Goal: Transaction & Acquisition: Book appointment/travel/reservation

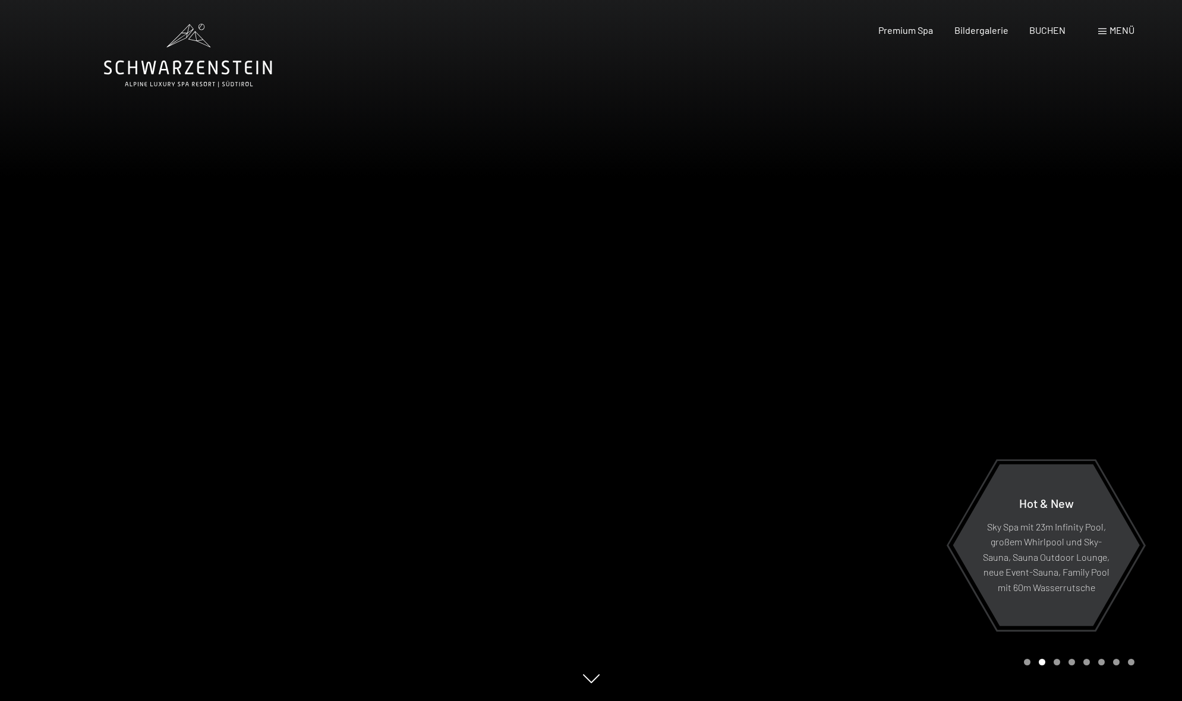
click at [1112, 27] on span "Menü" at bounding box center [1122, 29] width 25 height 11
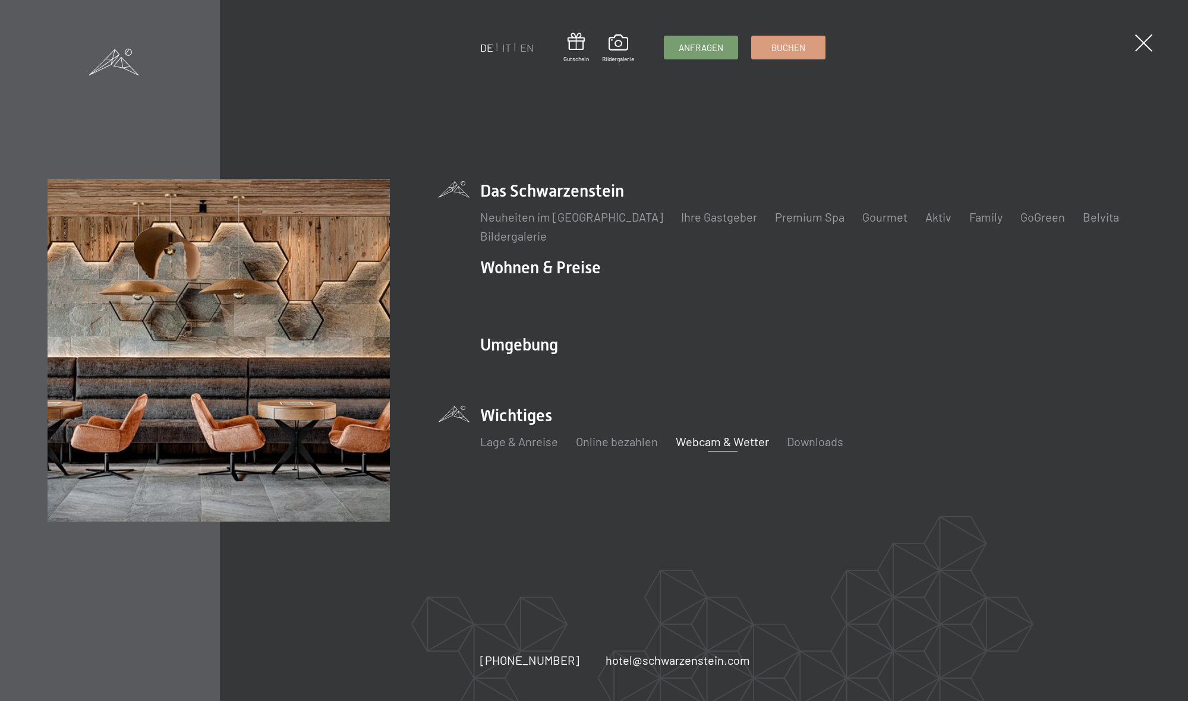
click at [738, 439] on link "Webcam & Wetter" at bounding box center [722, 442] width 93 height 14
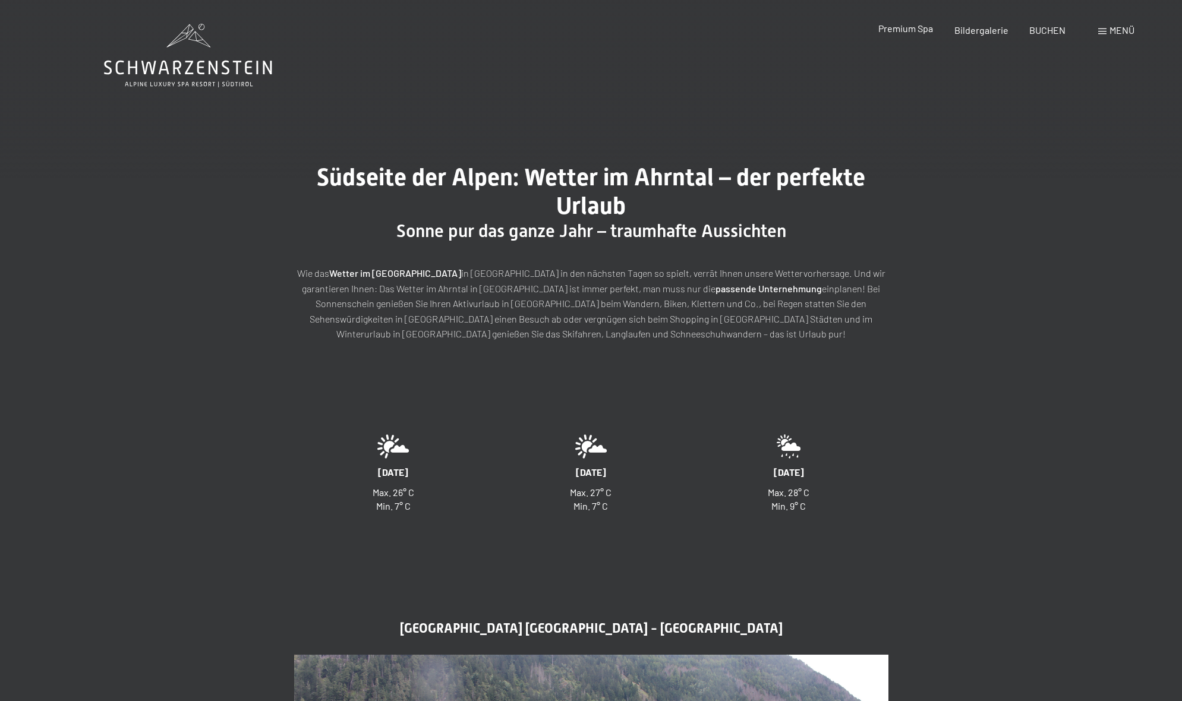
click at [923, 29] on span "Premium Spa" at bounding box center [906, 28] width 55 height 11
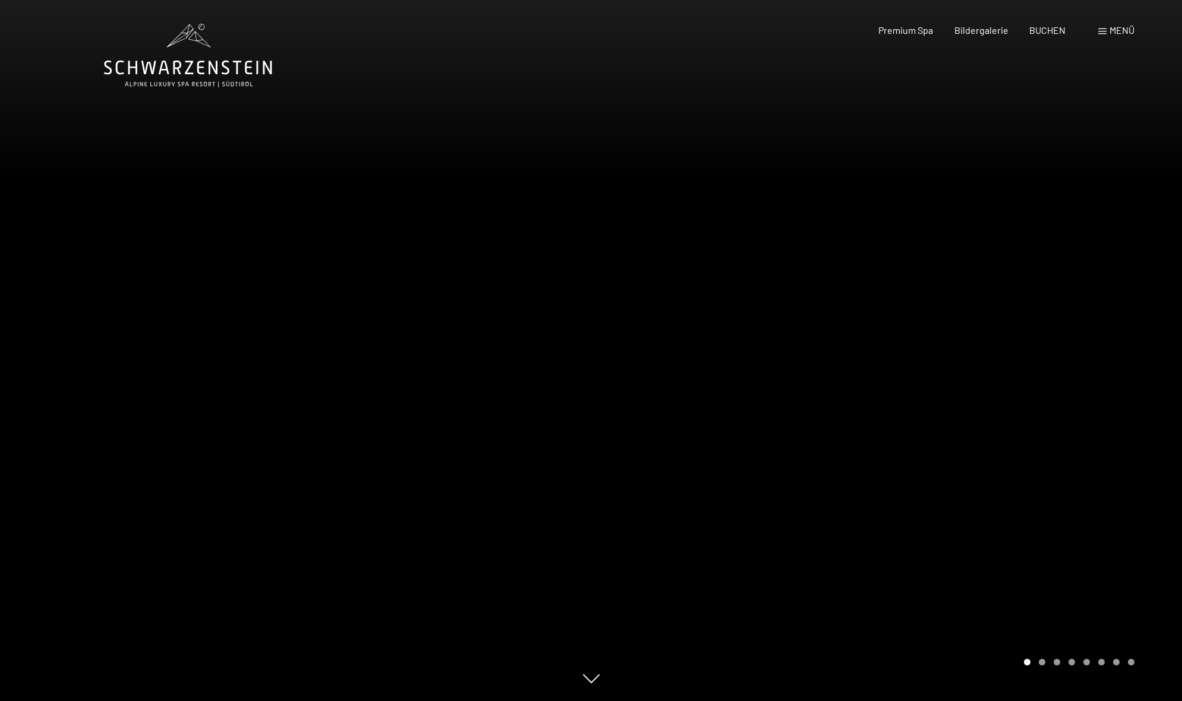
click at [936, 345] on div at bounding box center [886, 350] width 591 height 701
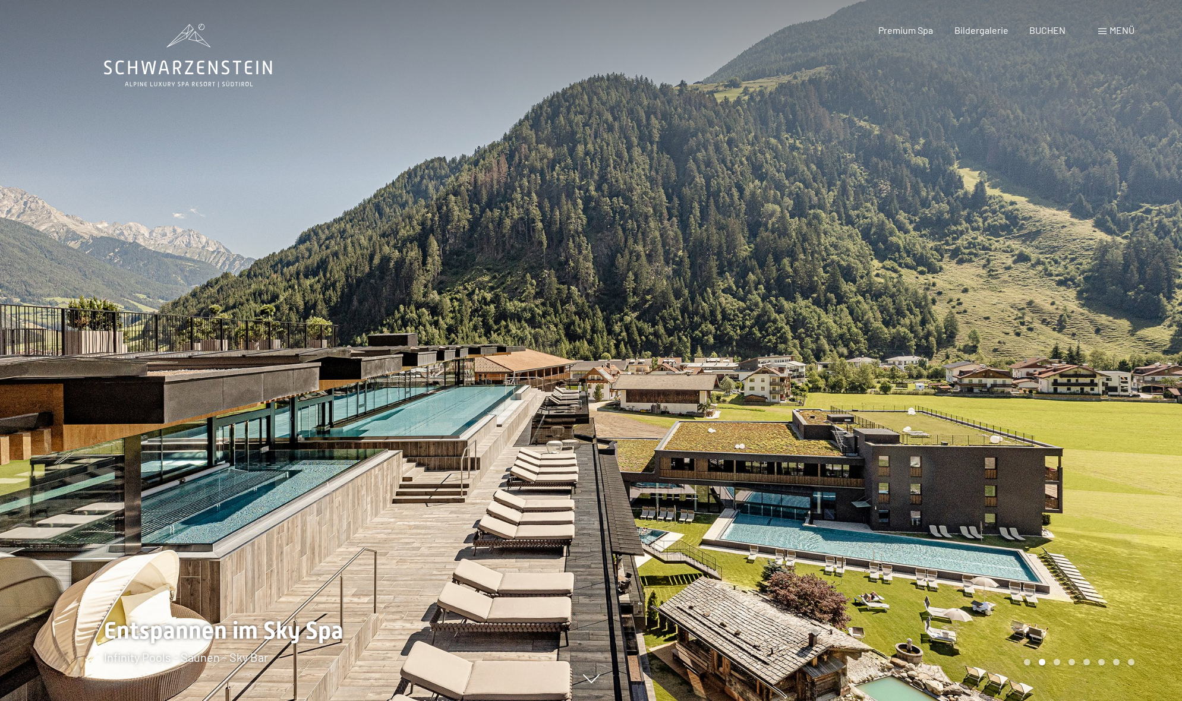
click at [936, 345] on div at bounding box center [886, 350] width 591 height 701
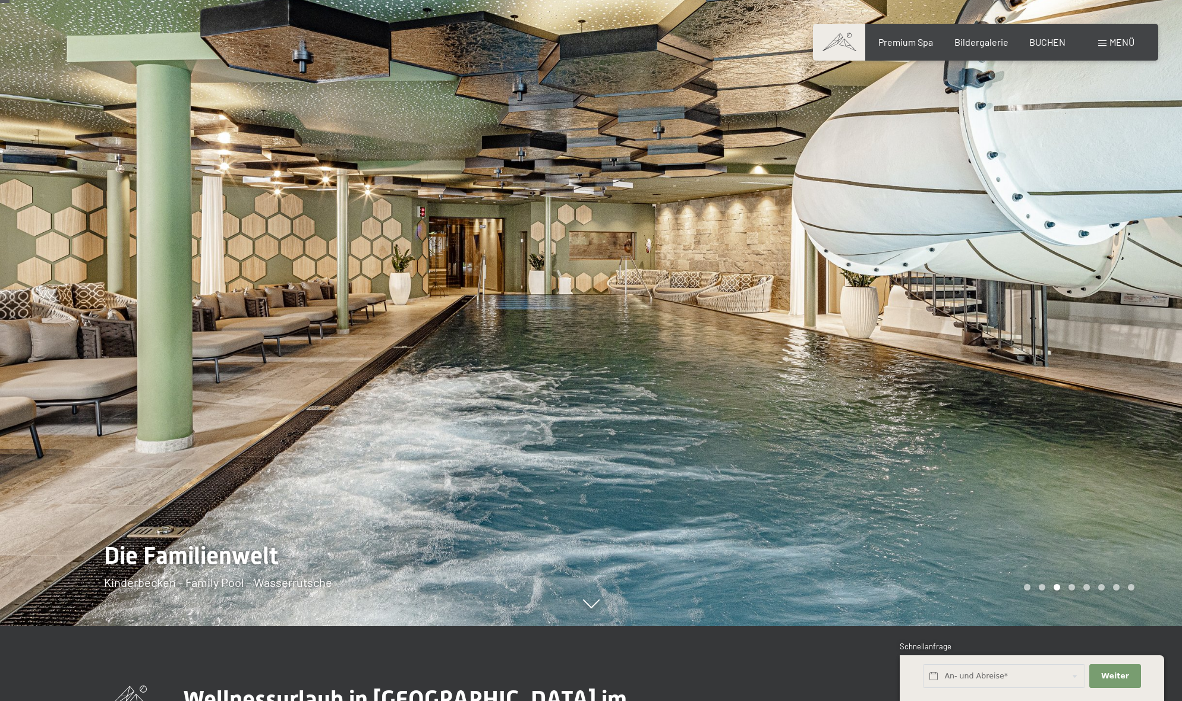
scroll to position [77, 0]
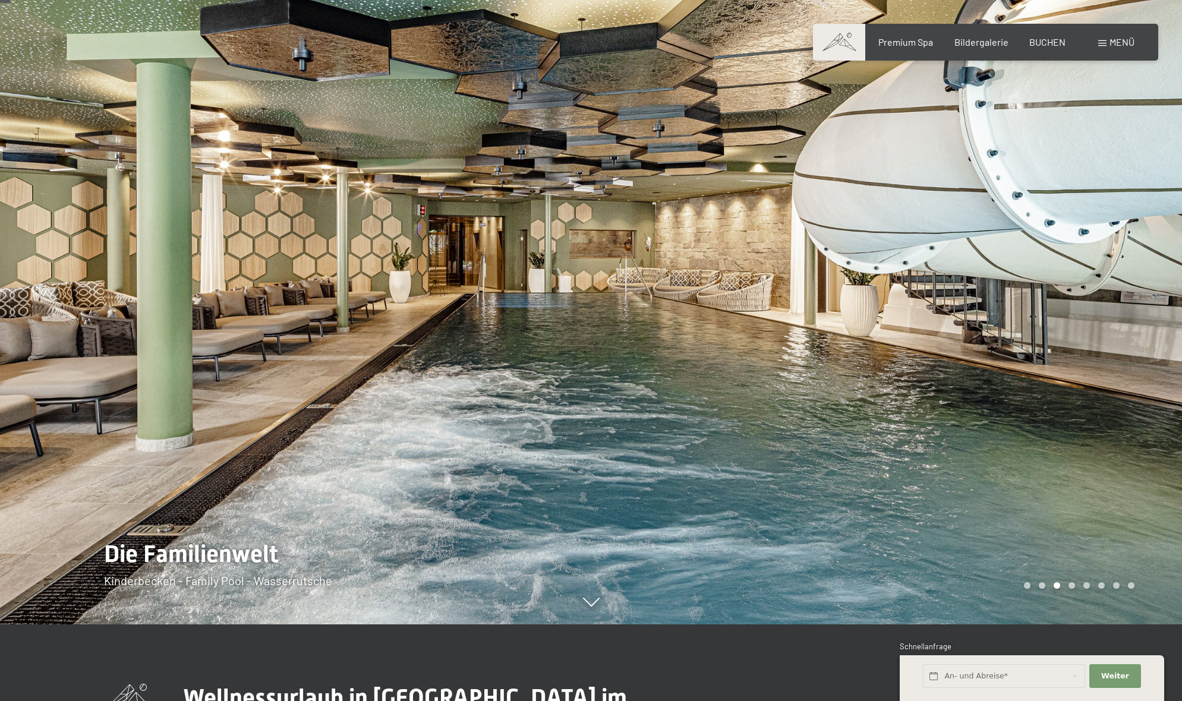
click at [936, 344] on div at bounding box center [886, 273] width 591 height 701
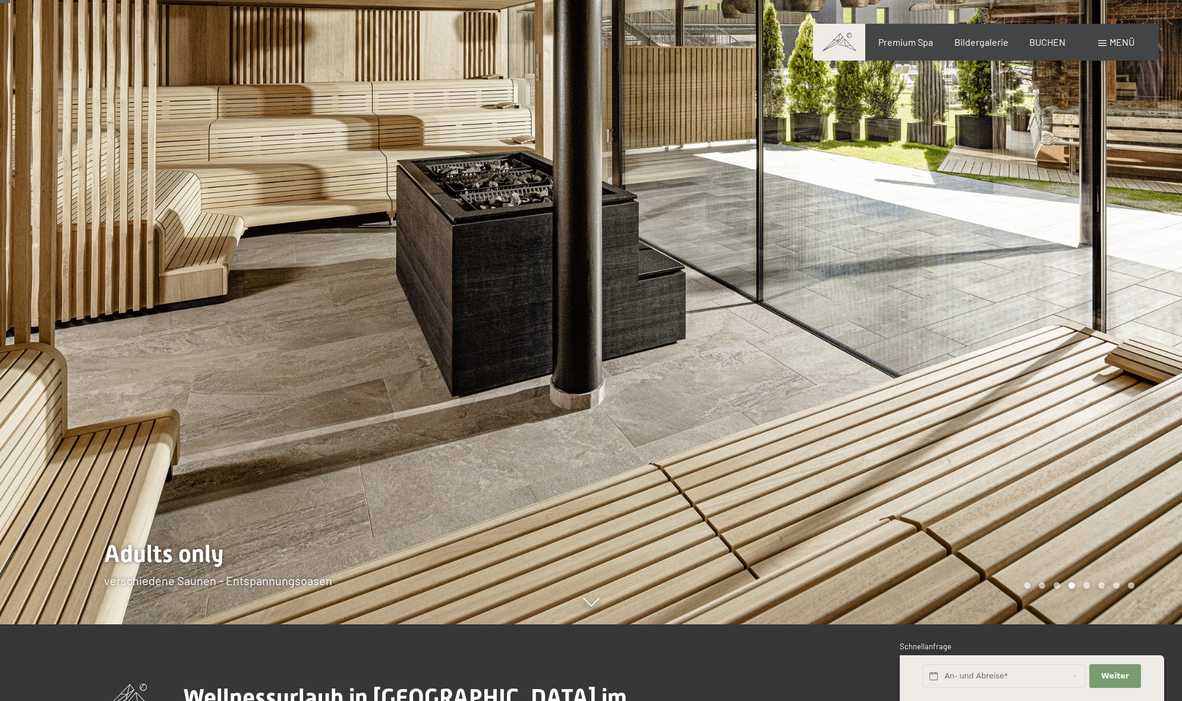
click at [936, 344] on div at bounding box center [886, 273] width 591 height 701
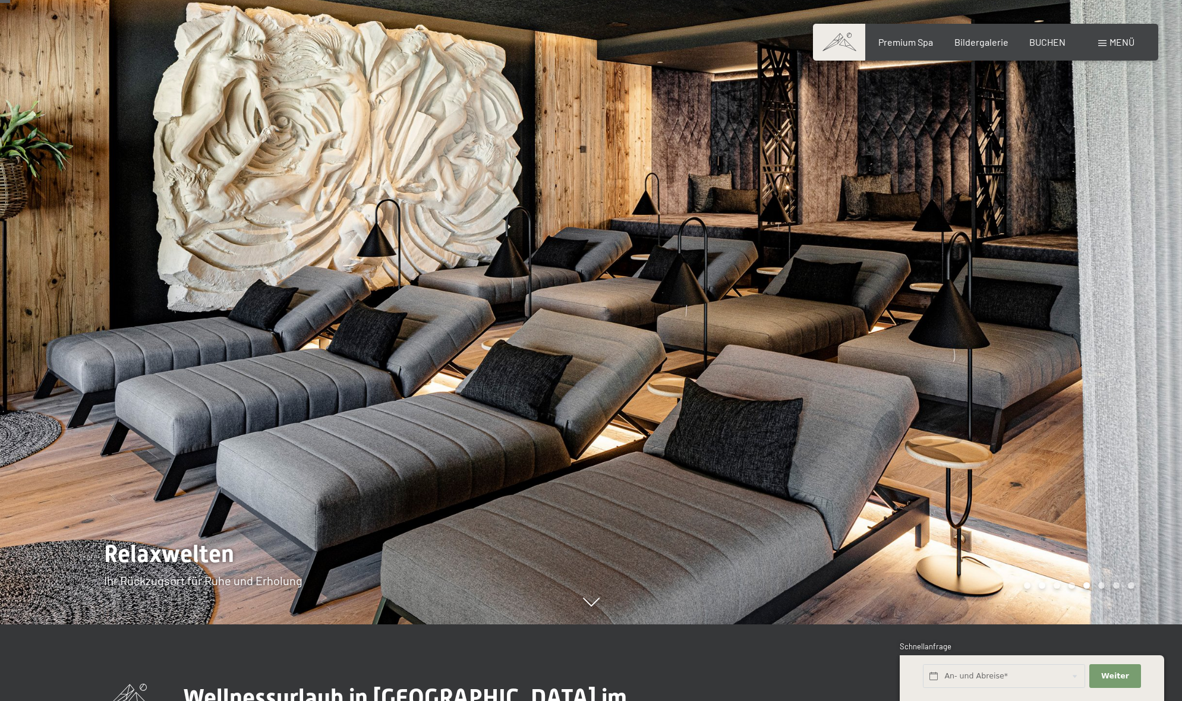
click at [936, 344] on div at bounding box center [886, 273] width 591 height 701
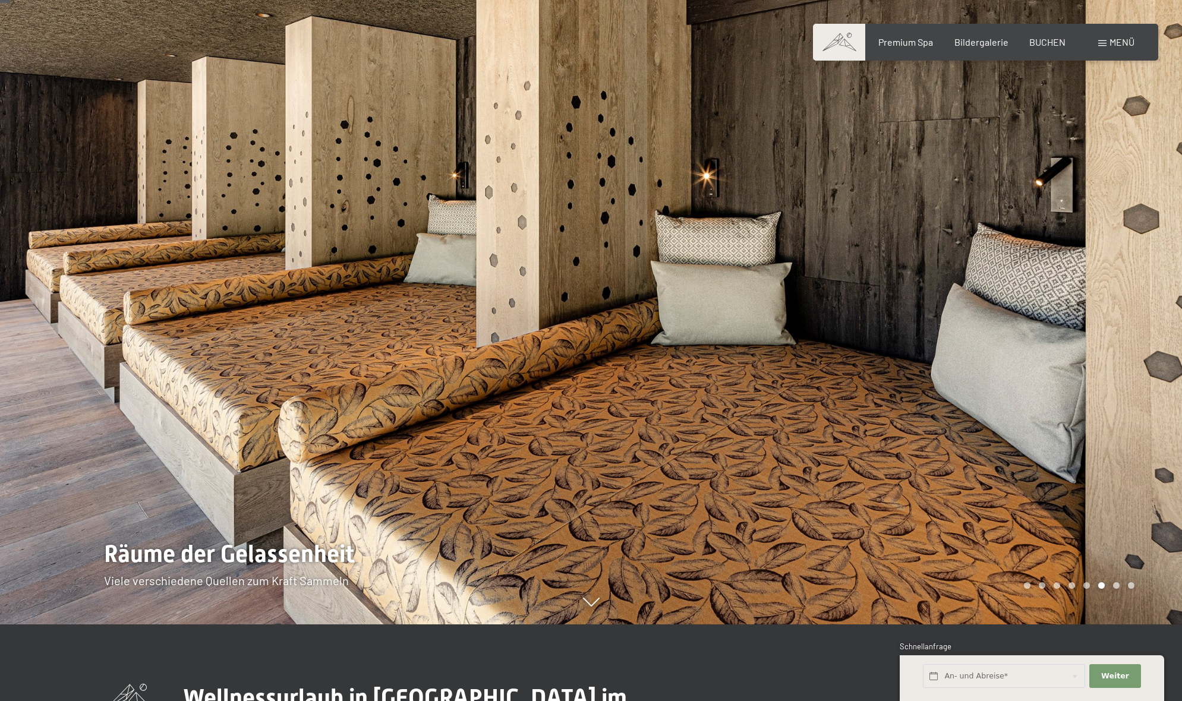
click at [936, 344] on div at bounding box center [886, 273] width 591 height 701
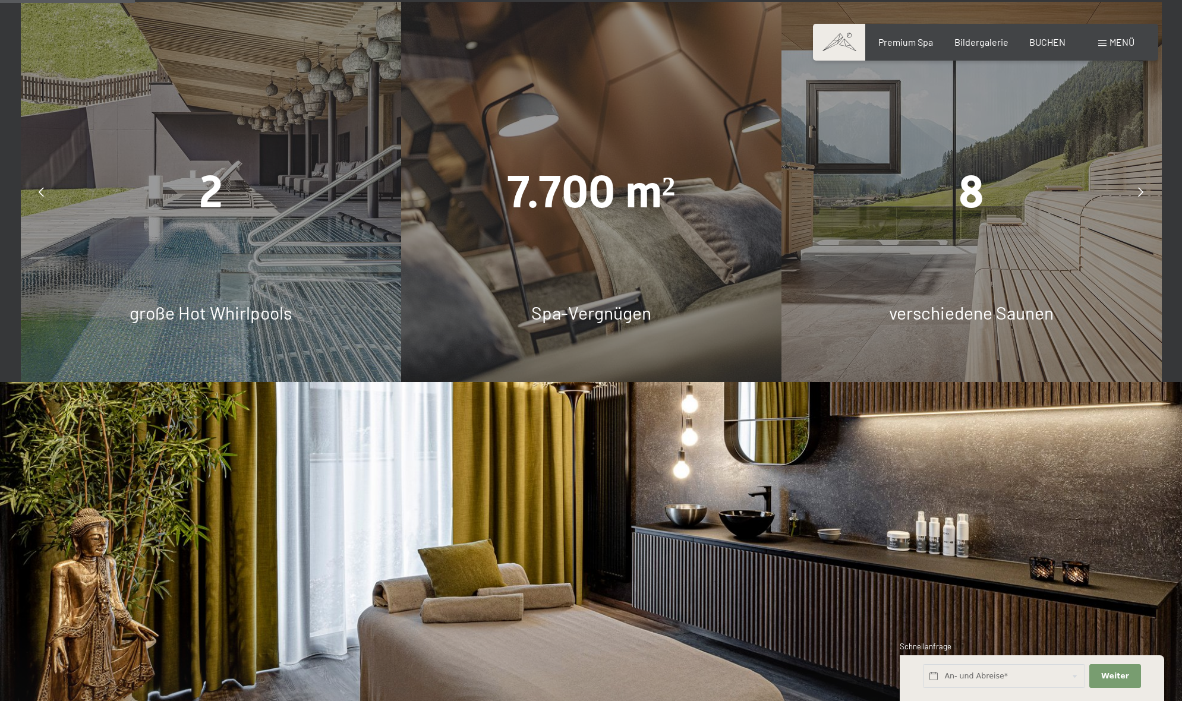
scroll to position [1053, 0]
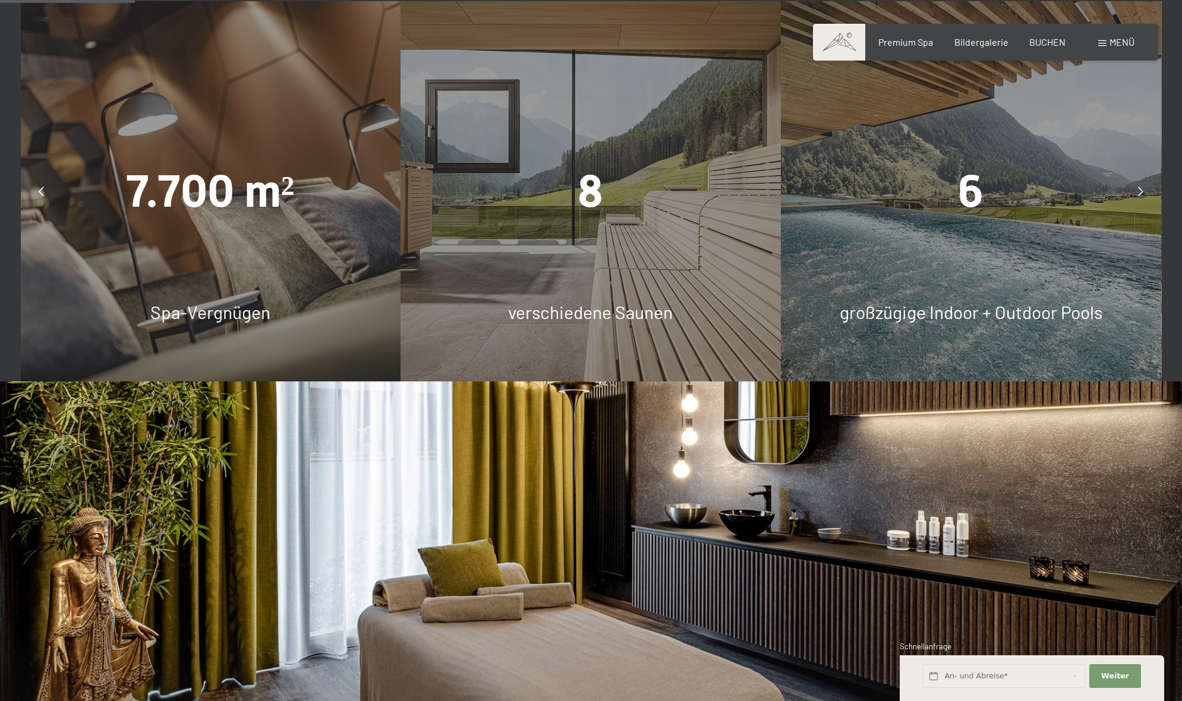
click at [603, 215] on div "8" at bounding box center [591, 191] width 380 height 63
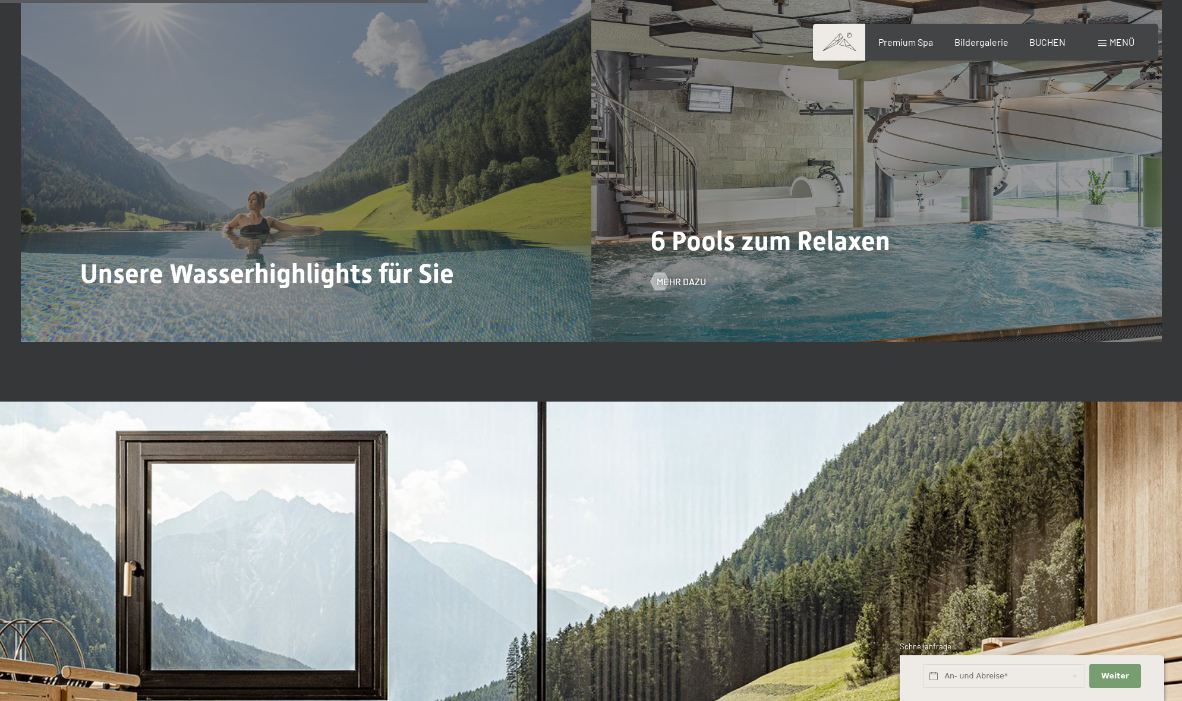
scroll to position [3337, 0]
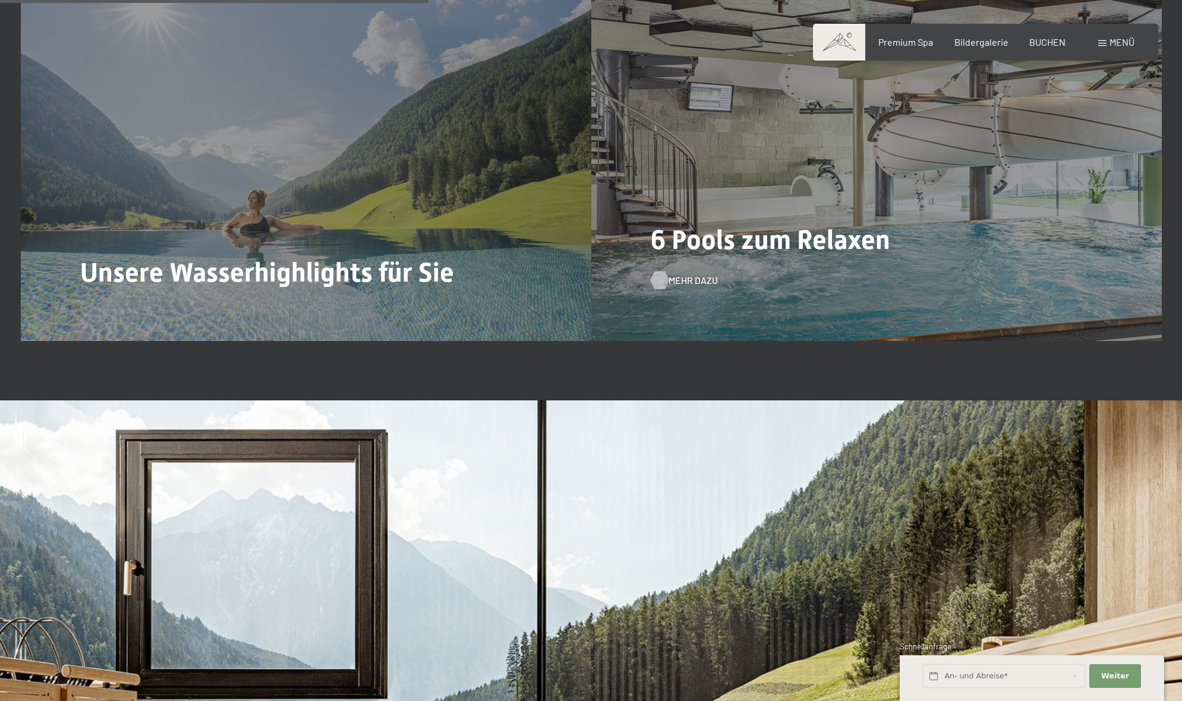
click at [678, 274] on span "Mehr dazu" at bounding box center [693, 280] width 49 height 13
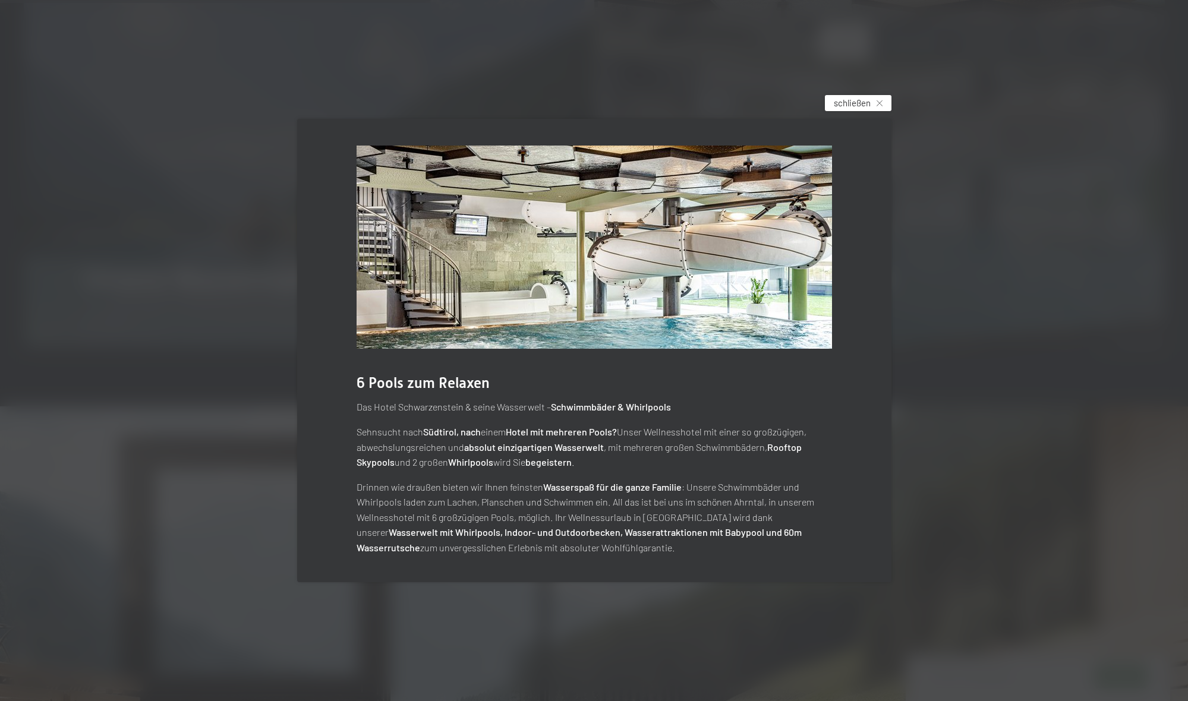
click at [880, 103] on icon at bounding box center [880, 103] width 6 height 6
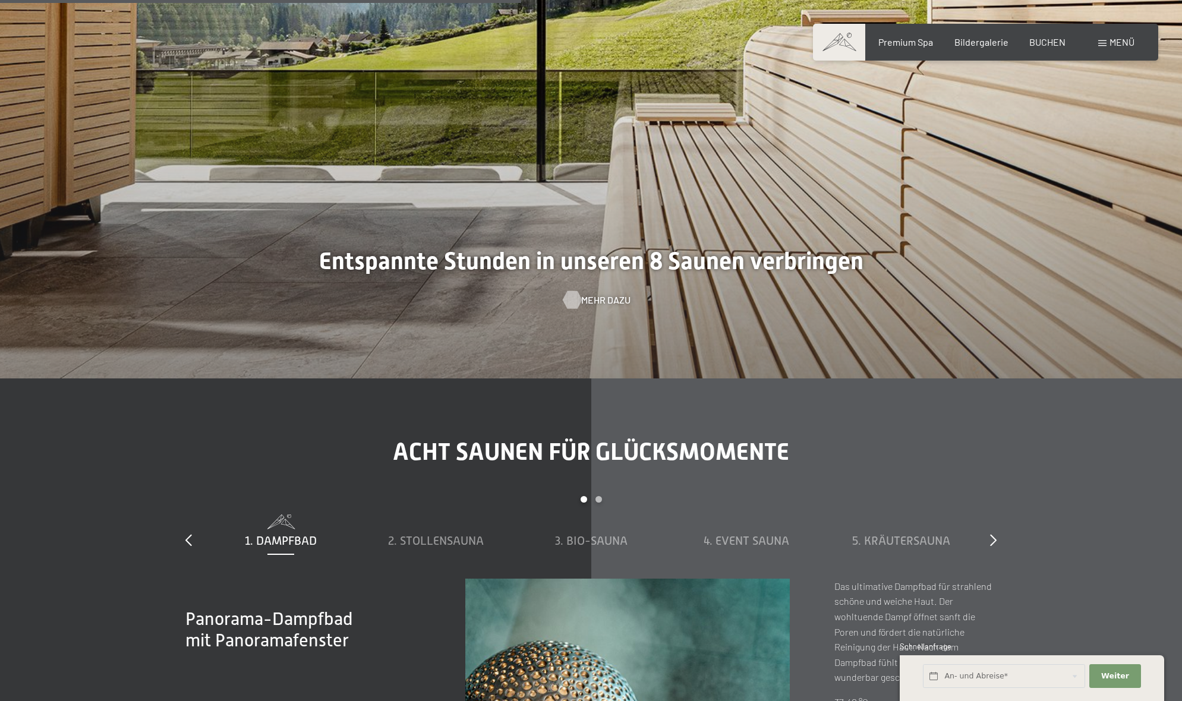
scroll to position [4061, 1]
click at [574, 296] on div at bounding box center [572, 299] width 10 height 18
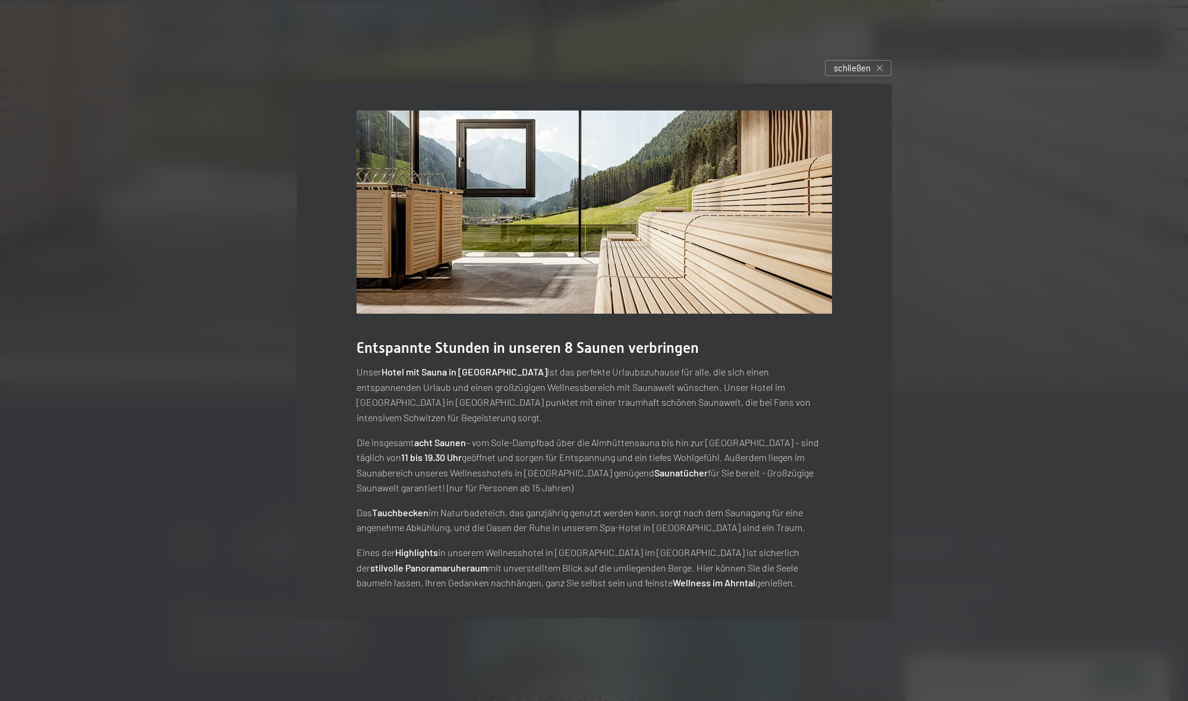
click at [877, 74] on div "schließen" at bounding box center [858, 68] width 67 height 16
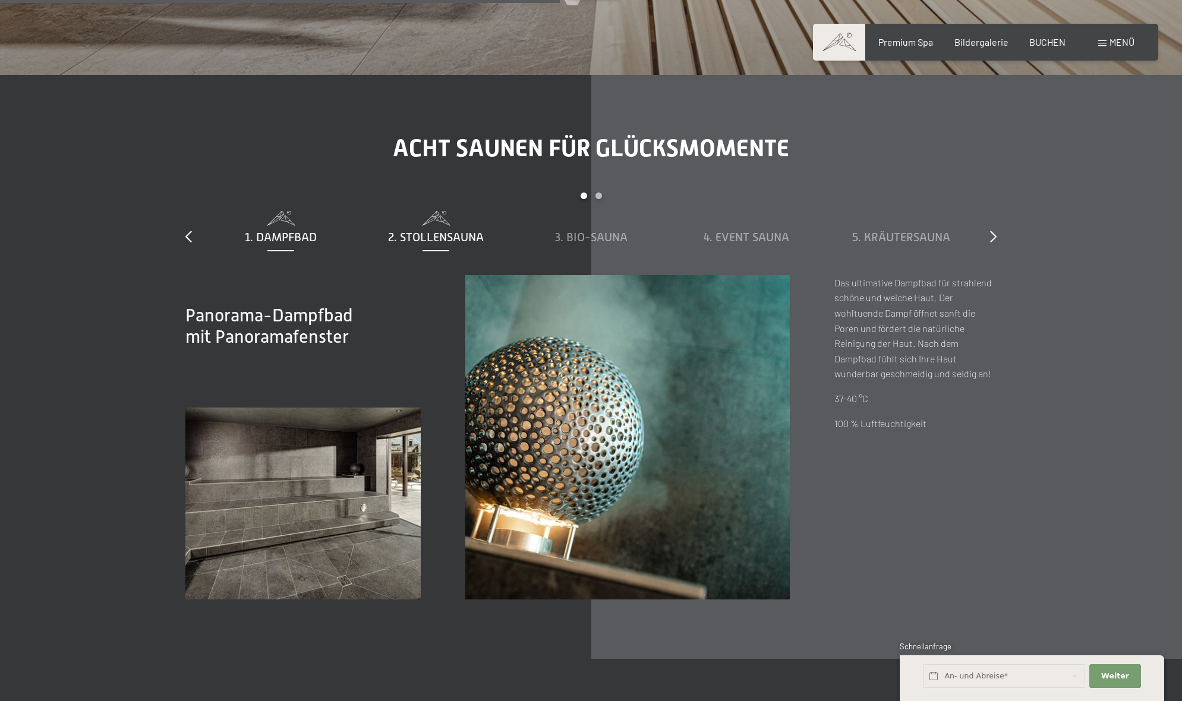
scroll to position [4364, 0]
click at [435, 231] on span "2. Stollensauna" at bounding box center [436, 237] width 96 height 13
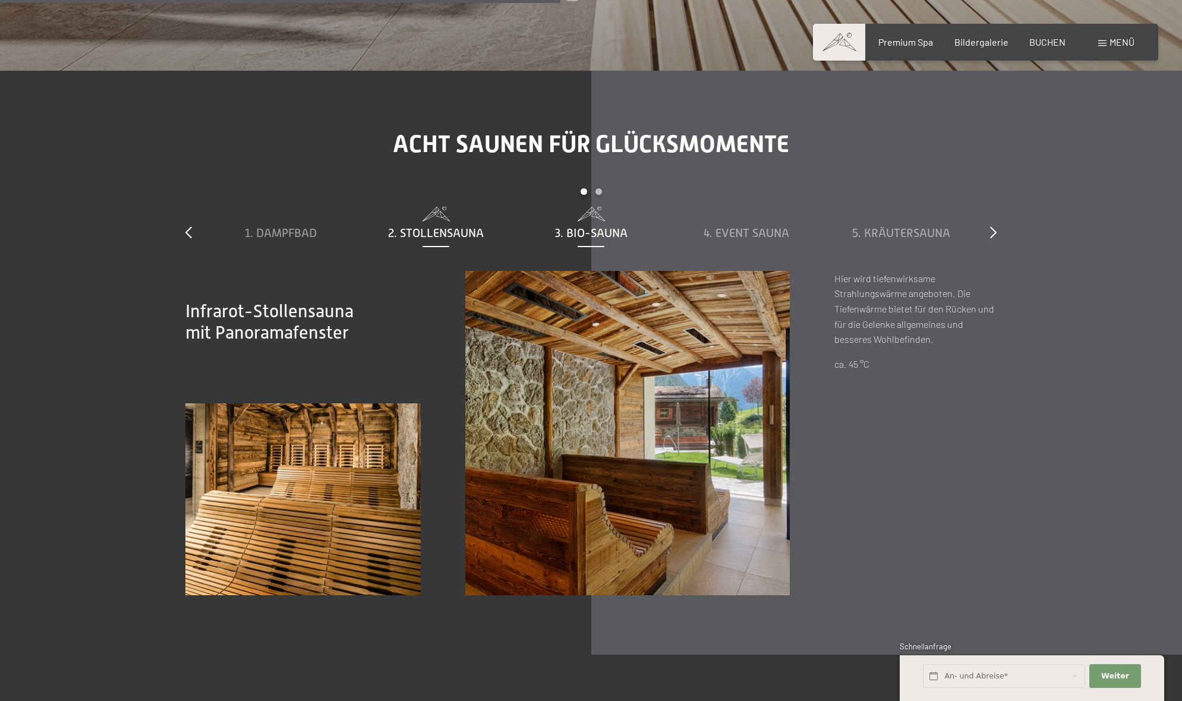
scroll to position [4368, 0]
click at [590, 229] on span "3. Bio-Sauna" at bounding box center [591, 232] width 73 height 13
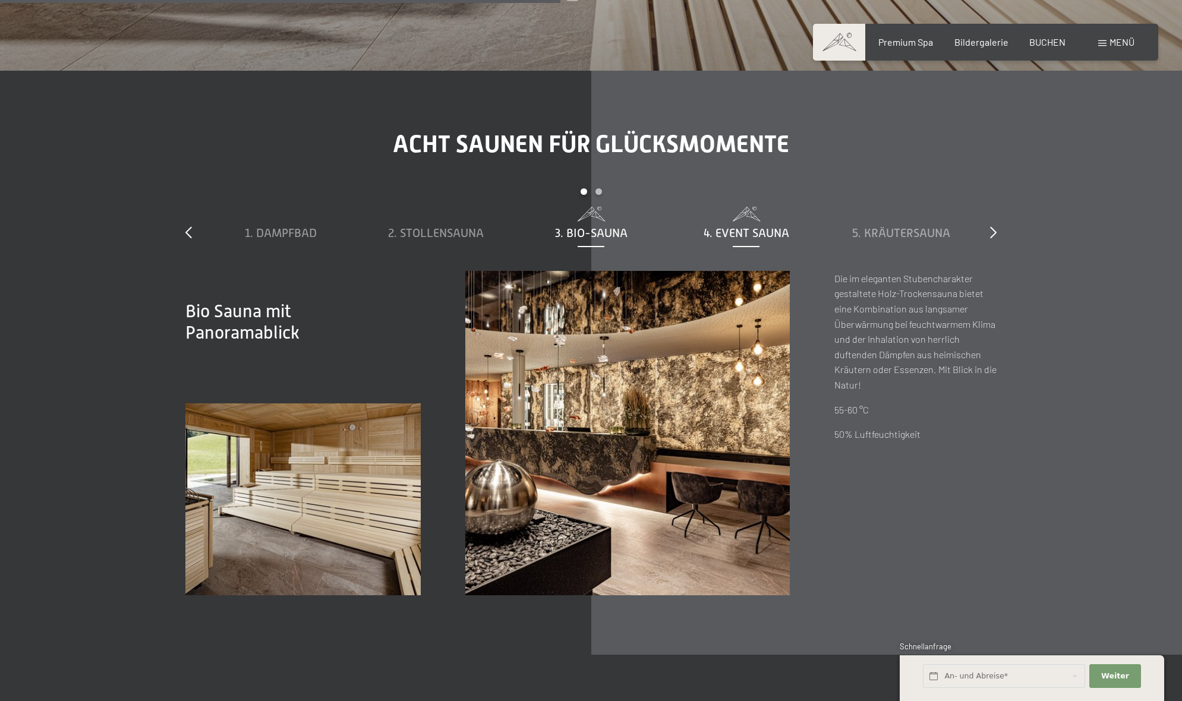
click at [760, 226] on span "4. Event Sauna" at bounding box center [747, 232] width 86 height 13
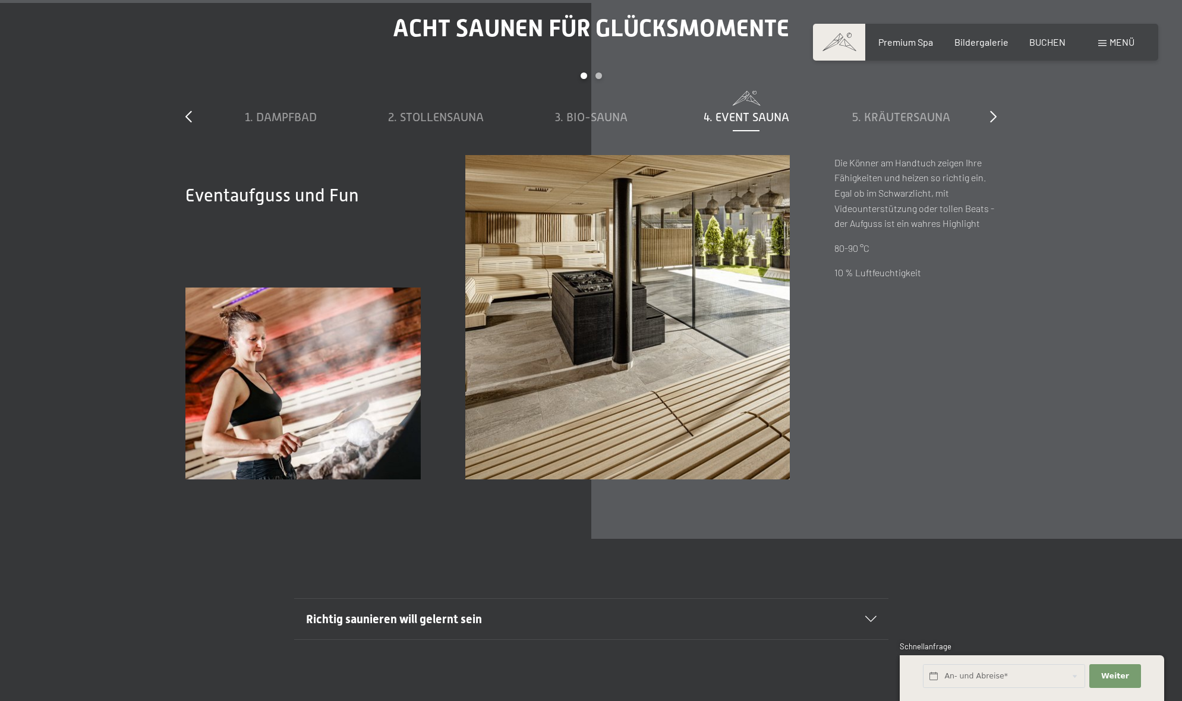
scroll to position [4483, 0]
click at [921, 111] on span "5. Kräutersauna" at bounding box center [901, 117] width 98 height 13
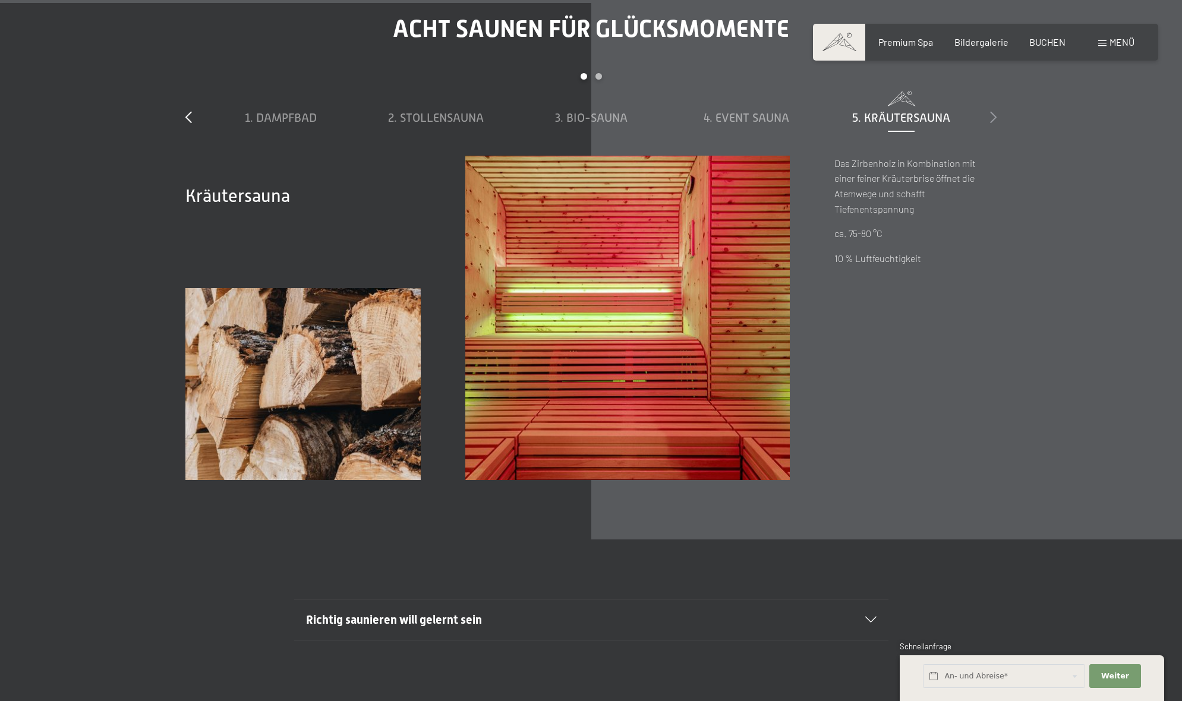
click at [992, 111] on icon at bounding box center [993, 117] width 7 height 12
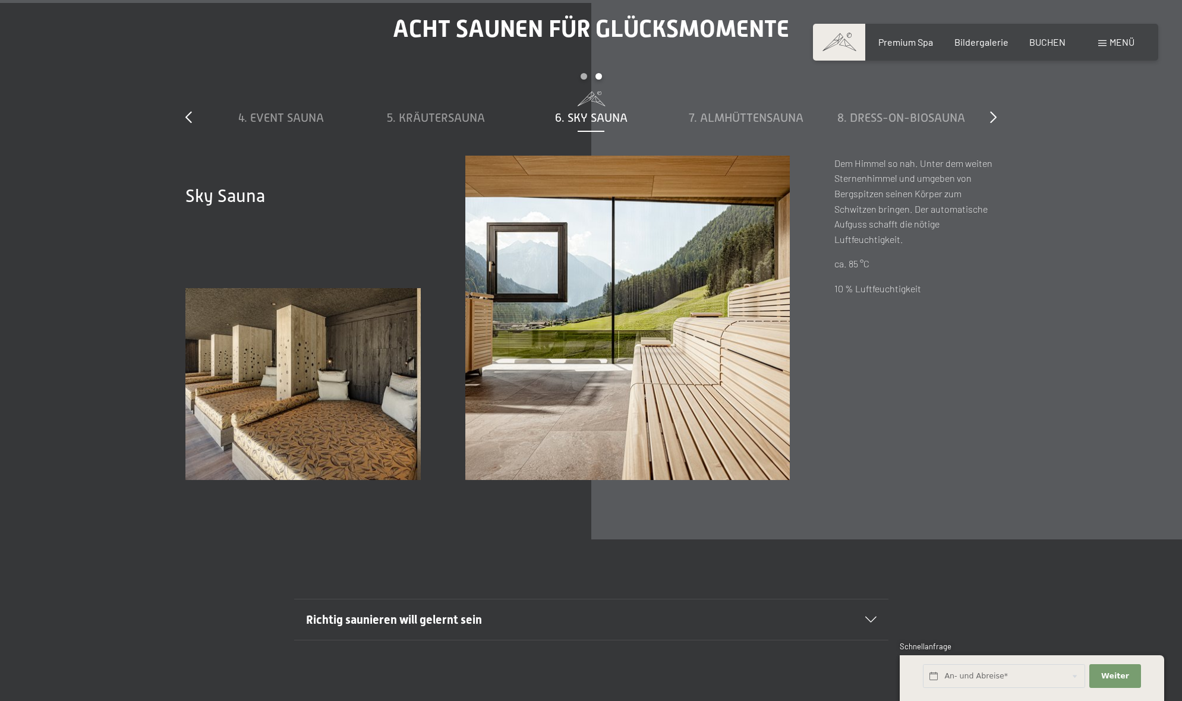
click at [590, 111] on span "6. Sky Sauna" at bounding box center [591, 117] width 73 height 13
click at [726, 111] on span "7. Almhüttensauna" at bounding box center [746, 117] width 115 height 13
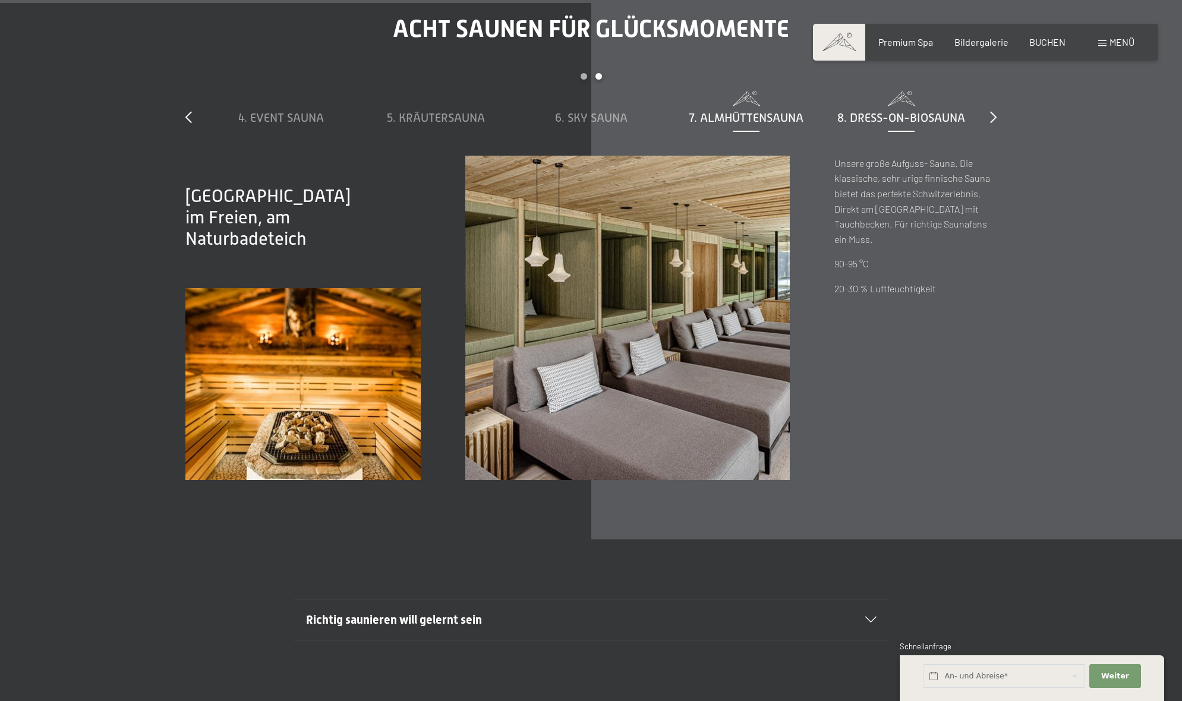
click at [925, 111] on span "8. Dress-on-Biosauna" at bounding box center [902, 117] width 128 height 13
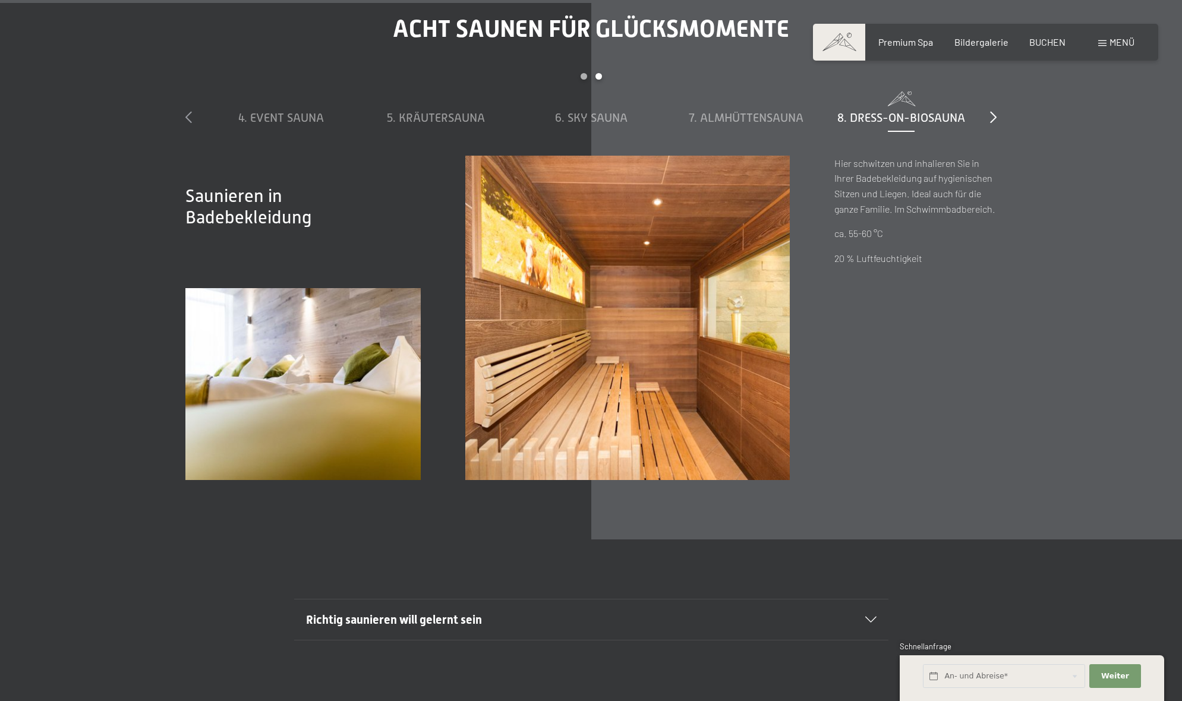
click at [189, 111] on icon at bounding box center [188, 117] width 7 height 12
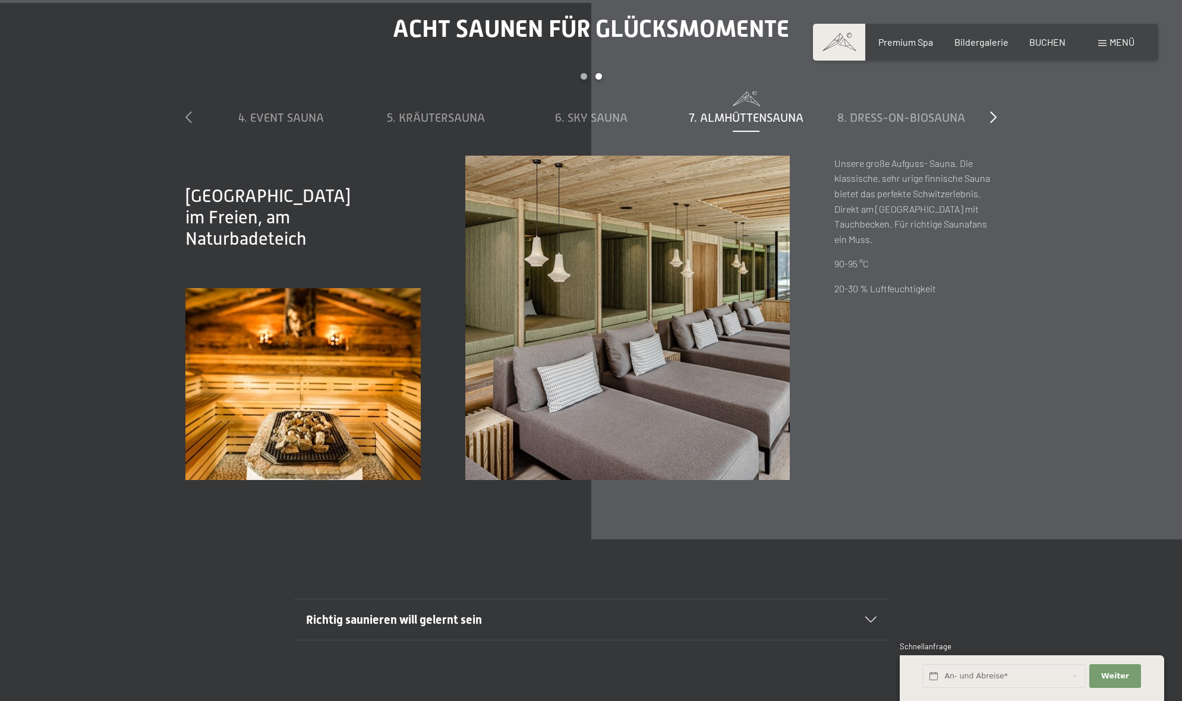
click at [189, 111] on icon at bounding box center [188, 117] width 7 height 12
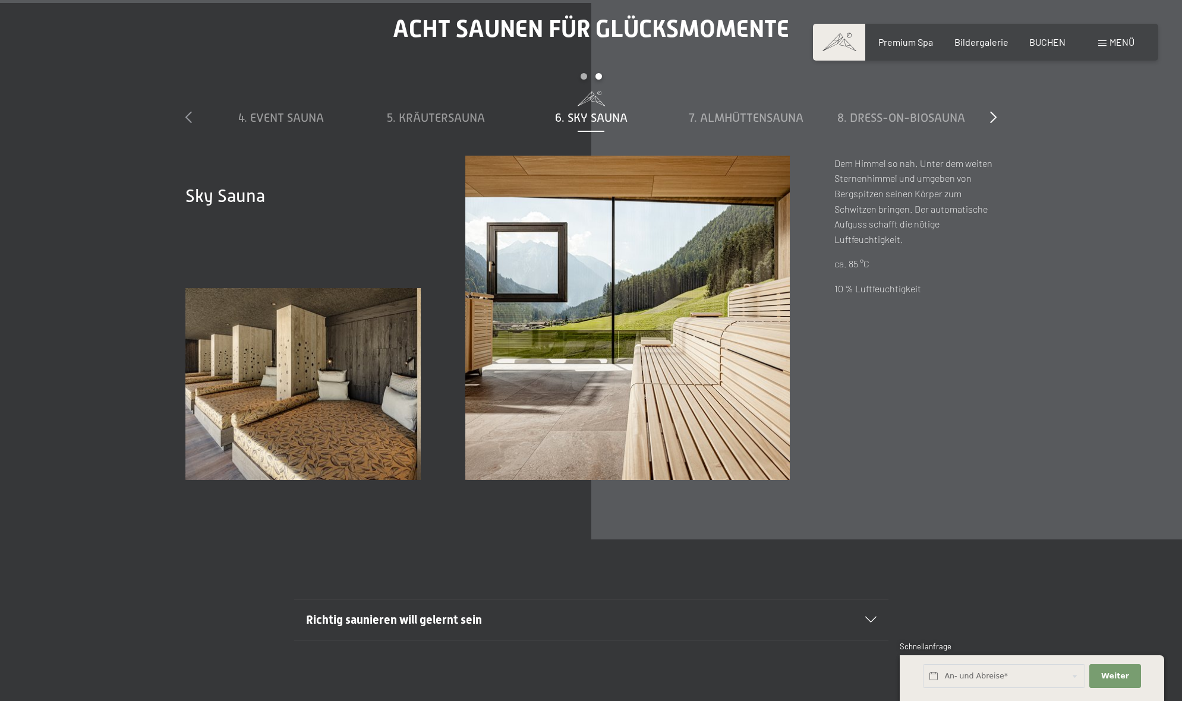
click at [189, 111] on icon at bounding box center [188, 117] width 7 height 12
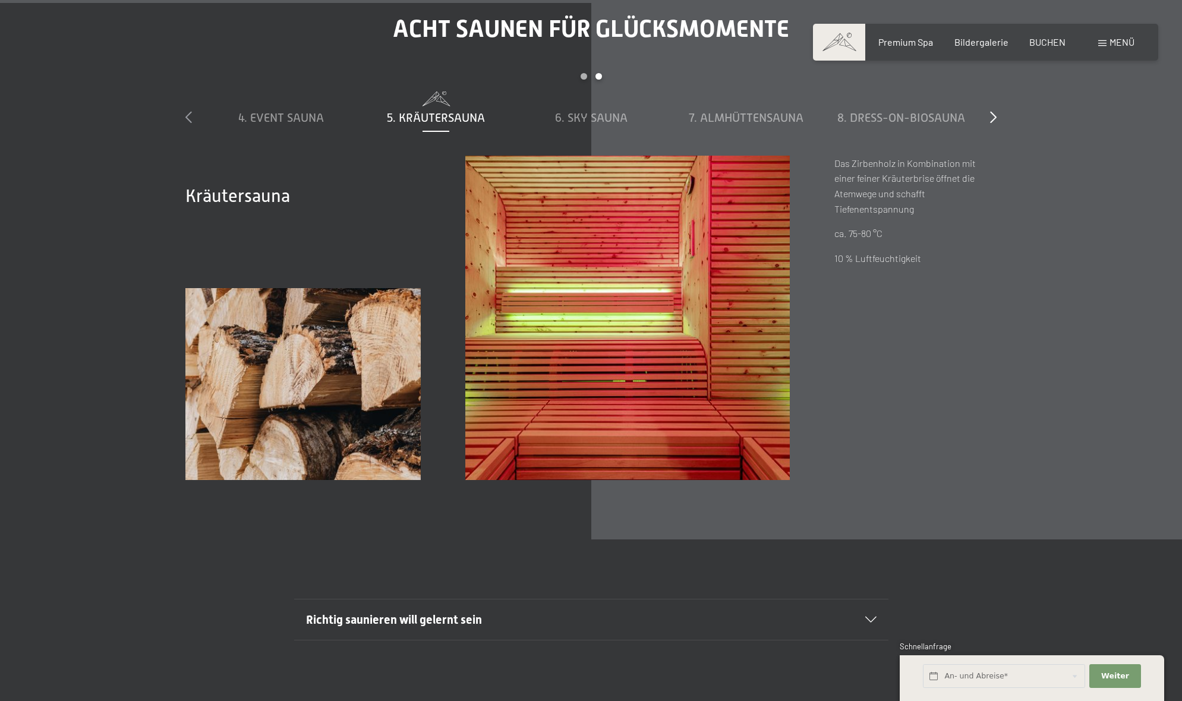
click at [189, 111] on icon at bounding box center [188, 117] width 7 height 12
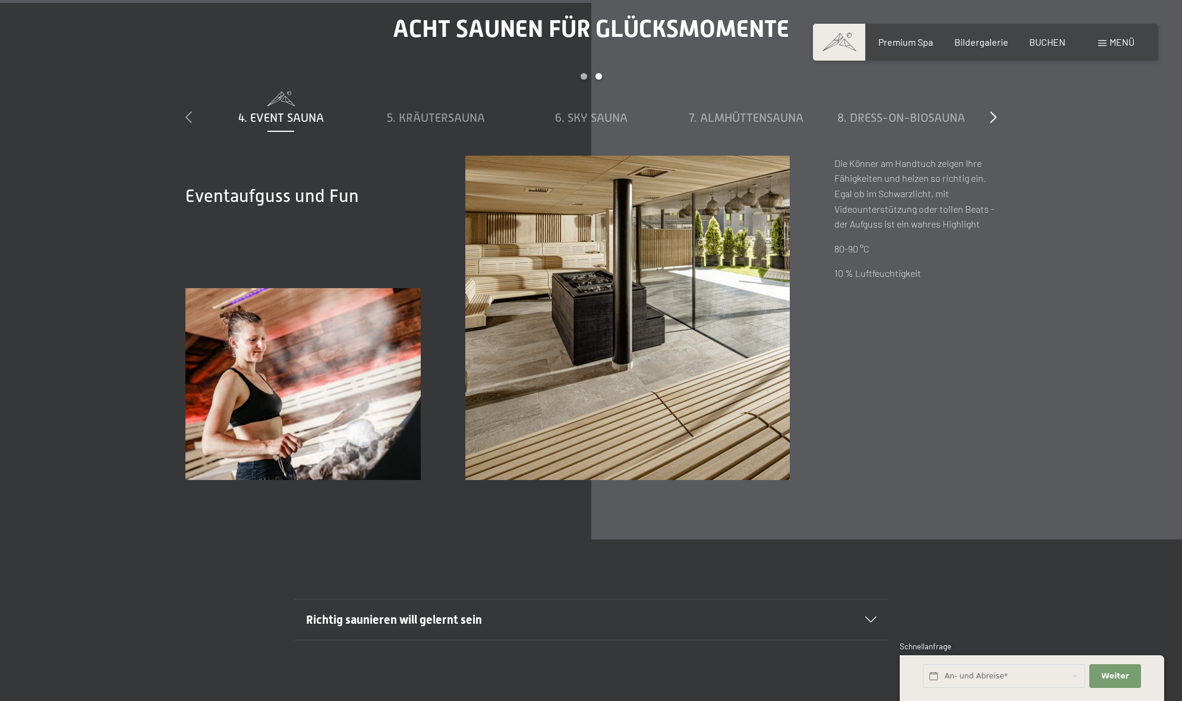
click at [189, 111] on icon at bounding box center [188, 117] width 7 height 12
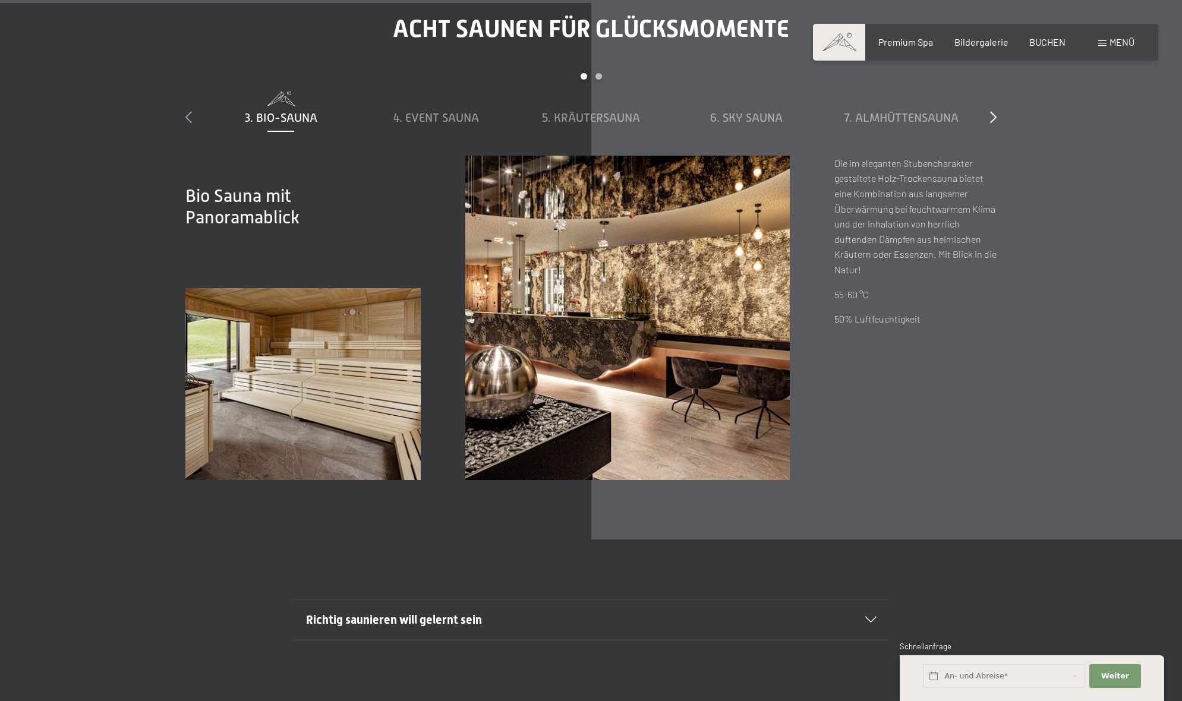
click at [189, 111] on icon at bounding box center [188, 117] width 7 height 12
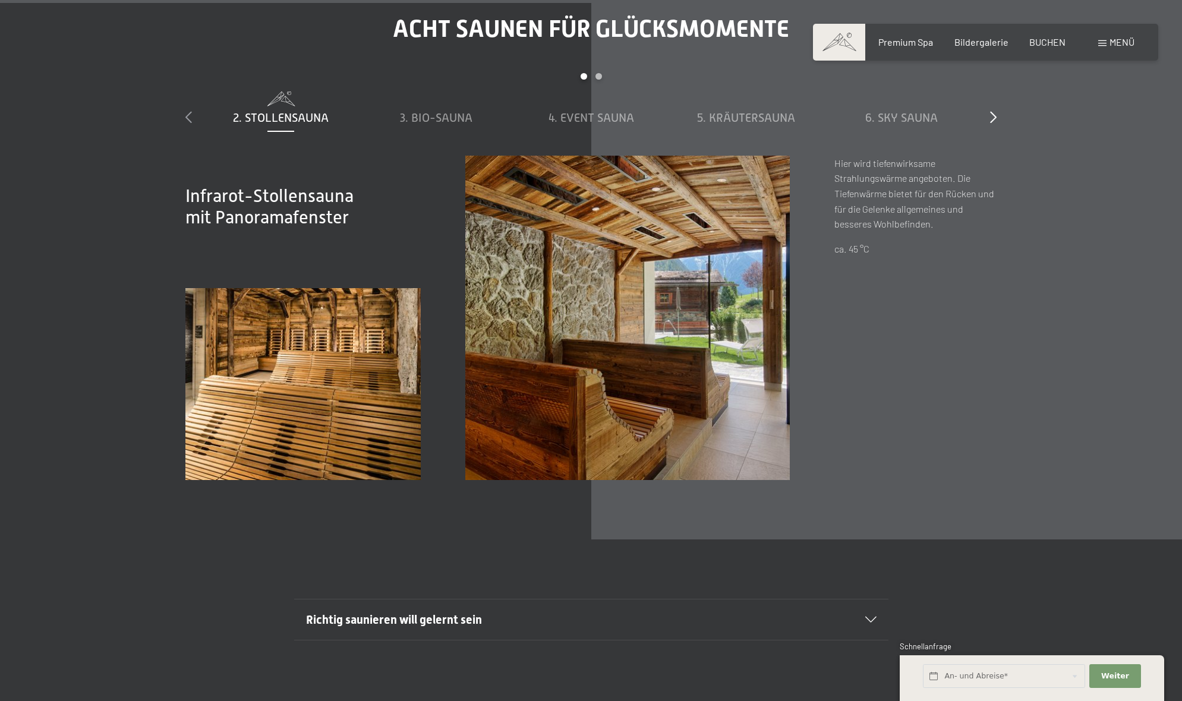
click at [189, 111] on icon at bounding box center [188, 117] width 7 height 12
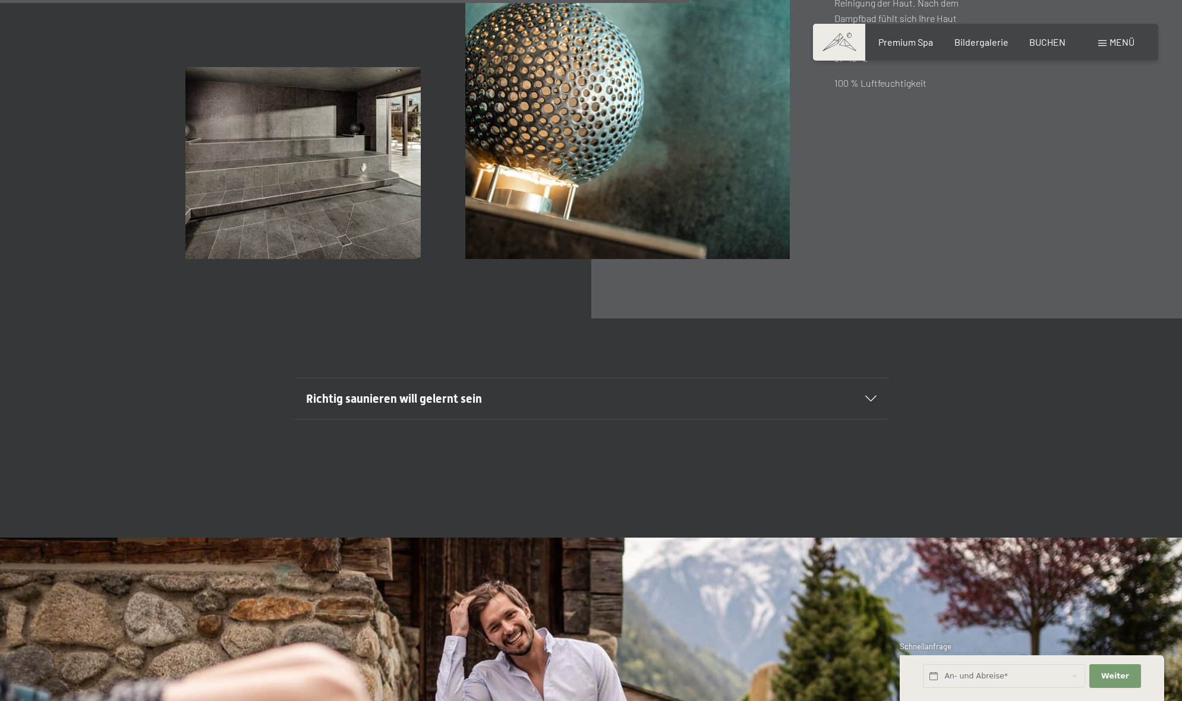
scroll to position [4706, 0]
click at [427, 391] on span "Richtig saunieren will gelernt sein" at bounding box center [394, 398] width 176 height 14
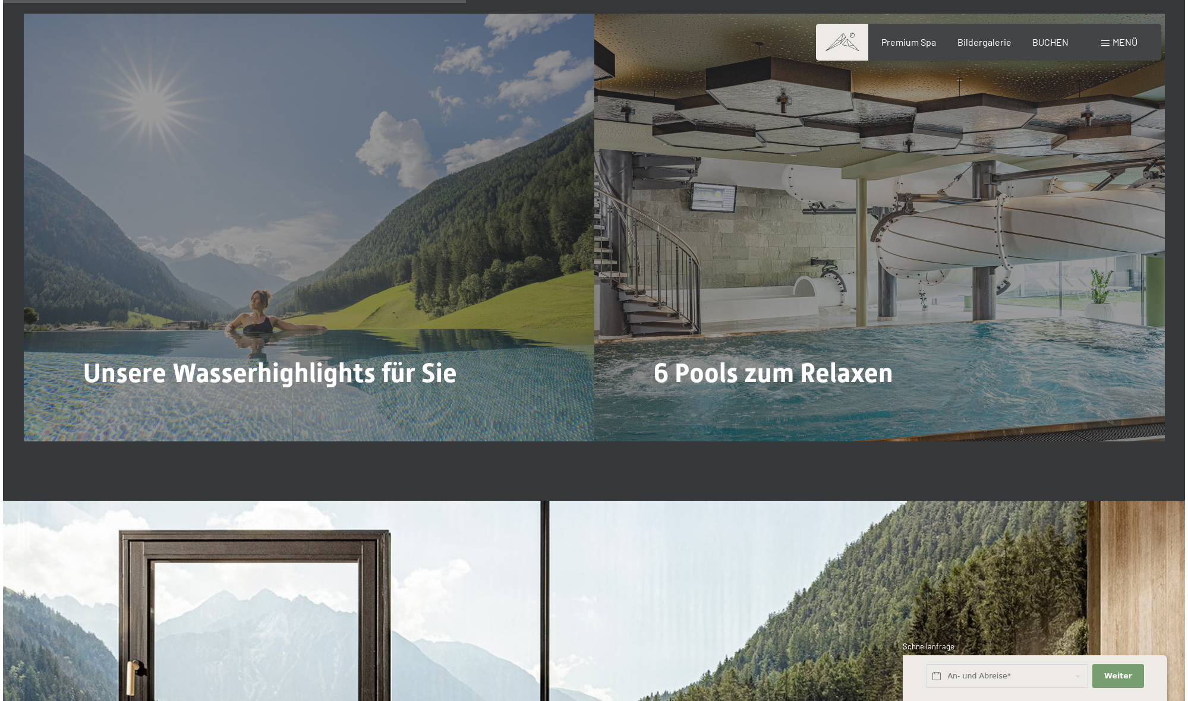
scroll to position [3236, 1]
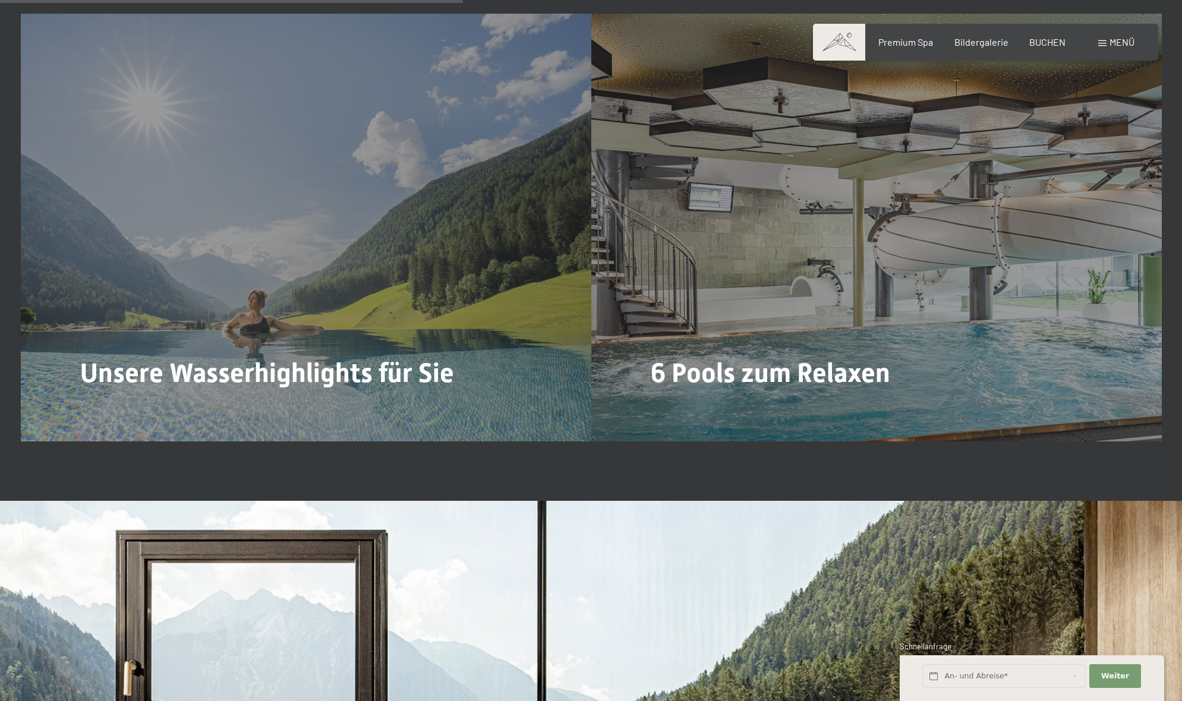
click at [1111, 42] on span "Menü" at bounding box center [1122, 41] width 25 height 11
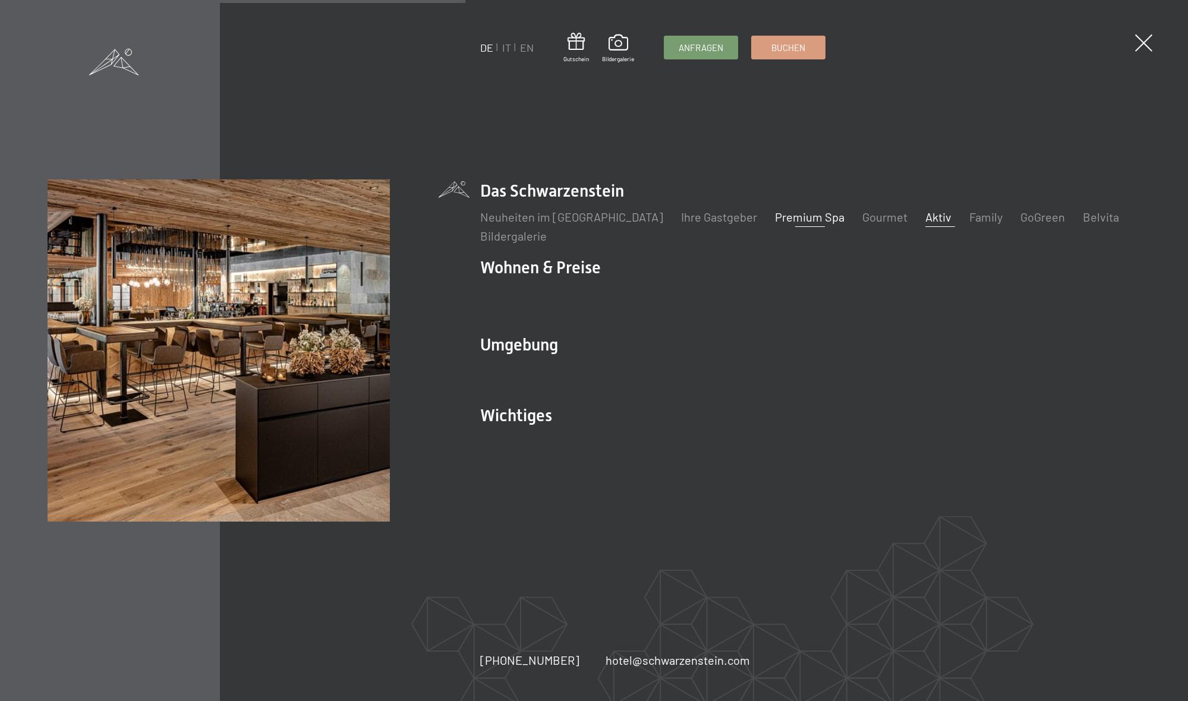
click at [926, 211] on link "Aktiv" at bounding box center [939, 217] width 26 height 14
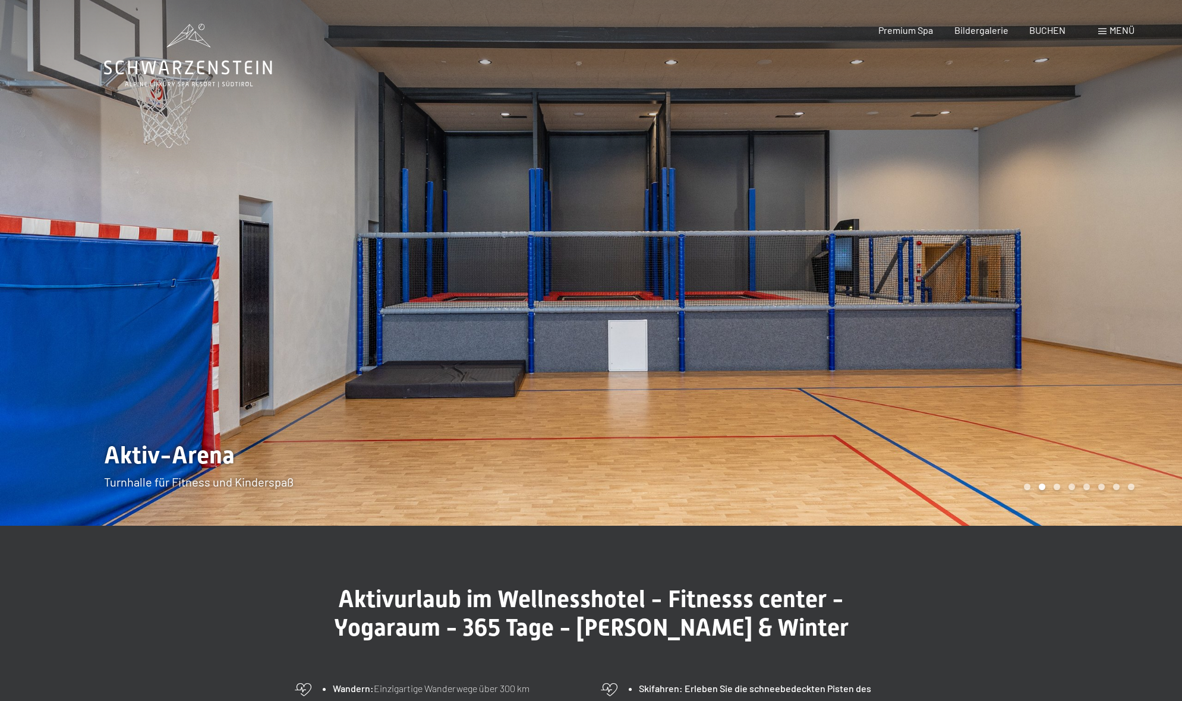
click at [959, 213] on div at bounding box center [886, 263] width 591 height 526
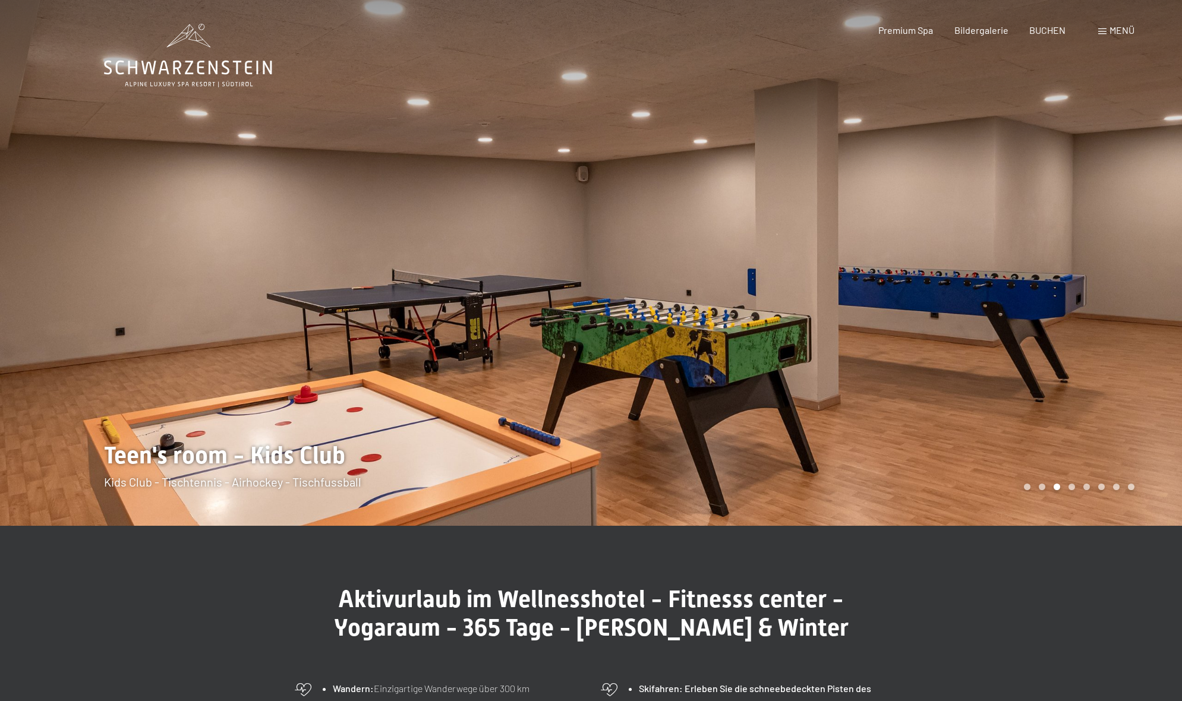
click at [958, 213] on div at bounding box center [886, 263] width 591 height 526
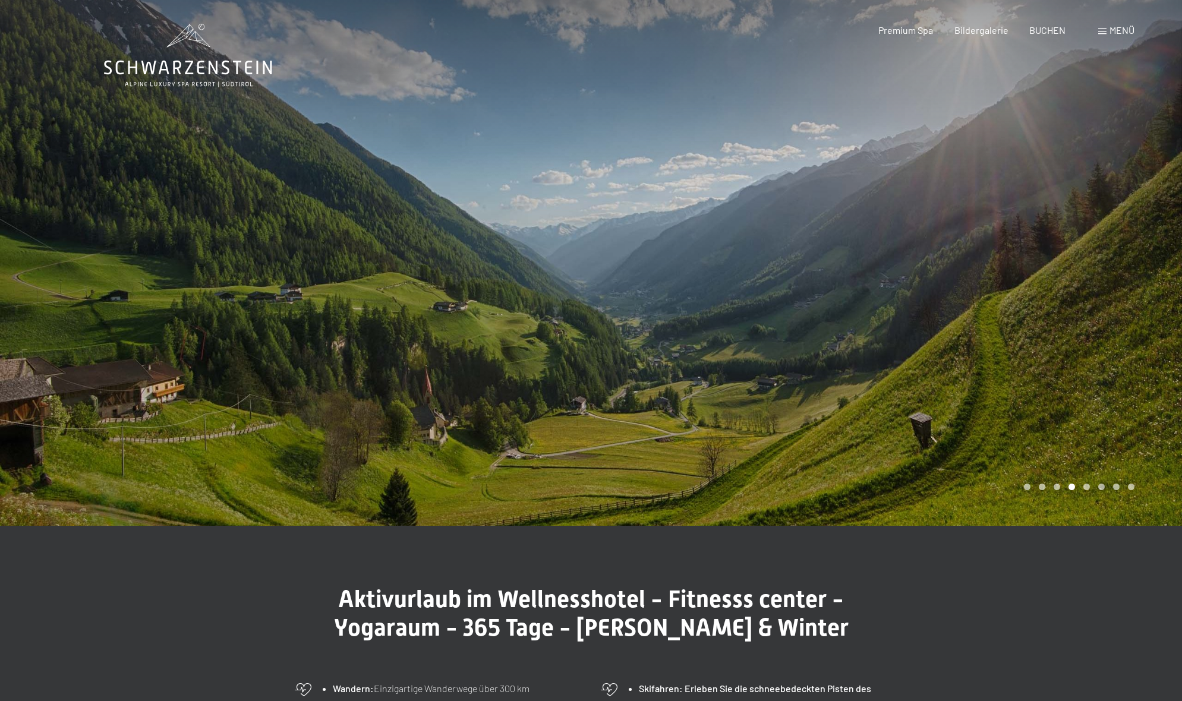
click at [958, 213] on div at bounding box center [886, 263] width 591 height 526
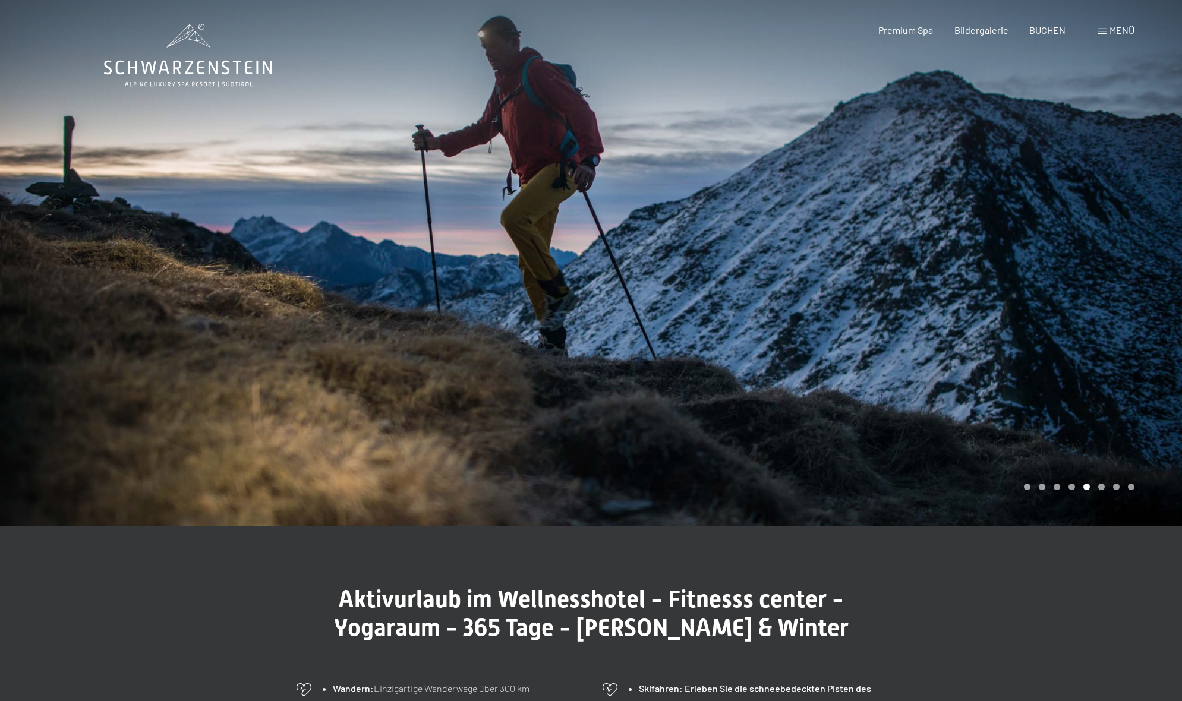
click at [958, 213] on div at bounding box center [886, 263] width 591 height 526
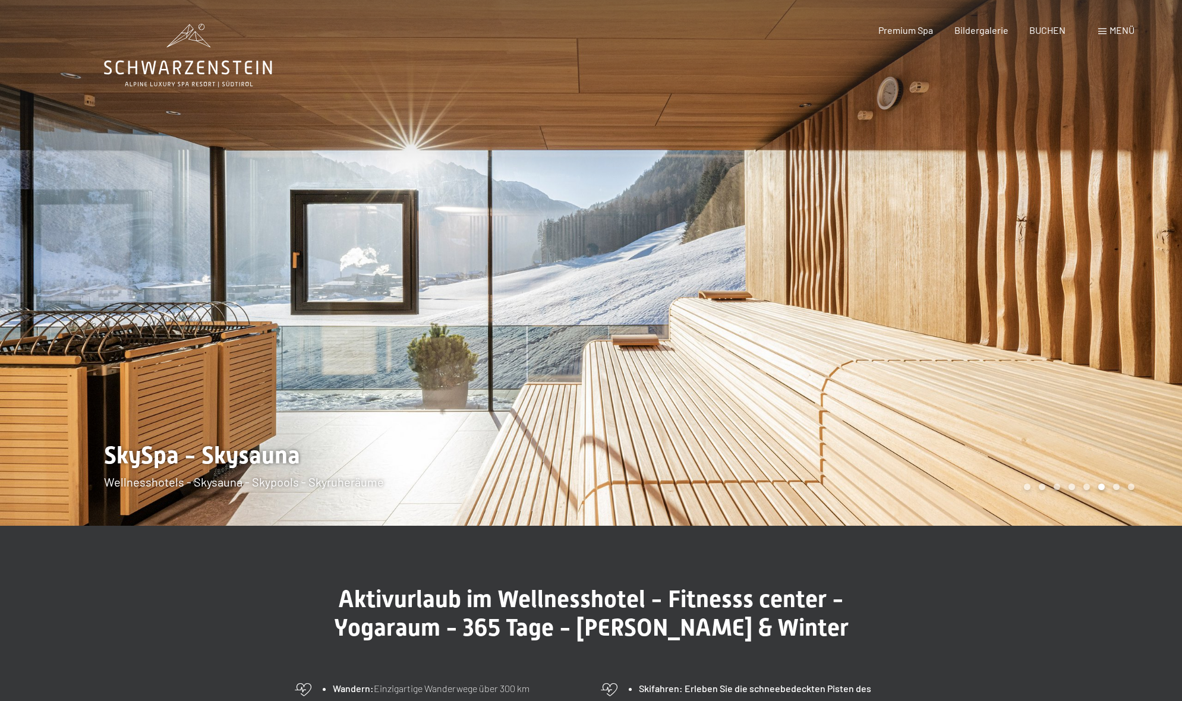
click at [958, 213] on div at bounding box center [886, 263] width 591 height 526
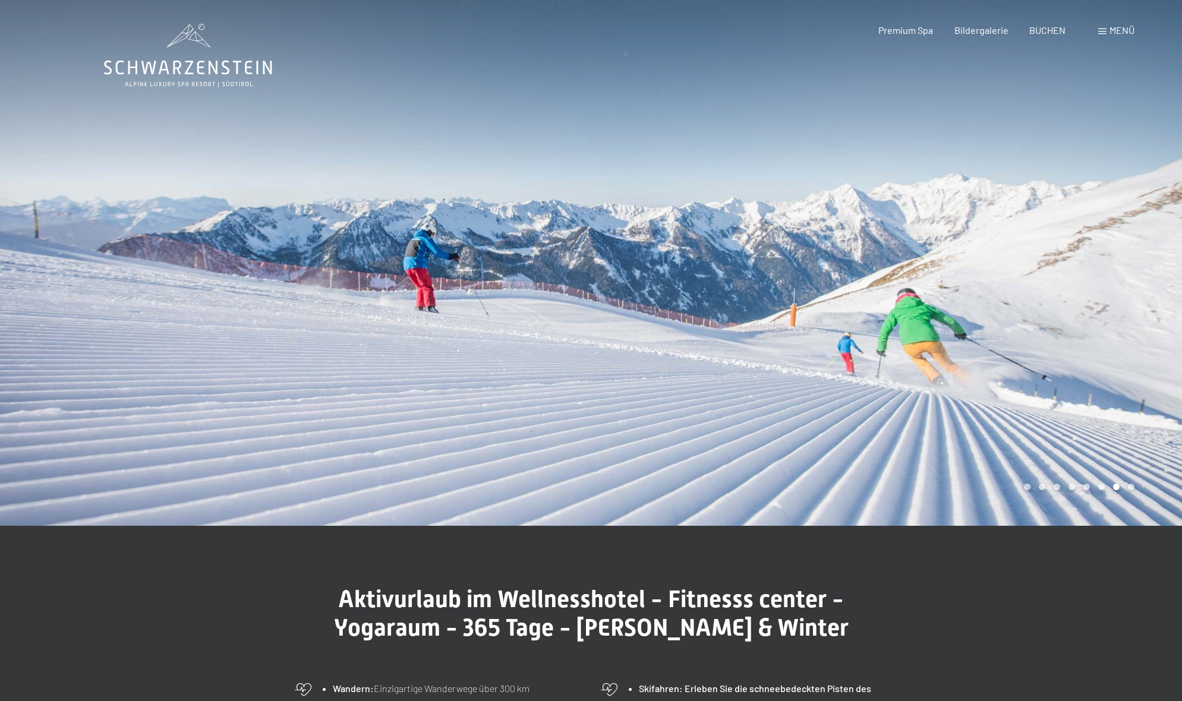
click at [958, 213] on div at bounding box center [886, 263] width 591 height 526
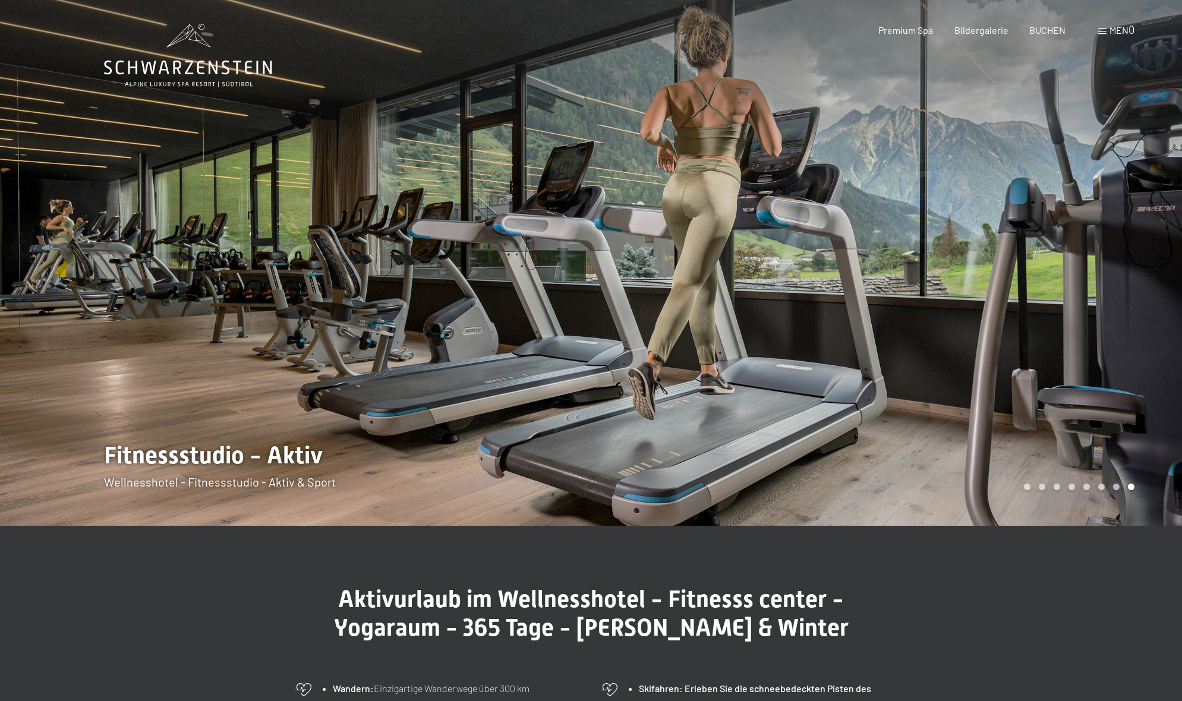
click at [958, 213] on div at bounding box center [886, 263] width 591 height 526
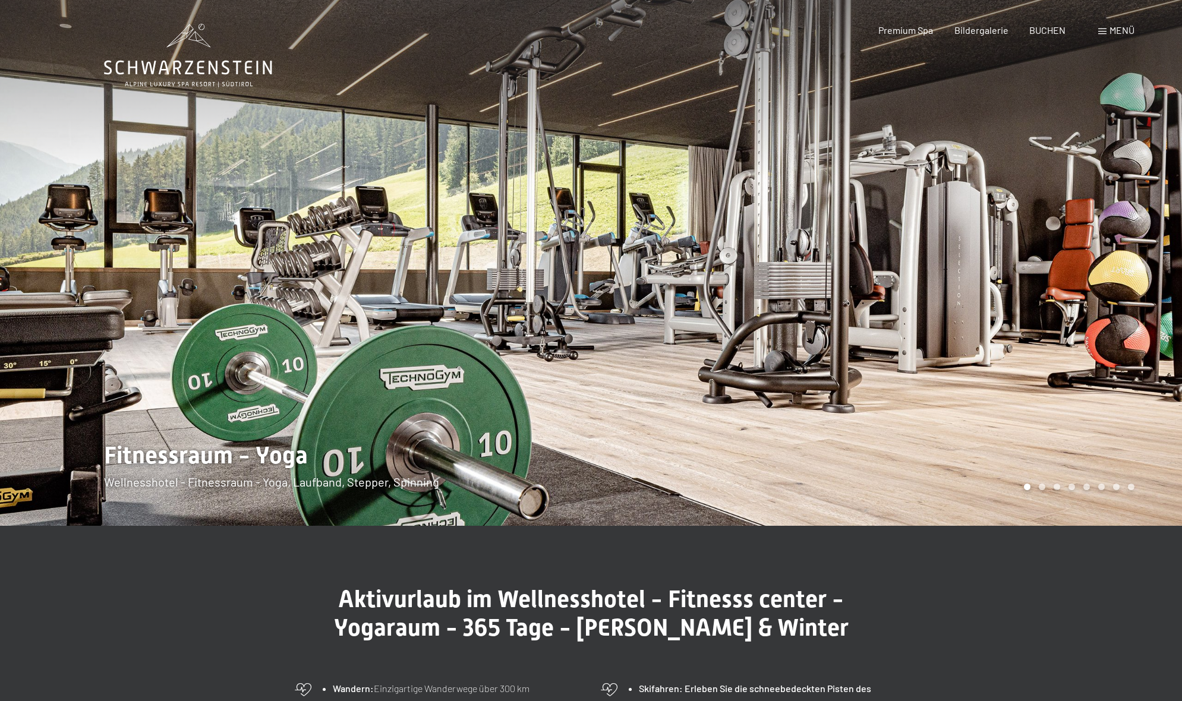
click at [958, 213] on div at bounding box center [886, 263] width 591 height 526
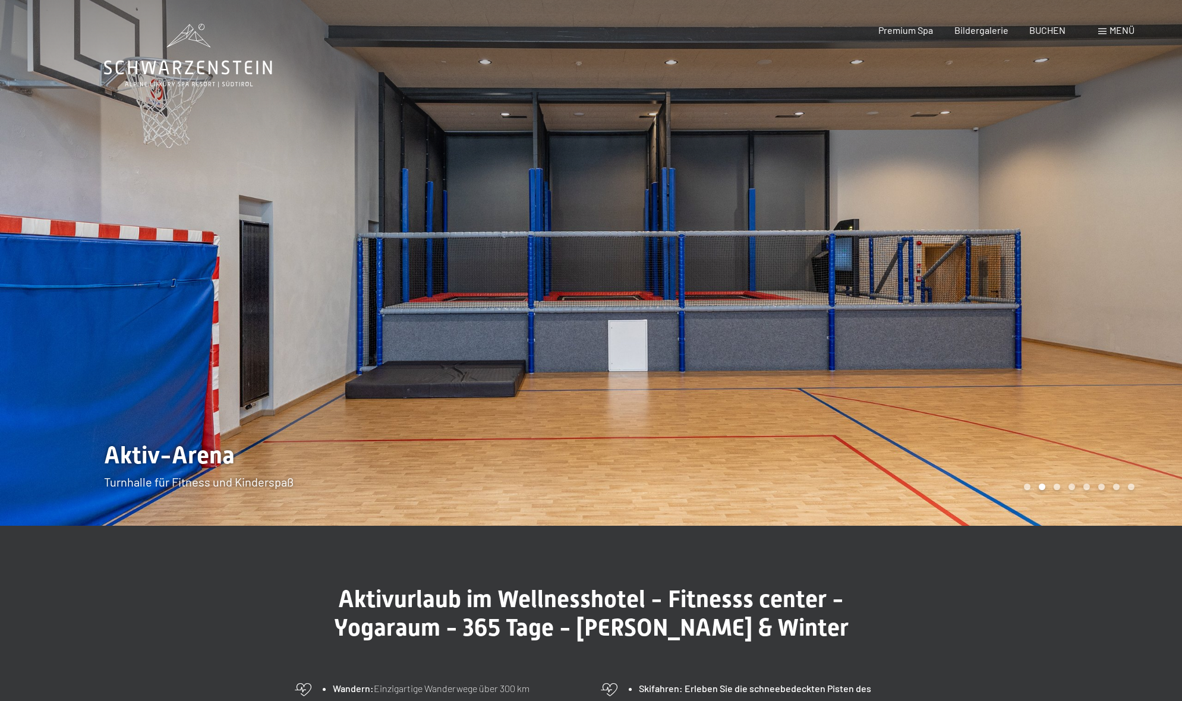
click at [958, 213] on div at bounding box center [886, 263] width 591 height 526
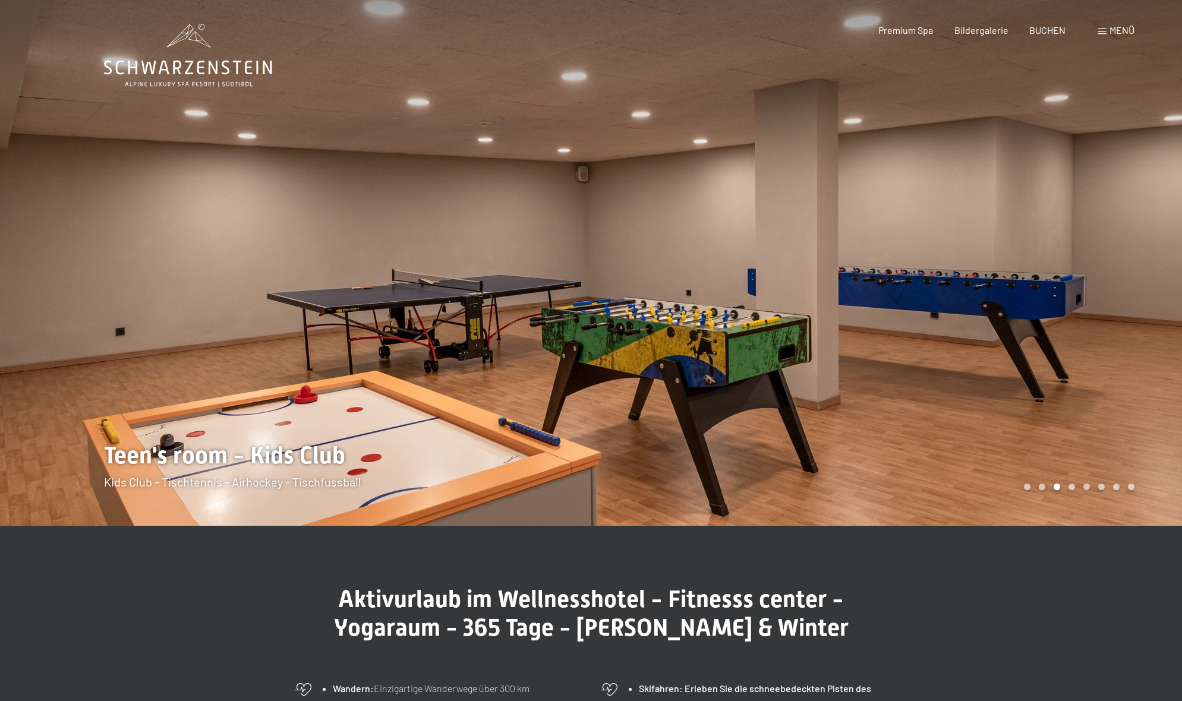
click at [1119, 26] on span "Menü" at bounding box center [1122, 29] width 25 height 11
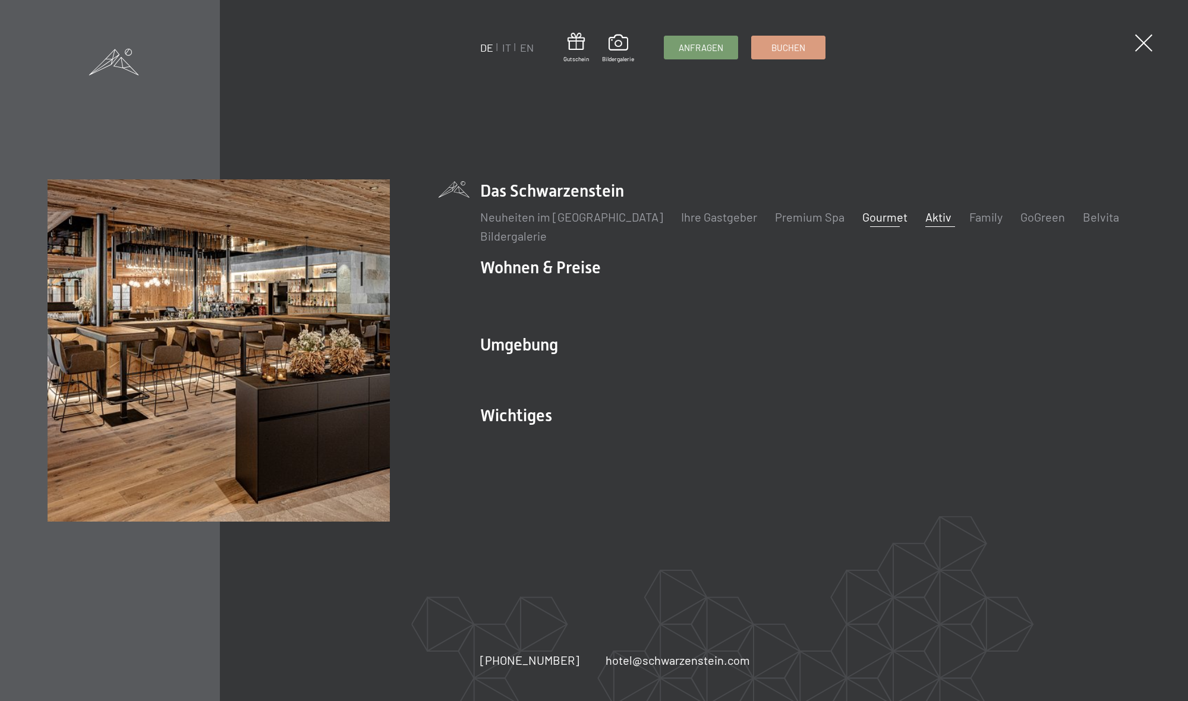
click at [863, 215] on link "Gourmet" at bounding box center [885, 217] width 45 height 14
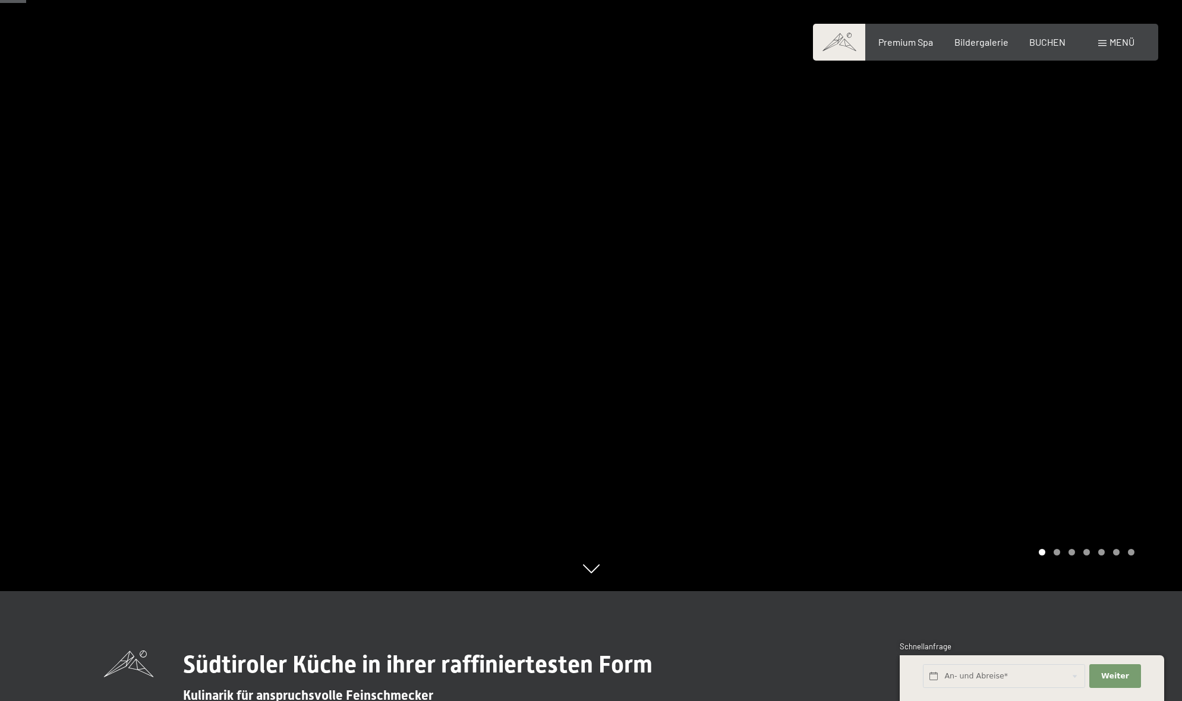
scroll to position [112, 0]
click at [926, 207] on div at bounding box center [886, 238] width 591 height 701
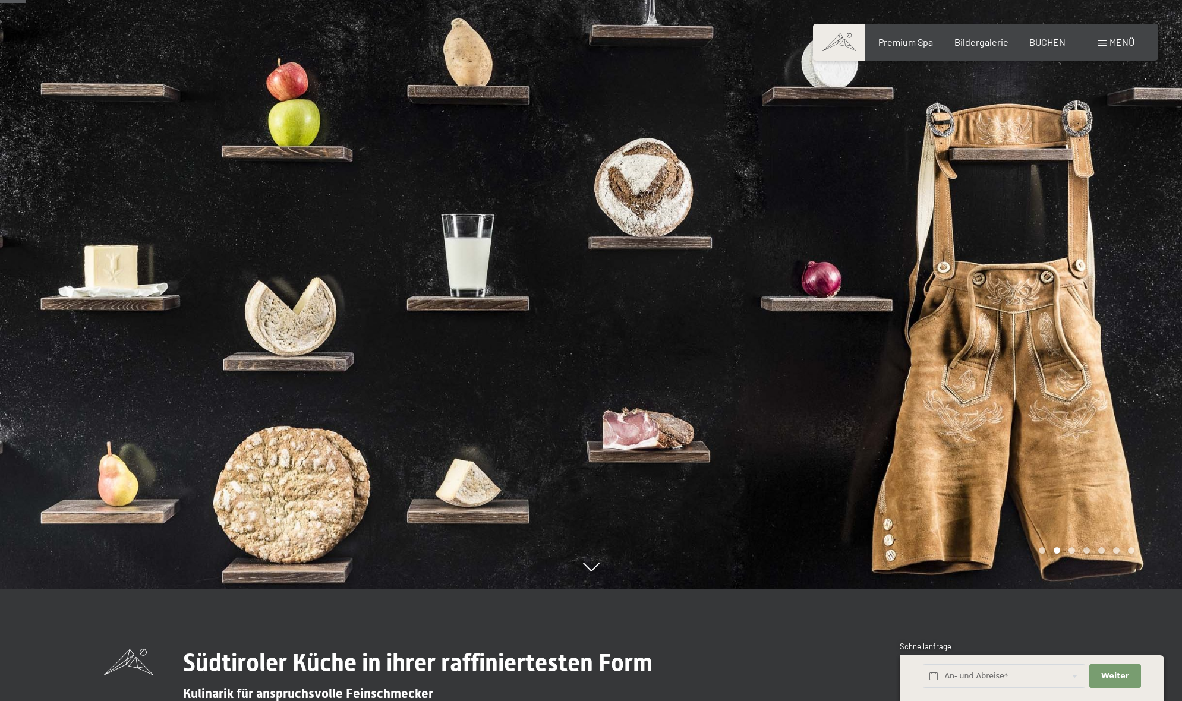
click at [926, 207] on div at bounding box center [886, 238] width 591 height 701
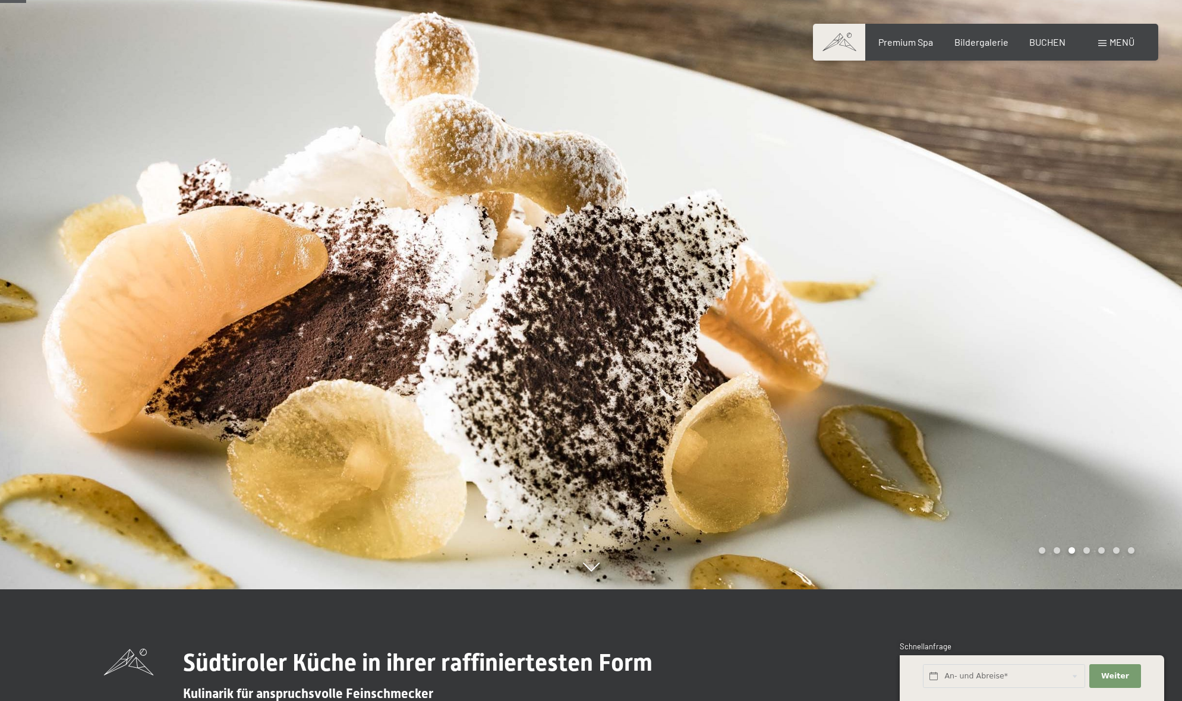
click at [926, 207] on div at bounding box center [886, 238] width 591 height 701
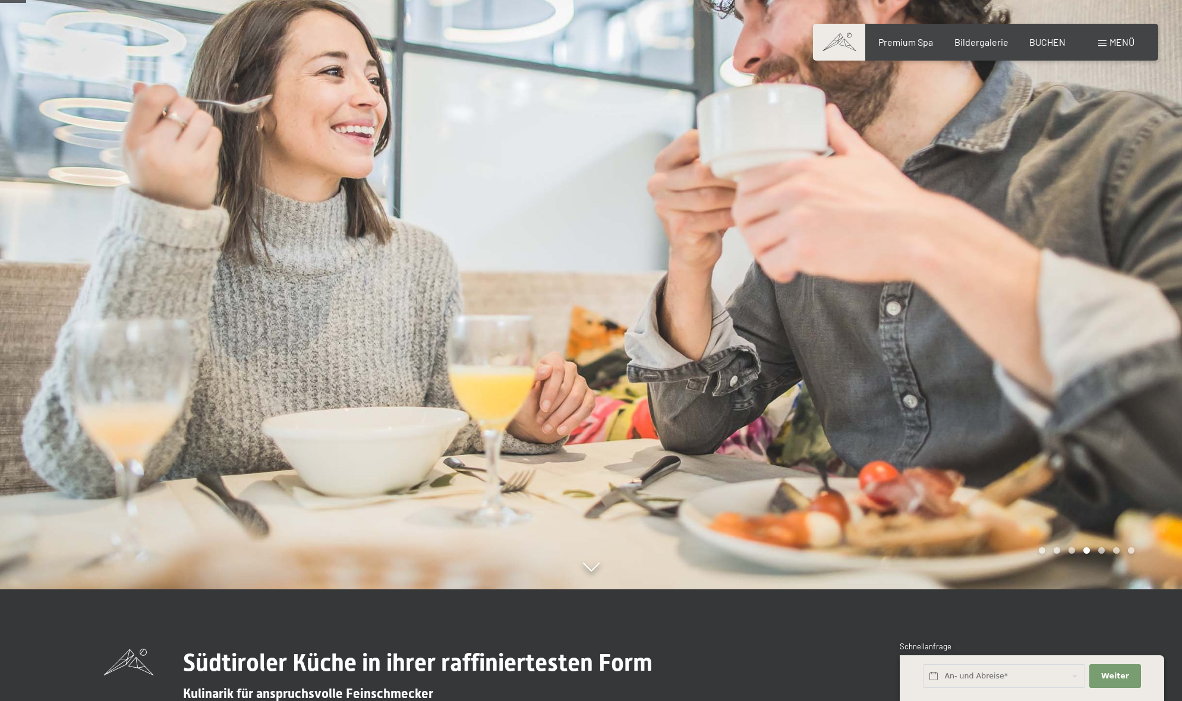
click at [926, 207] on div at bounding box center [886, 238] width 591 height 701
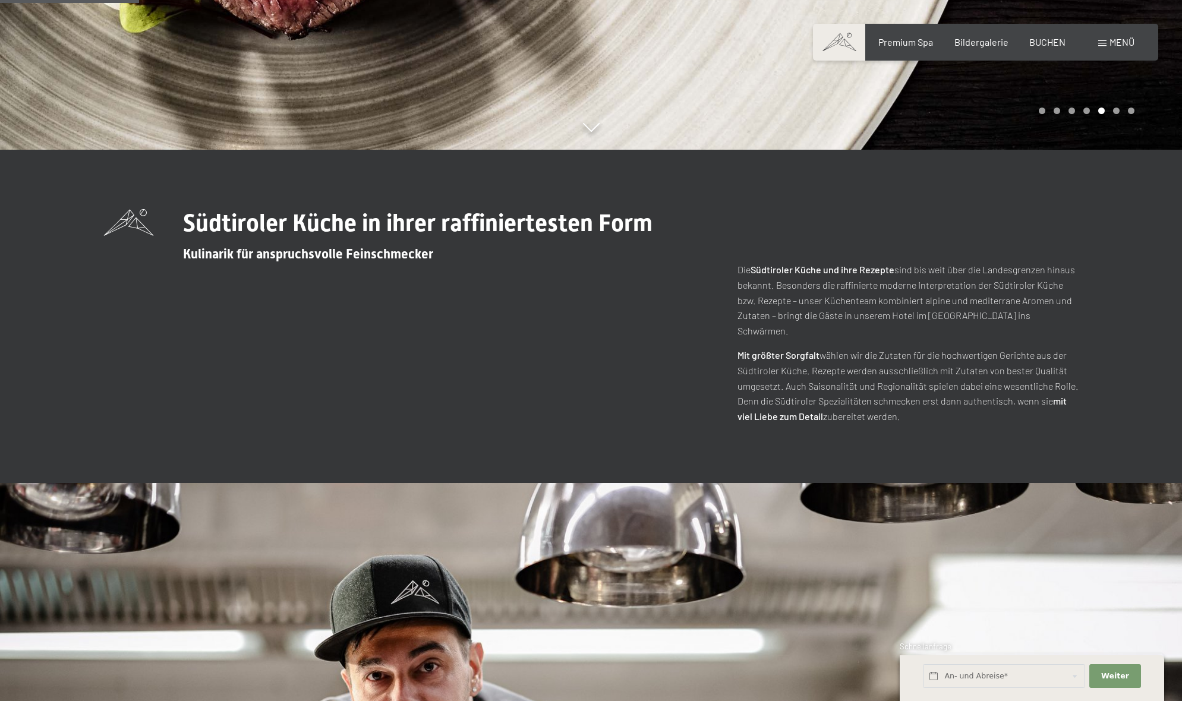
scroll to position [551, 0]
click at [1058, 40] on span "BUCHEN" at bounding box center [1048, 39] width 36 height 11
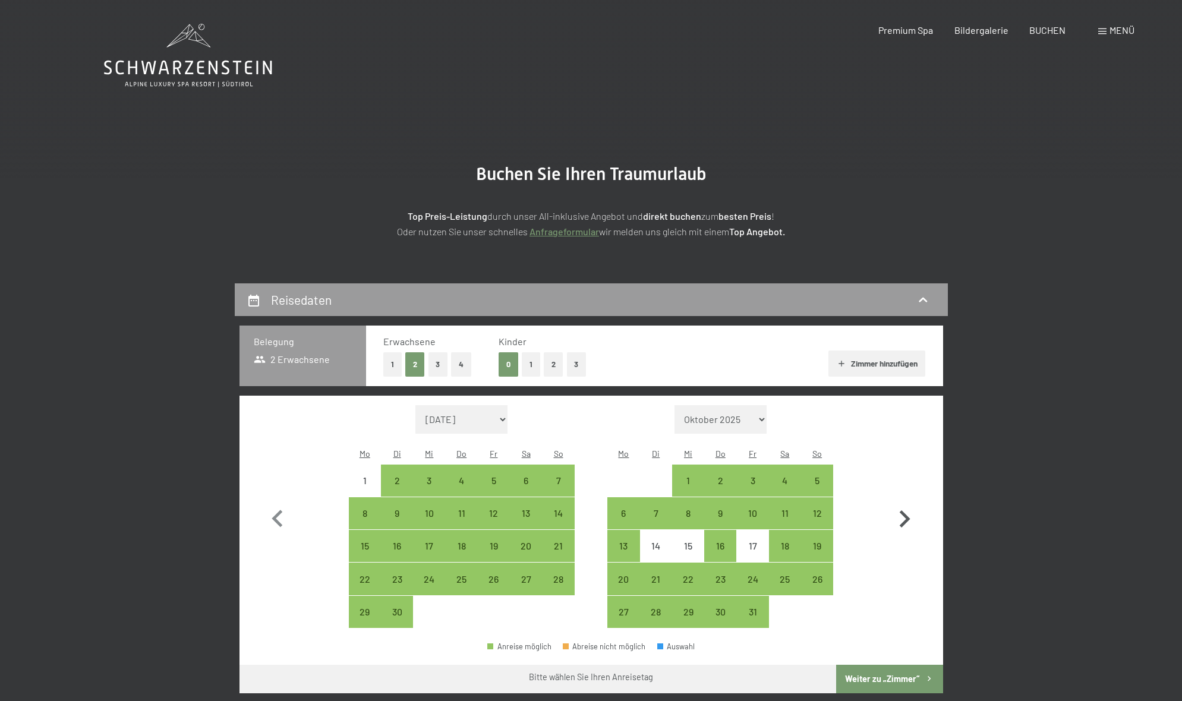
click at [903, 511] on icon "button" at bounding box center [905, 519] width 11 height 17
select select "[DATE]"
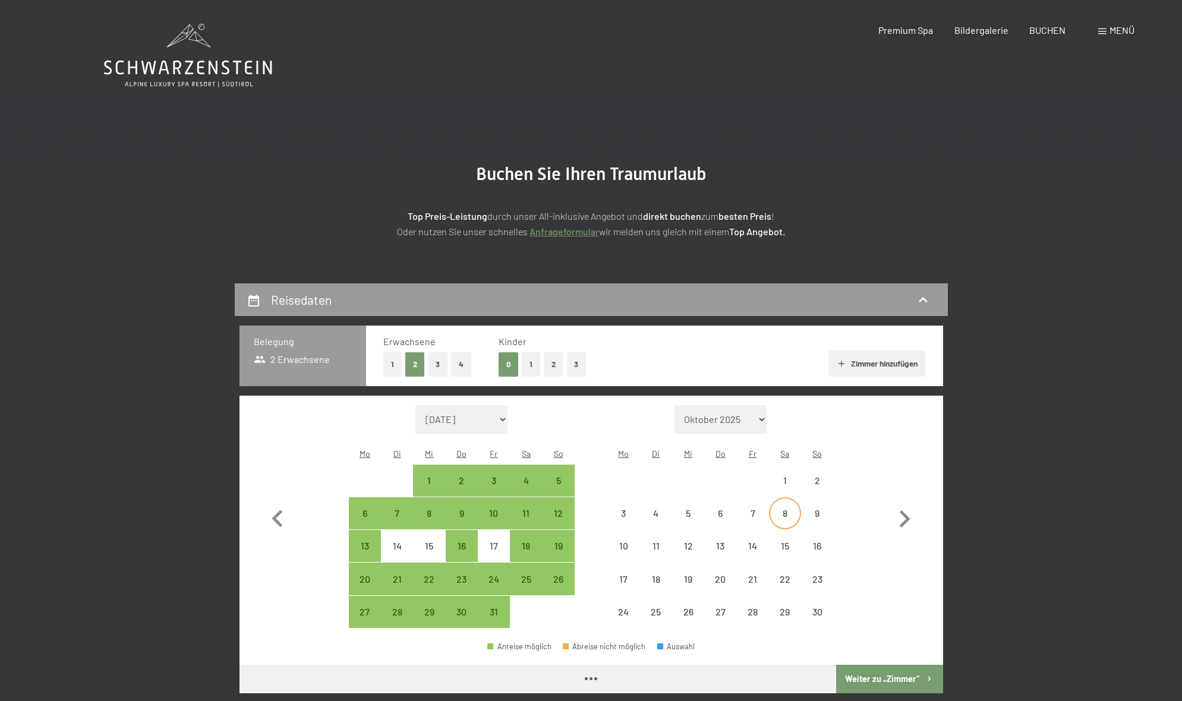
click at [788, 499] on div "8" at bounding box center [785, 514] width 30 height 30
select select "[DATE]"
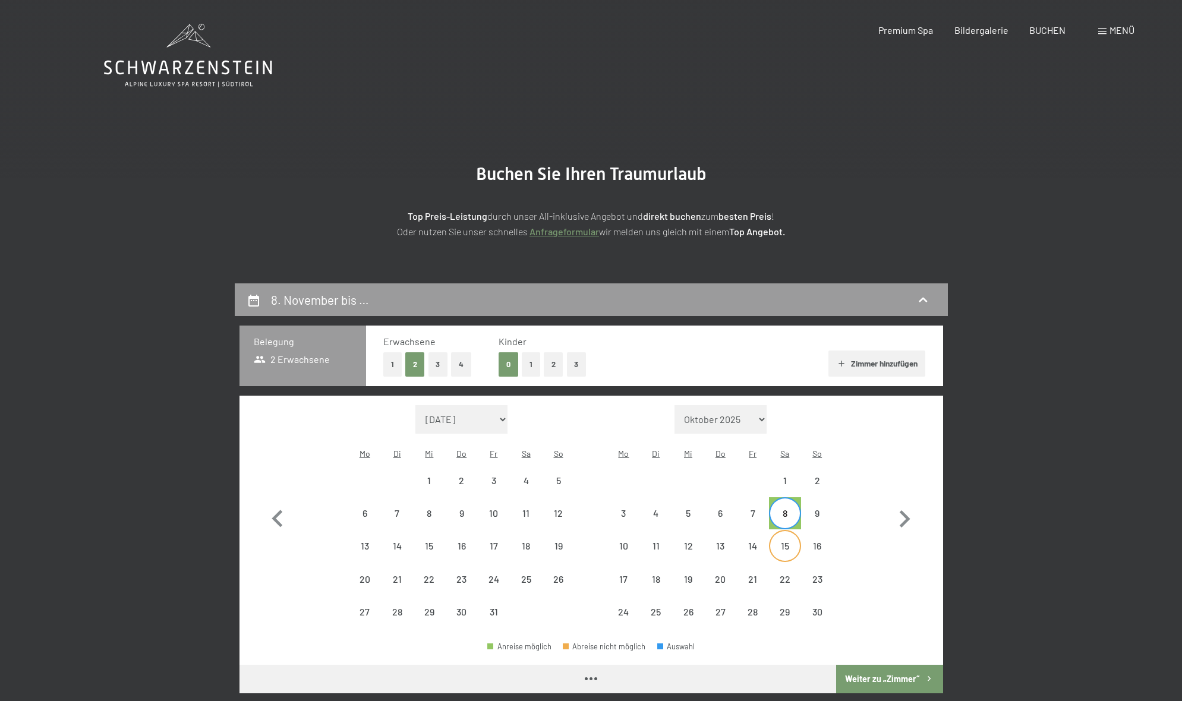
select select "2025-10-01"
select select "2025-11-01"
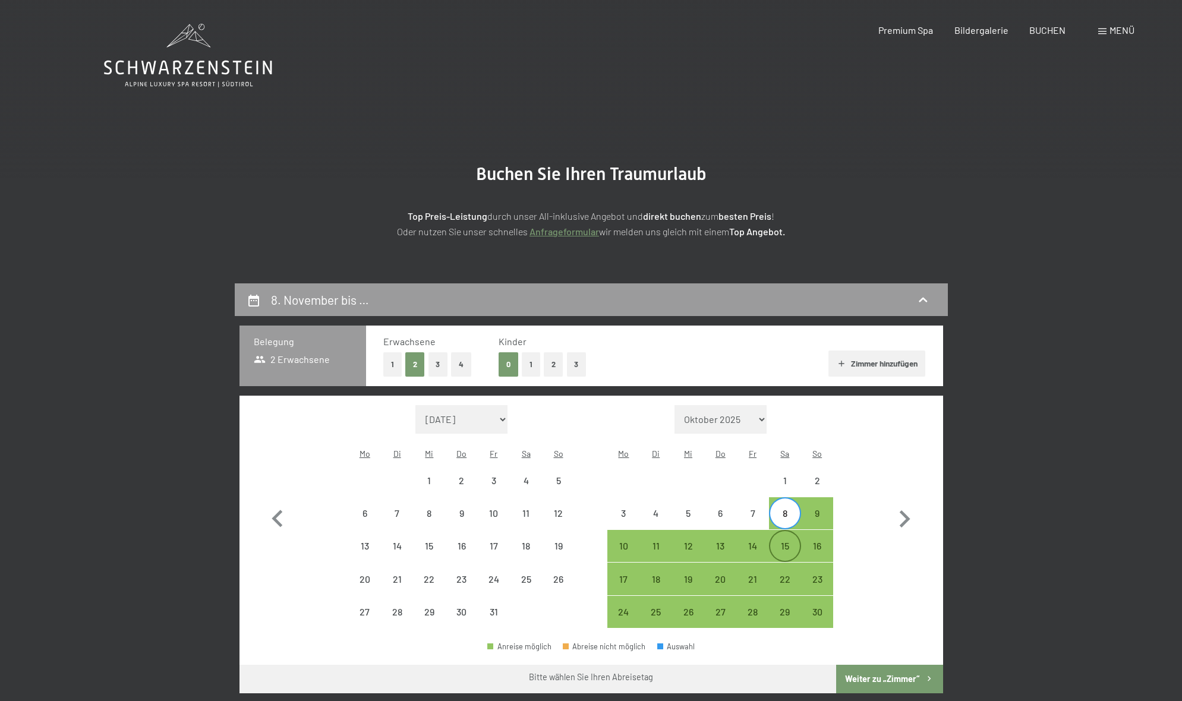
click at [785, 542] on div "15" at bounding box center [785, 557] width 30 height 30
select select "2025-10-01"
select select "2025-11-01"
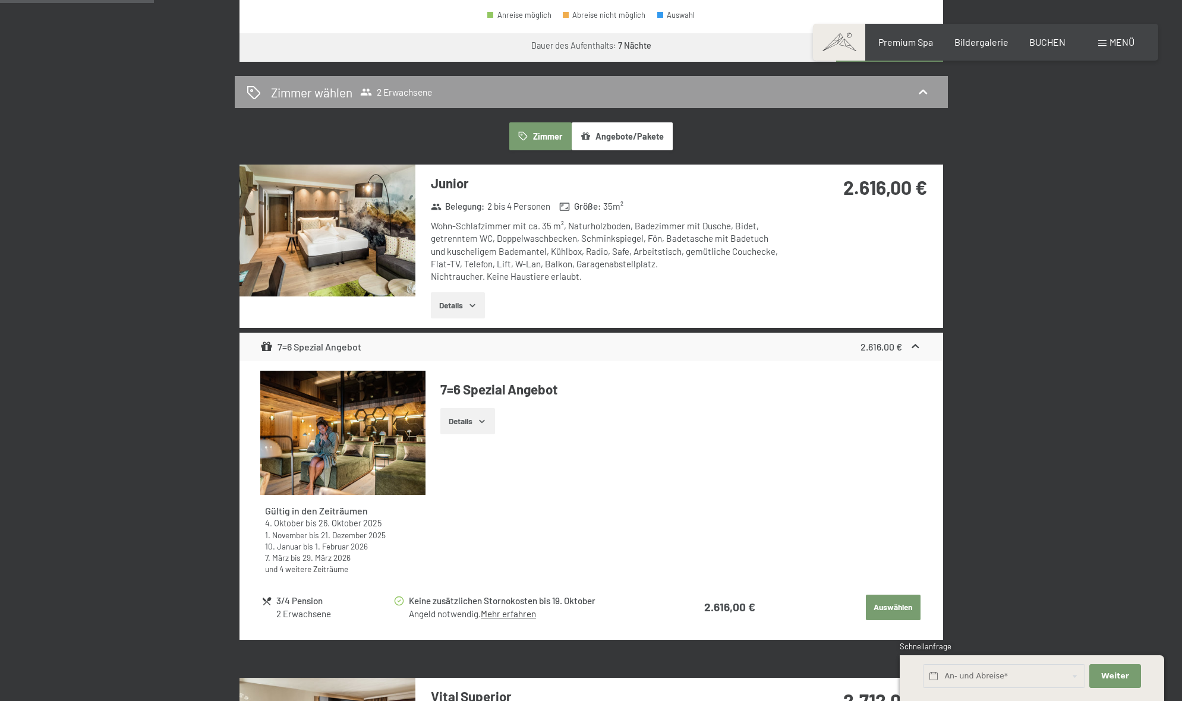
scroll to position [640, 0]
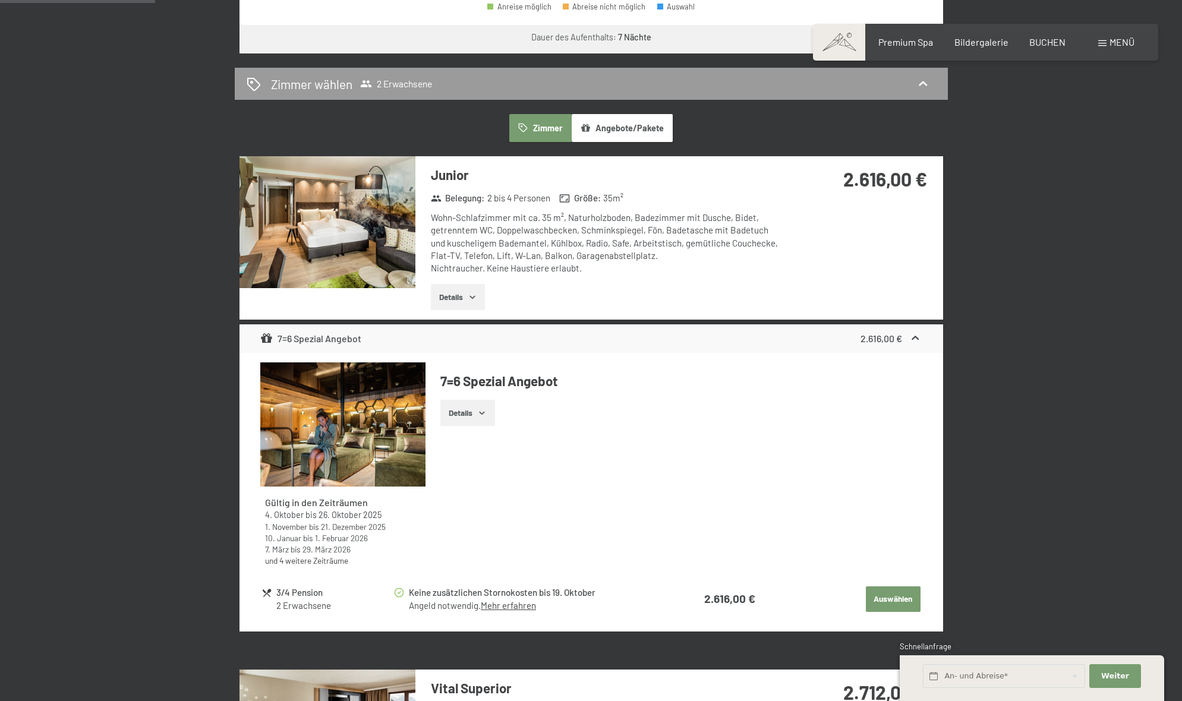
click at [455, 284] on button "Details" at bounding box center [458, 297] width 54 height 26
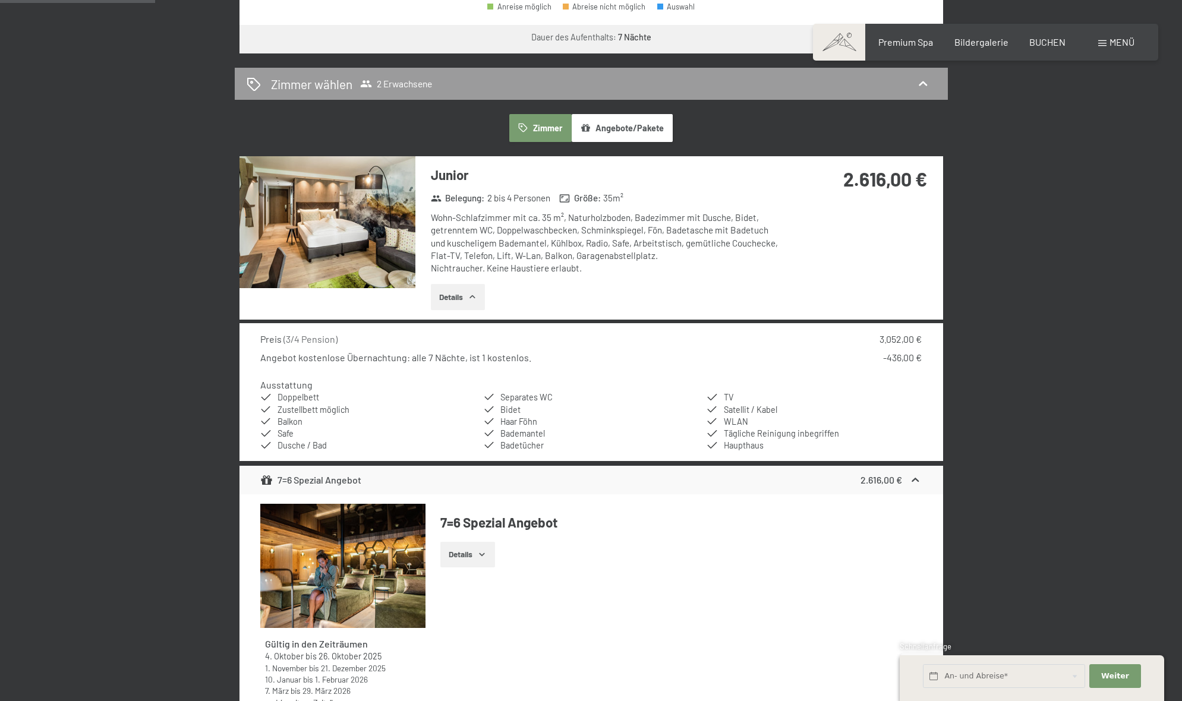
click at [376, 221] on img at bounding box center [328, 222] width 176 height 132
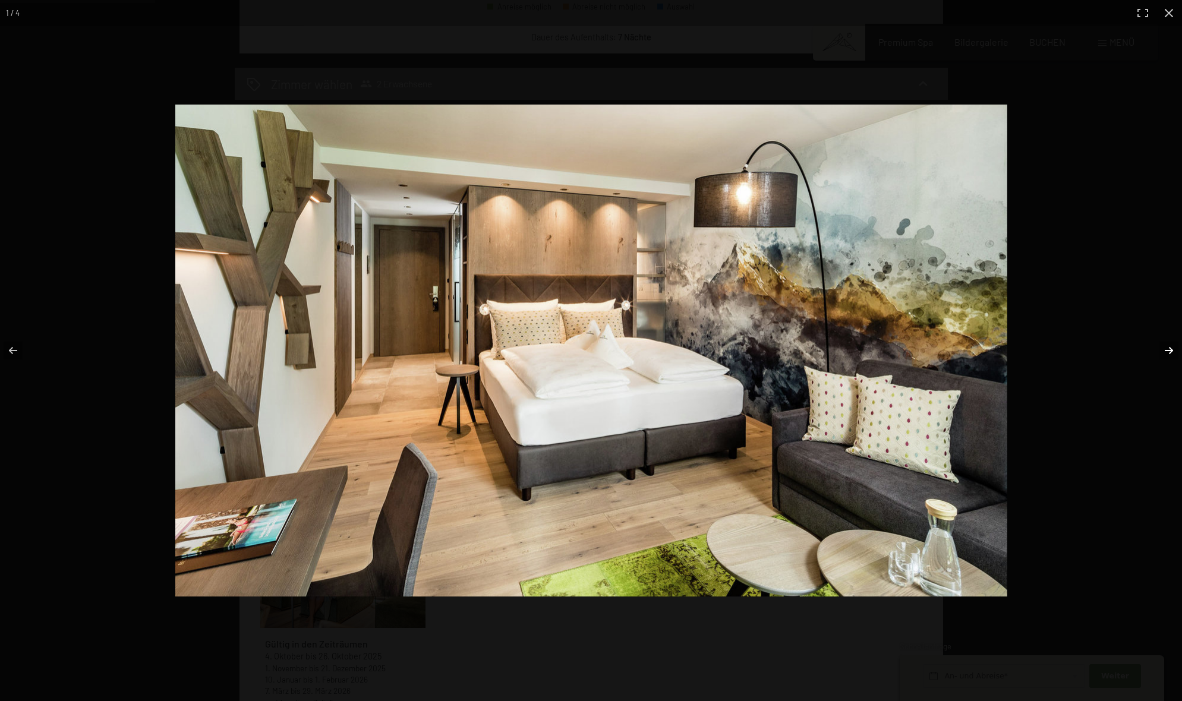
click at [1166, 347] on button "button" at bounding box center [1162, 350] width 42 height 59
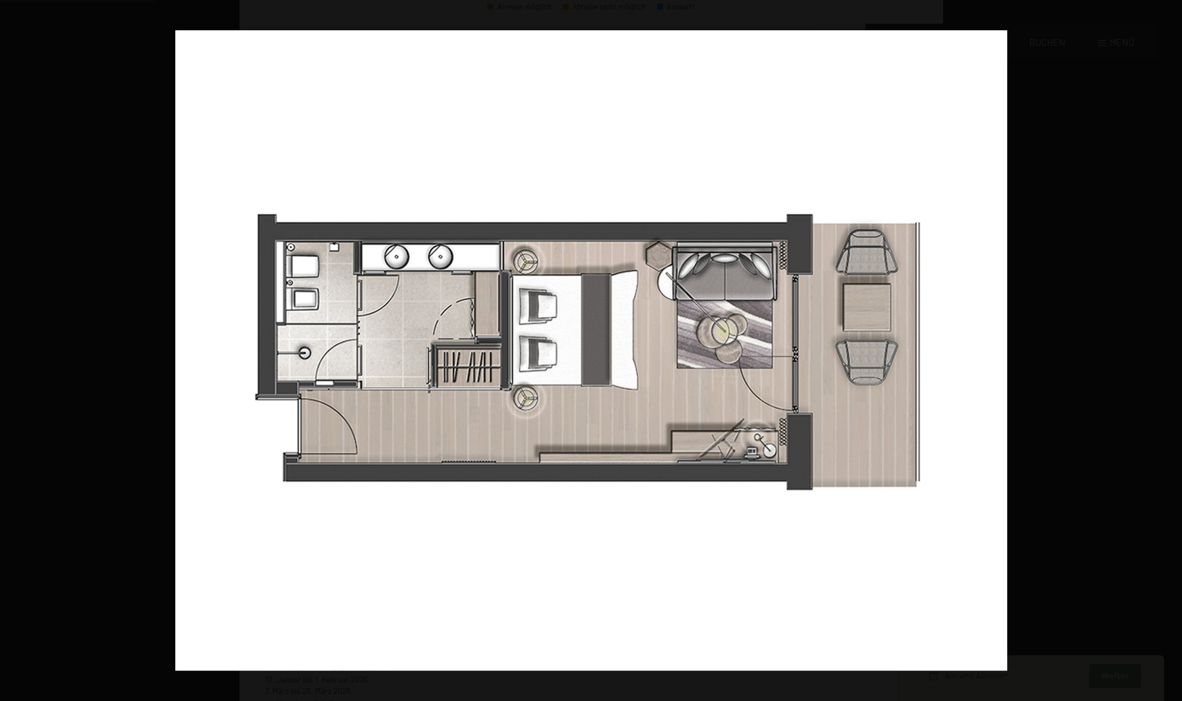
click at [1165, 347] on button "button" at bounding box center [1162, 350] width 42 height 59
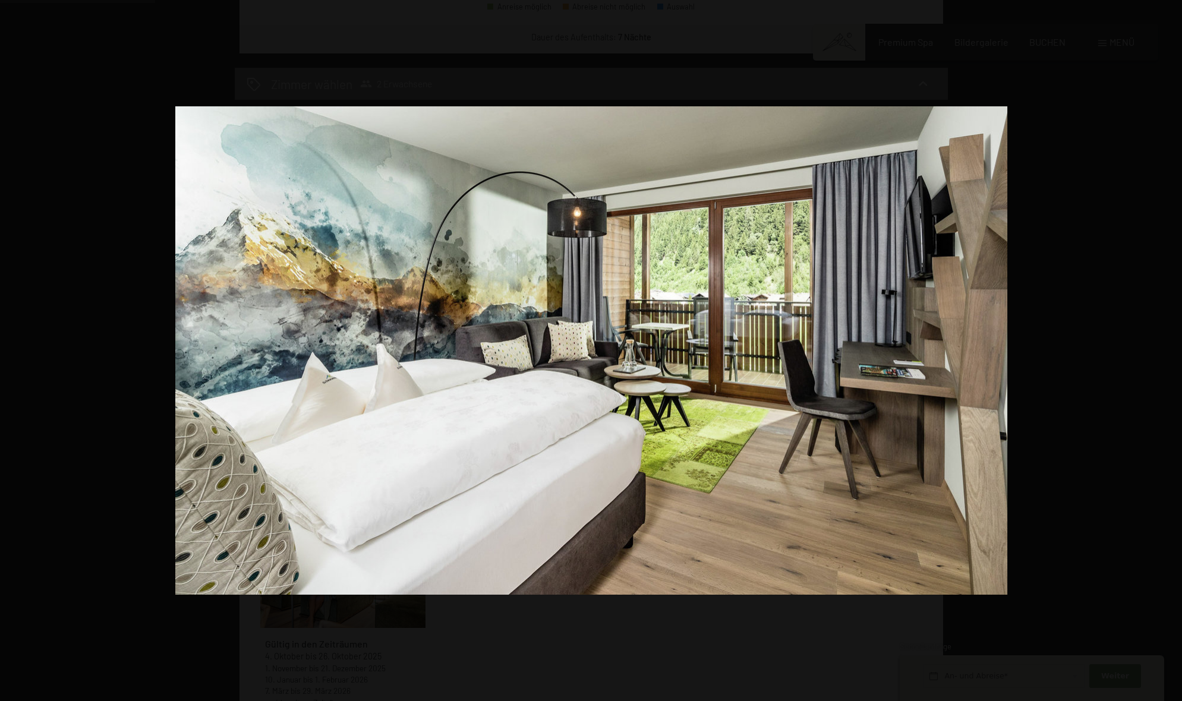
click at [1165, 347] on button "button" at bounding box center [1162, 350] width 42 height 59
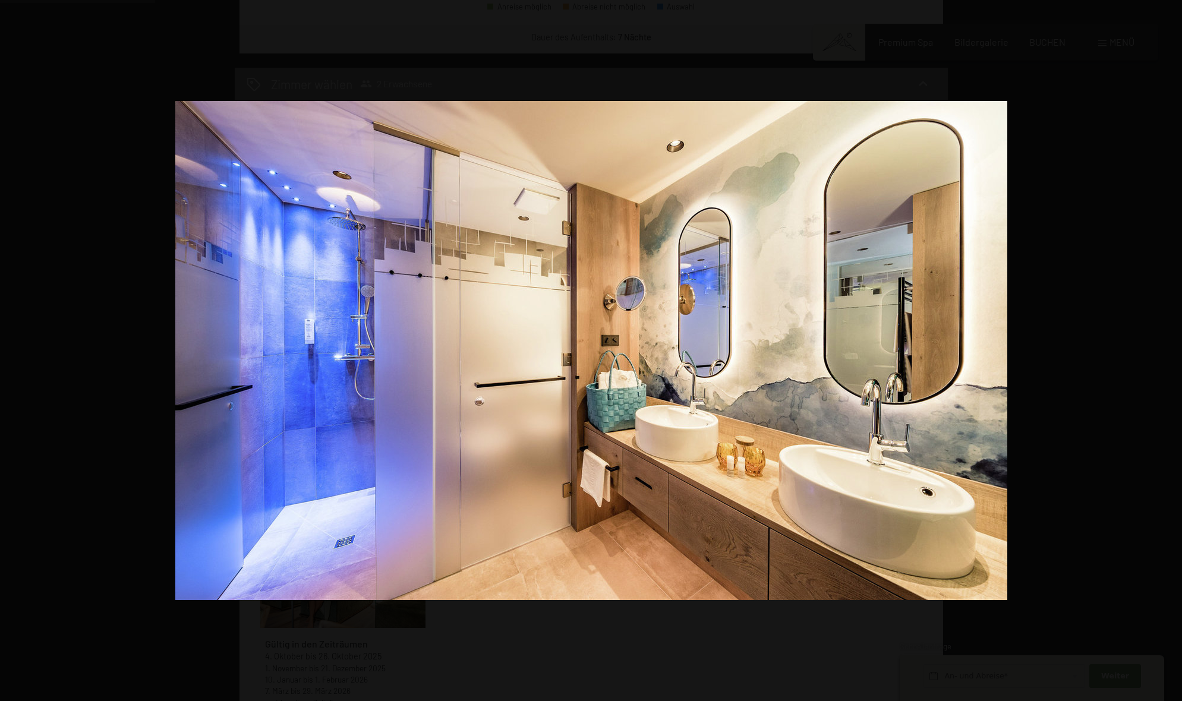
click at [1165, 347] on button "button" at bounding box center [1162, 350] width 42 height 59
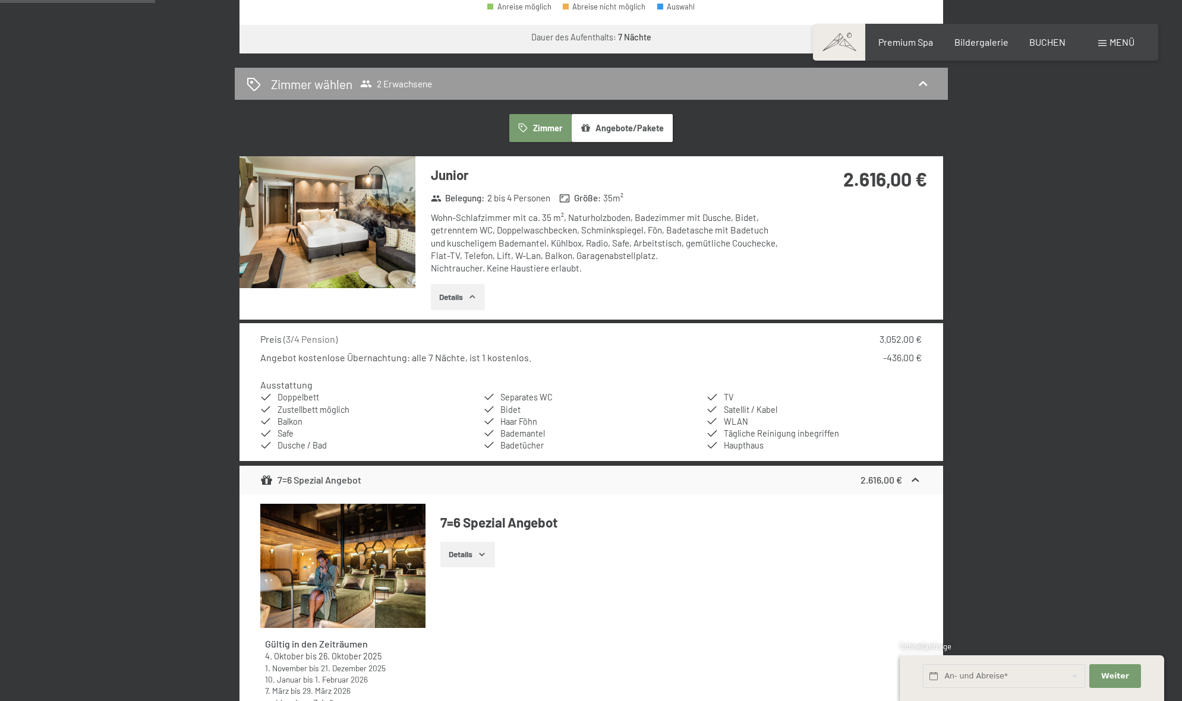
click at [0, 0] on button "button" at bounding box center [0, 0] width 0 height 0
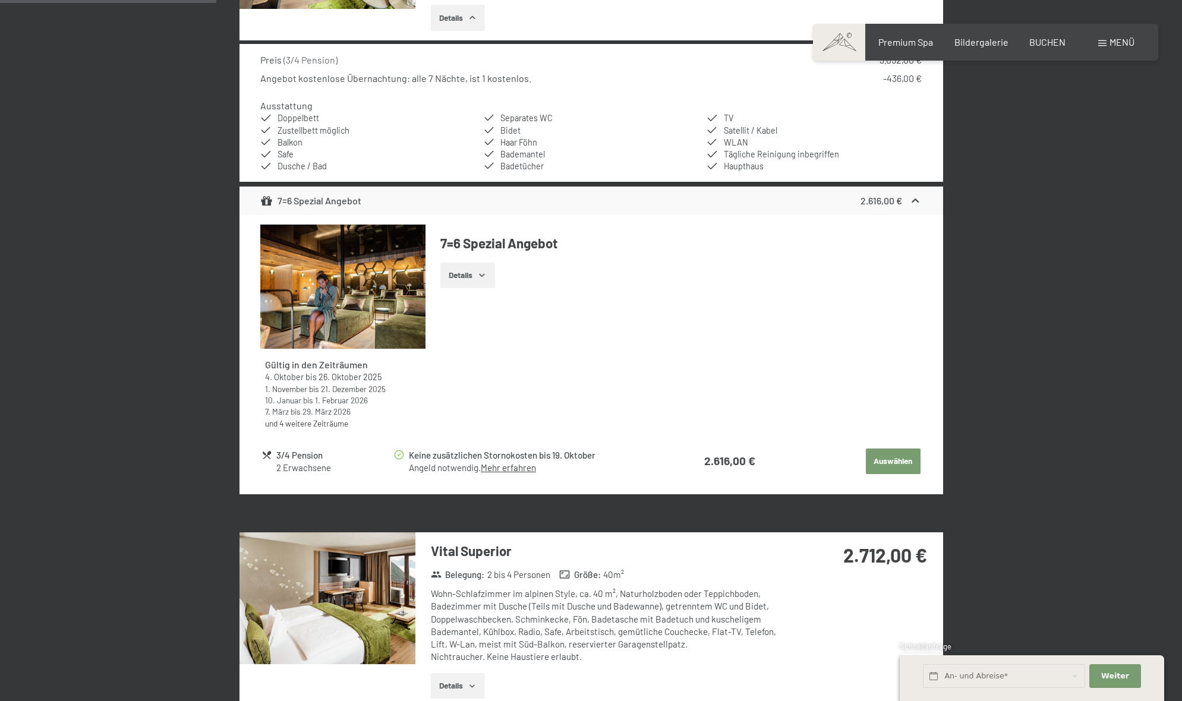
scroll to position [920, 0]
click at [465, 262] on button "Details" at bounding box center [467, 275] width 54 height 26
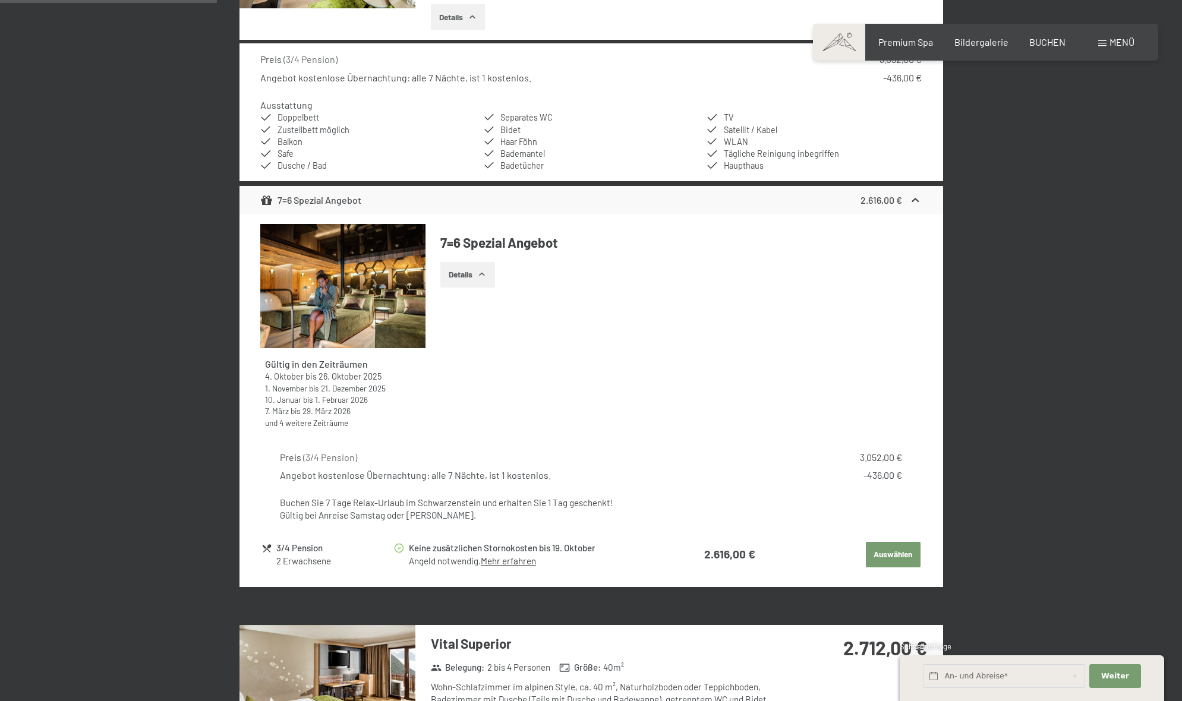
click at [371, 268] on img at bounding box center [342, 286] width 165 height 124
click at [0, 0] on img at bounding box center [0, 0] width 0 height 0
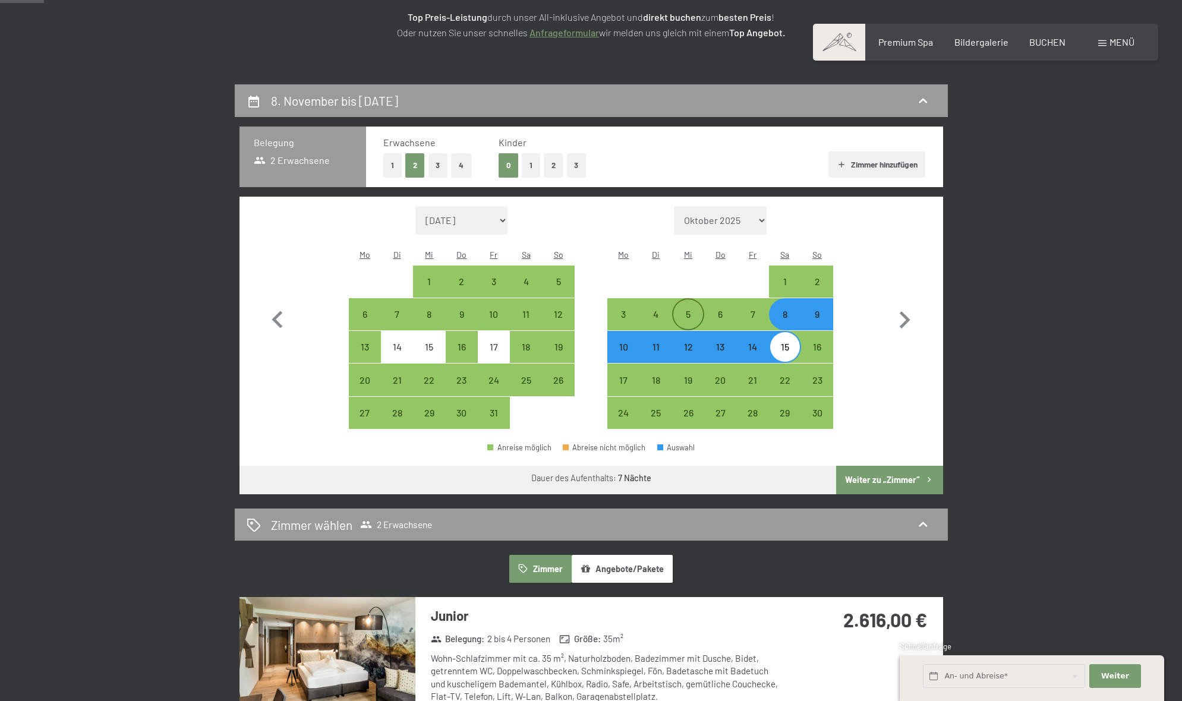
scroll to position [203, 0]
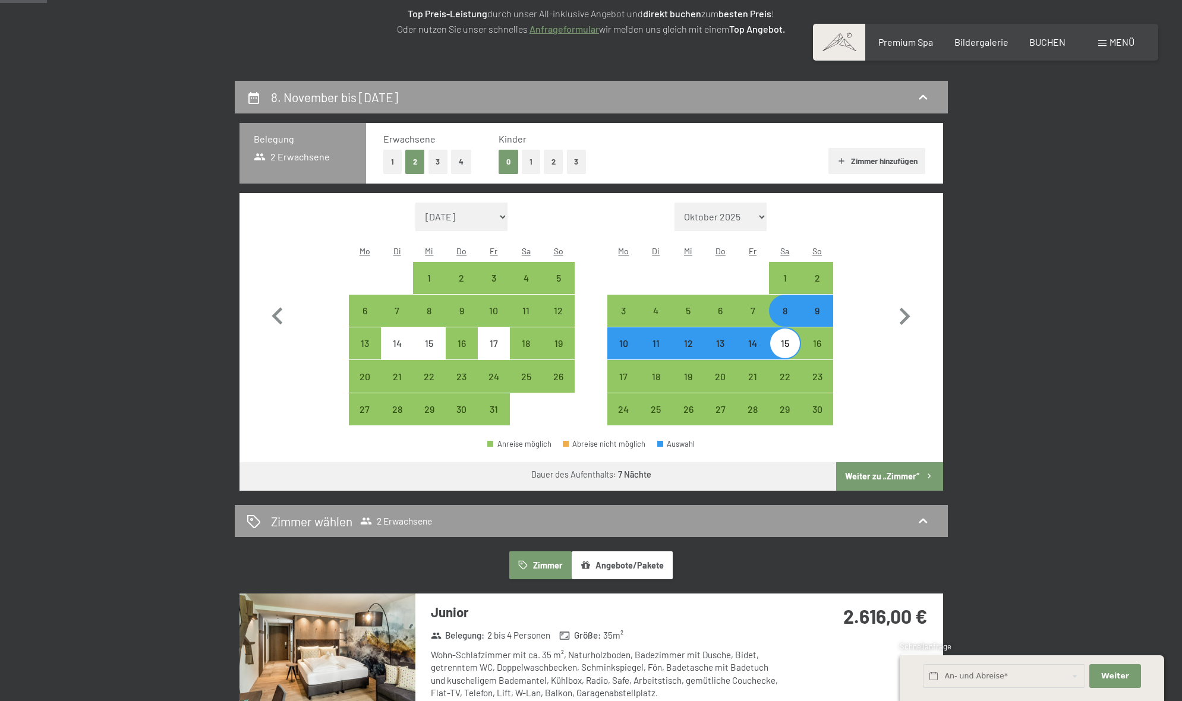
click at [787, 339] on div "15" at bounding box center [785, 354] width 30 height 30
select select "2025-10-01"
select select "2025-11-01"
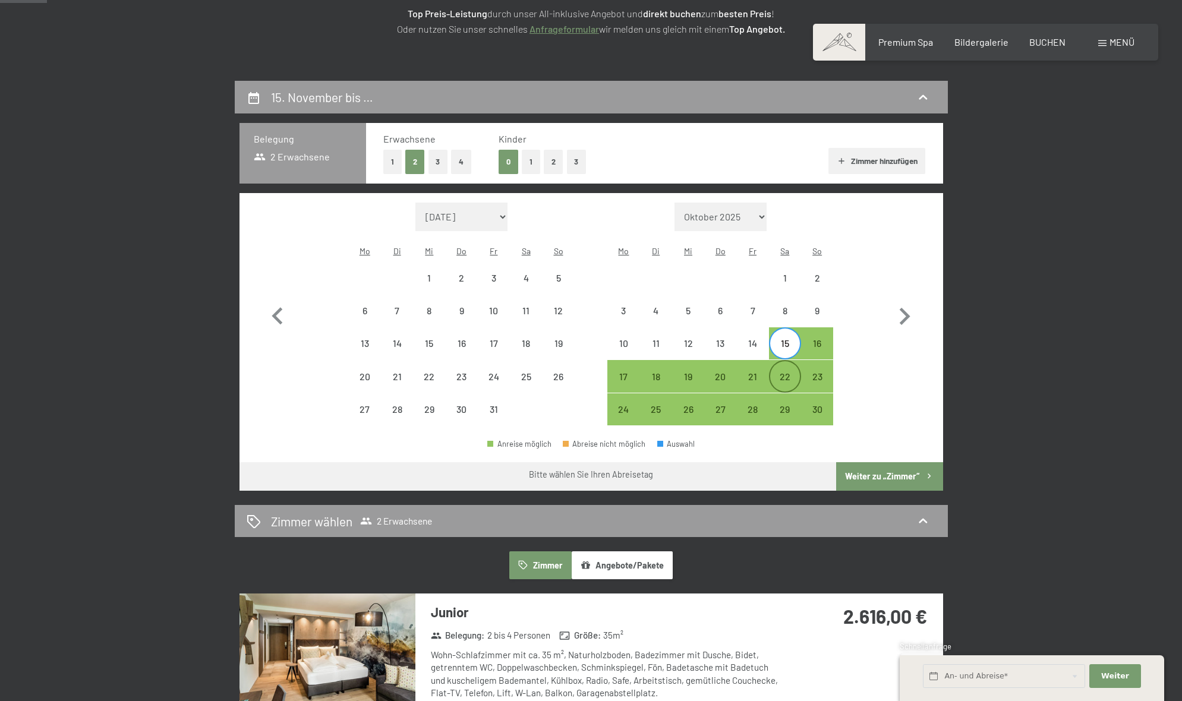
click at [789, 372] on div "22" at bounding box center [785, 387] width 30 height 30
select select "2025-10-01"
select select "2025-11-01"
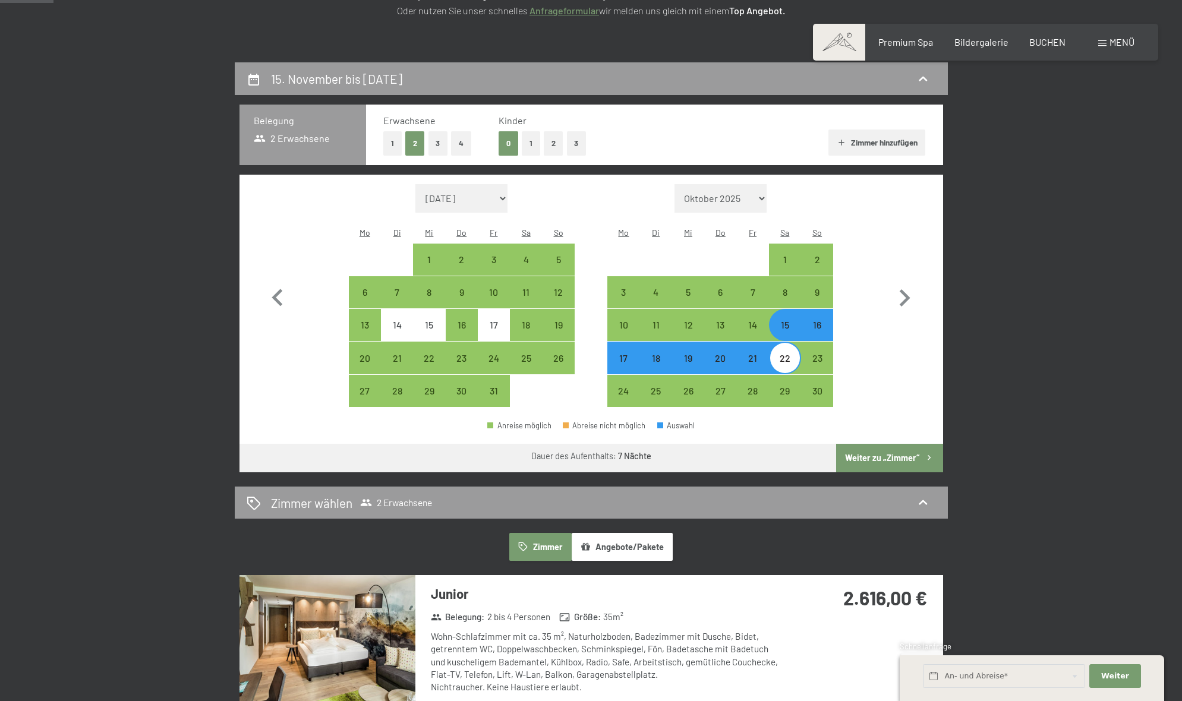
scroll to position [222, 0]
click at [789, 376] on div "29" at bounding box center [785, 391] width 30 height 30
select select "2025-10-01"
select select "2025-11-01"
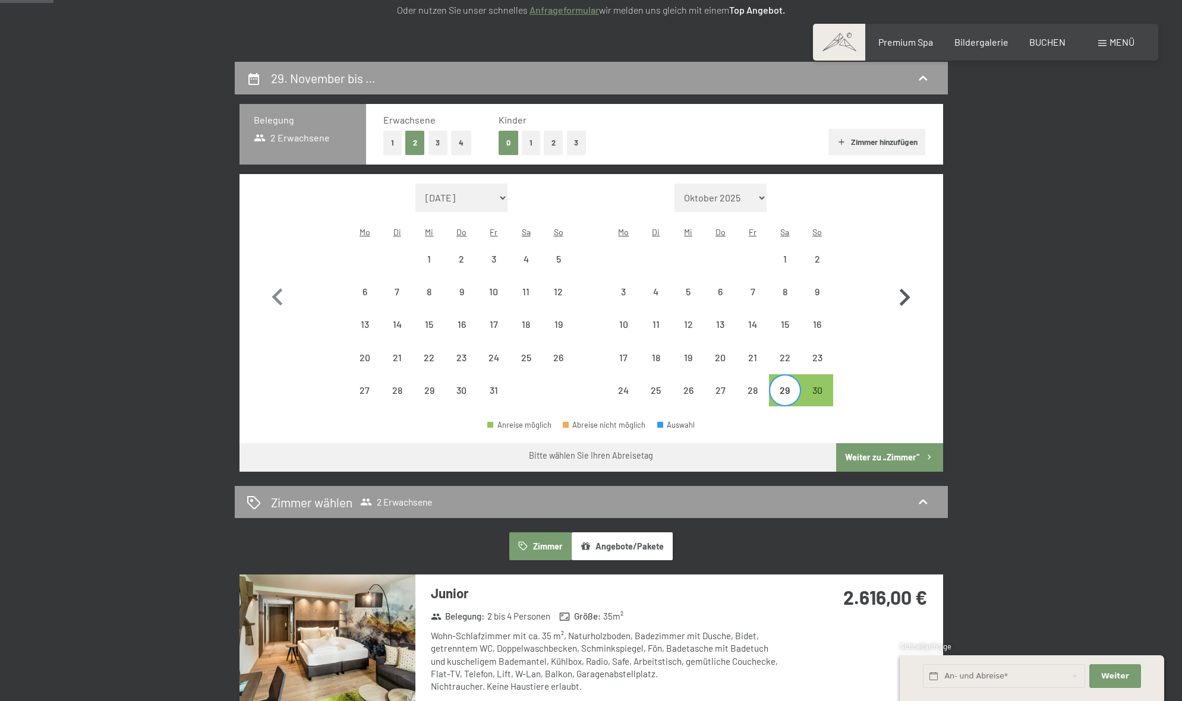
click at [911, 282] on icon "button" at bounding box center [905, 298] width 34 height 34
select select "2025-11-01"
select select "2025-12-01"
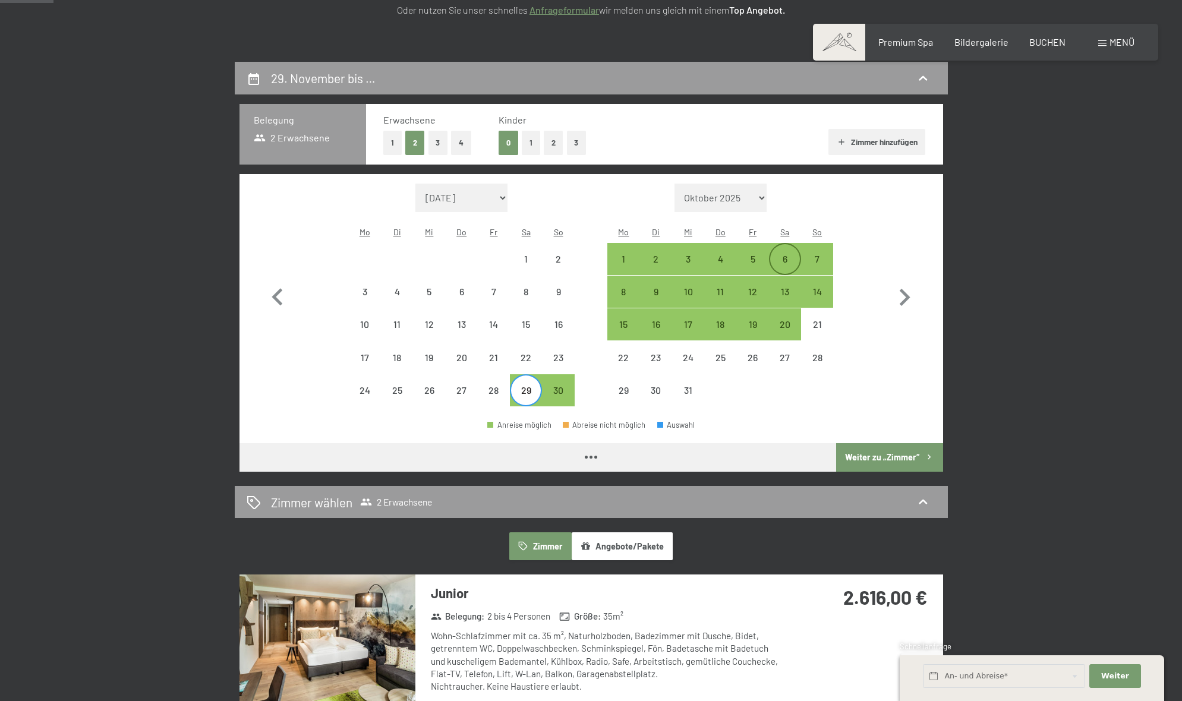
select select "2025-11-01"
select select "2025-12-01"
click at [790, 244] on div "6" at bounding box center [785, 259] width 30 height 30
select select "2025-11-01"
select select "2025-12-01"
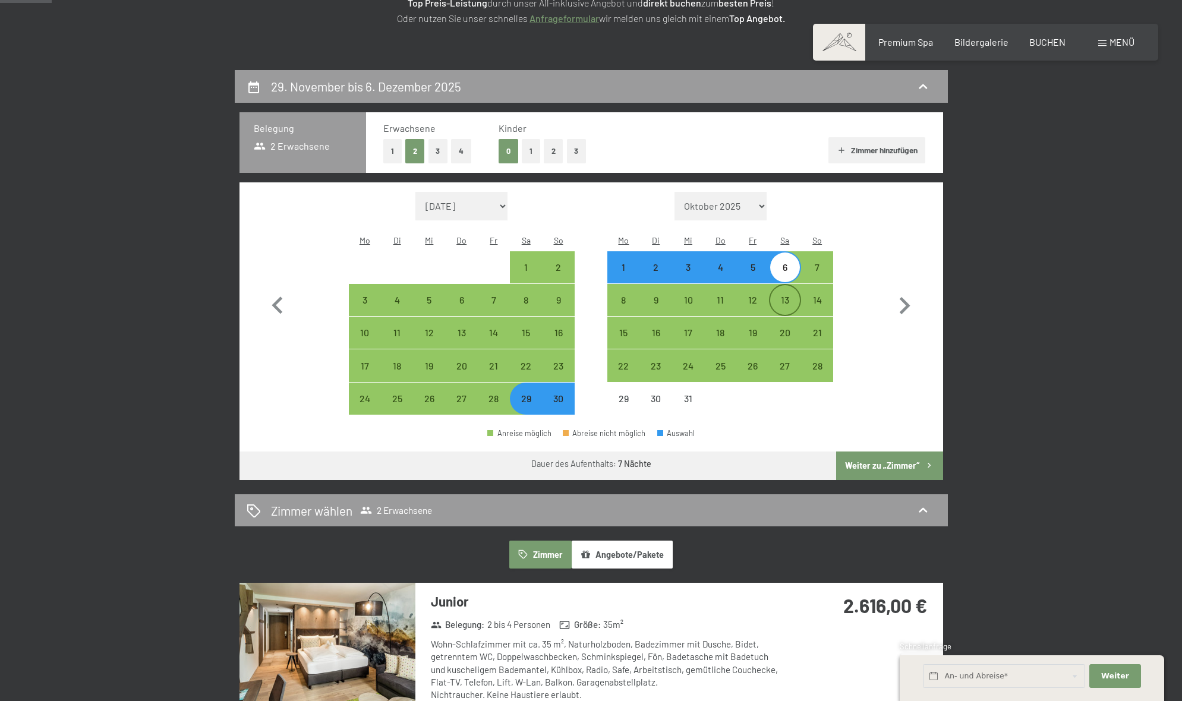
scroll to position [215, 1]
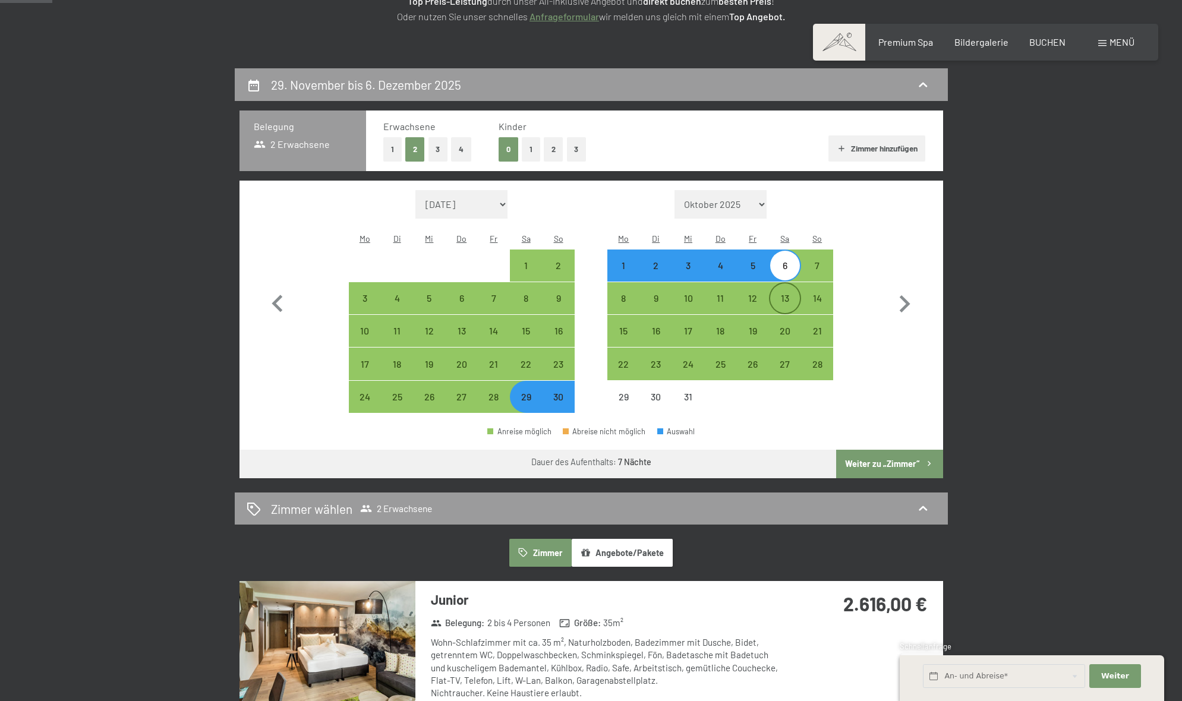
click at [787, 284] on div "13" at bounding box center [785, 299] width 30 height 30
select select "2025-11-01"
select select "2025-12-01"
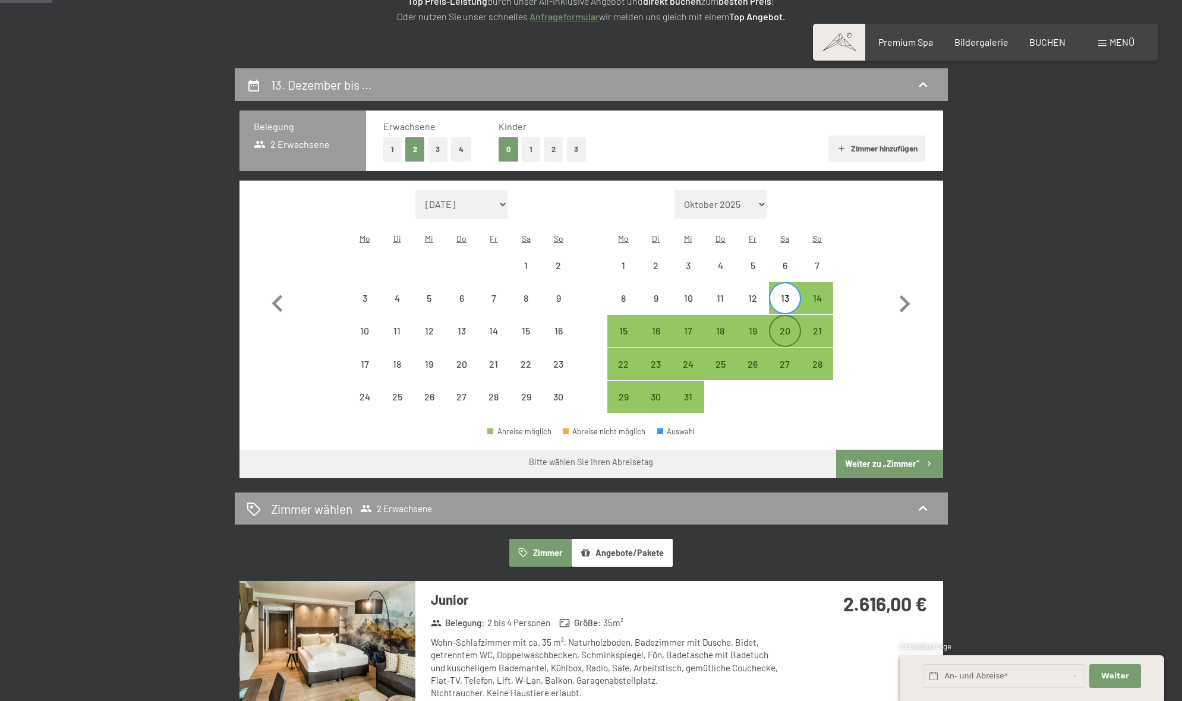
click at [783, 326] on div "20" at bounding box center [785, 341] width 30 height 30
select select "2025-11-01"
select select "2025-12-01"
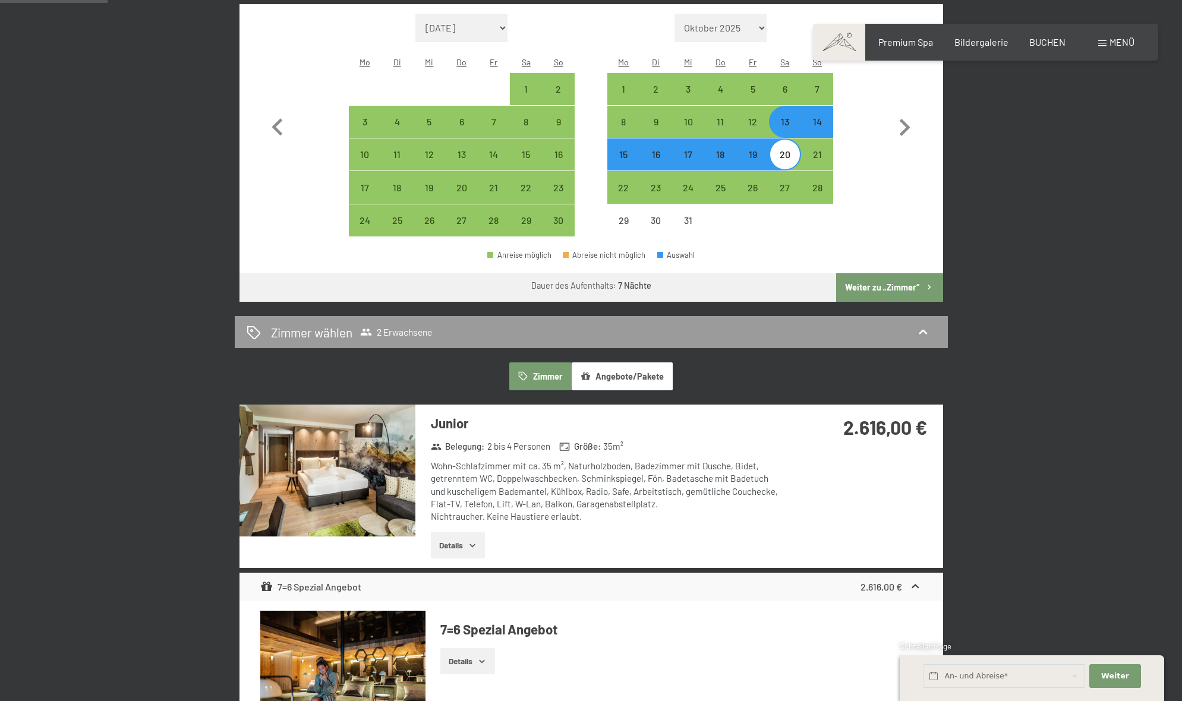
scroll to position [391, 0]
click at [784, 184] on div "27" at bounding box center [785, 199] width 30 height 30
select select "2025-11-01"
select select "2025-12-01"
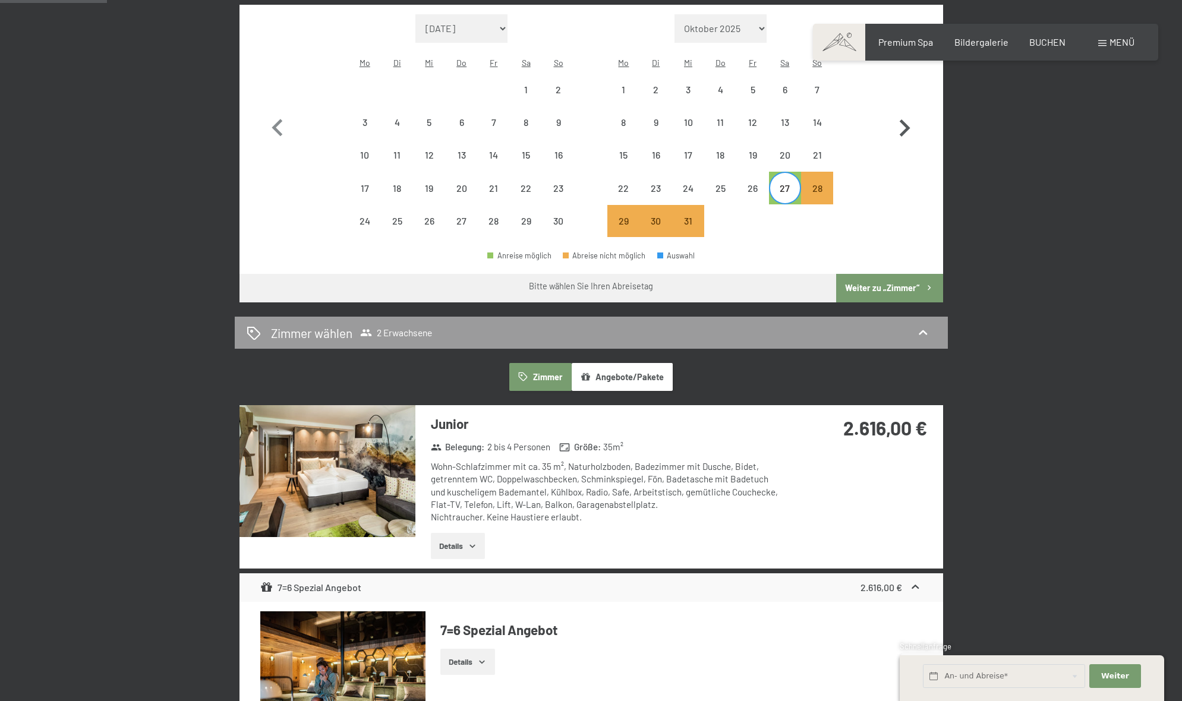
click at [906, 112] on icon "button" at bounding box center [905, 128] width 34 height 34
select select "2025-12-01"
select select "2026-01-01"
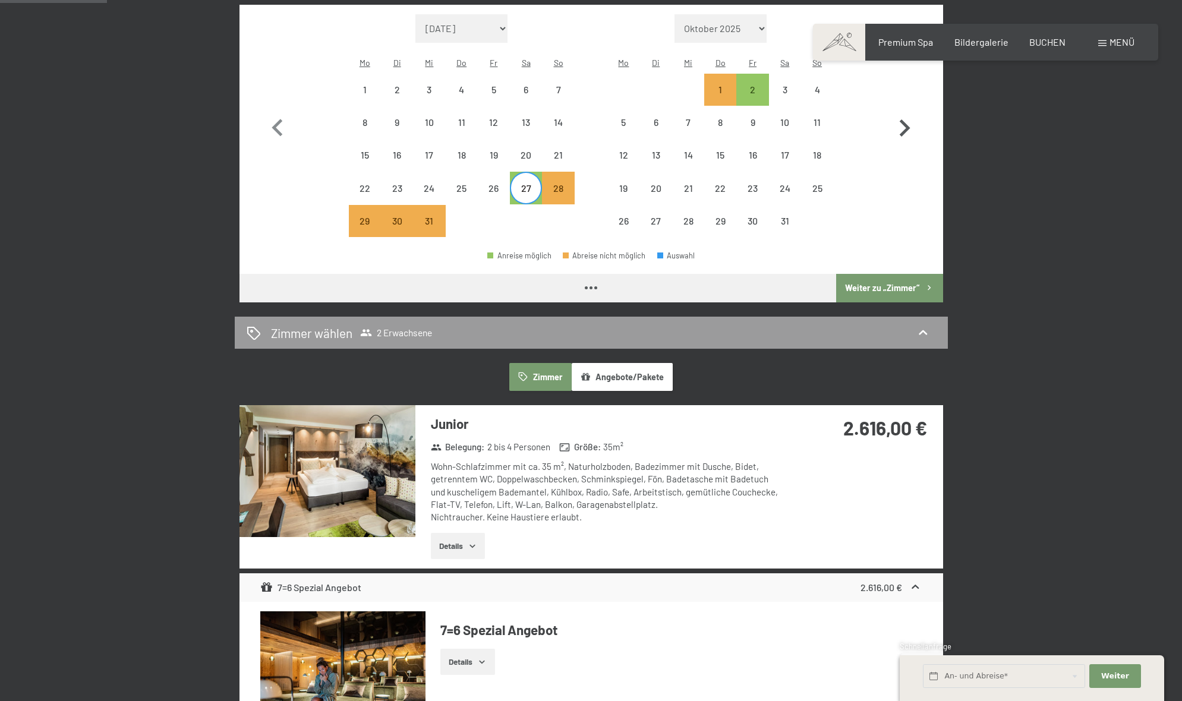
select select "2025-12-01"
select select "2026-01-01"
click at [753, 75] on div "2" at bounding box center [753, 90] width 30 height 30
select select "2025-12-01"
select select "2026-01-01"
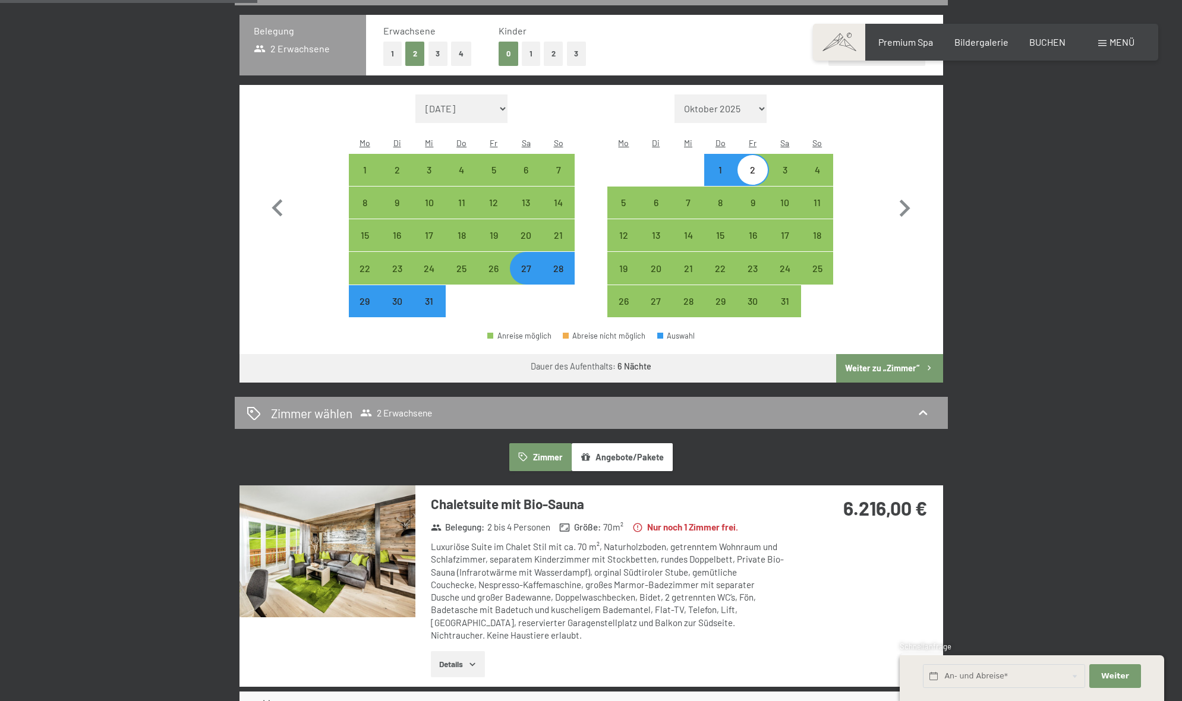
scroll to position [310, 0]
click at [274, 192] on icon "button" at bounding box center [277, 209] width 34 height 34
select select "2025-11-01"
select select "2025-12-01"
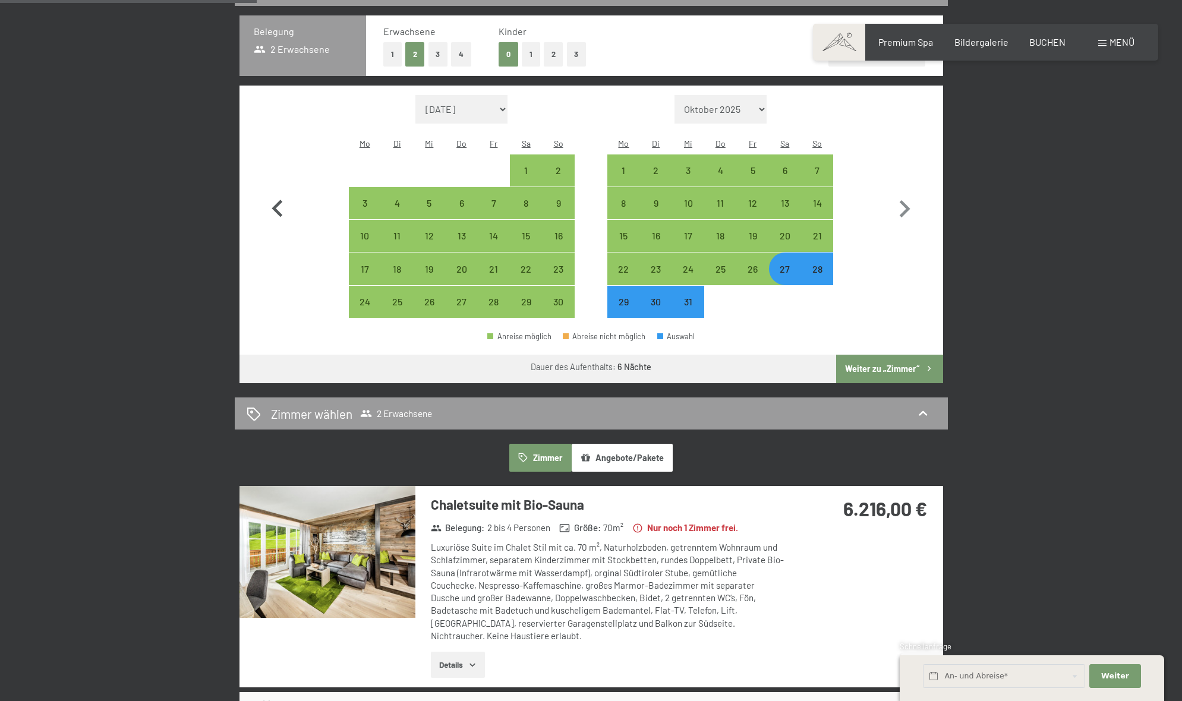
click at [272, 192] on icon "button" at bounding box center [277, 209] width 34 height 34
select select "2025-10-01"
select select "2025-11-01"
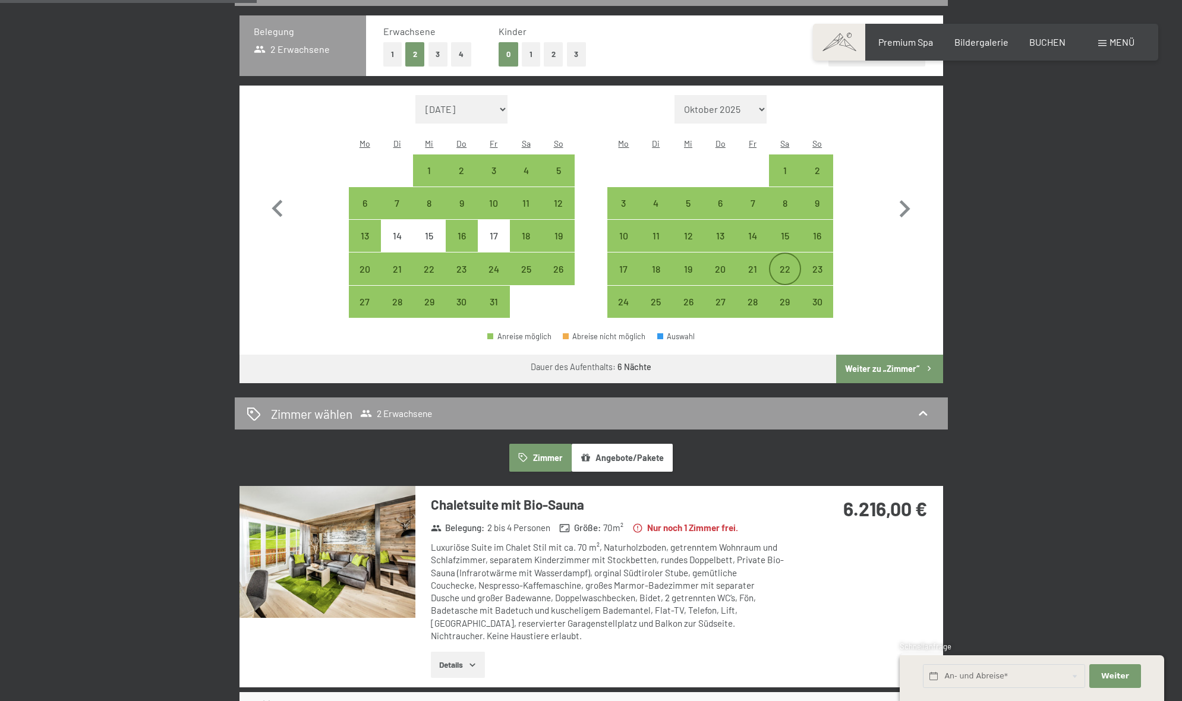
click at [784, 254] on div "22" at bounding box center [785, 269] width 30 height 30
select select "2025-10-01"
select select "2025-11-01"
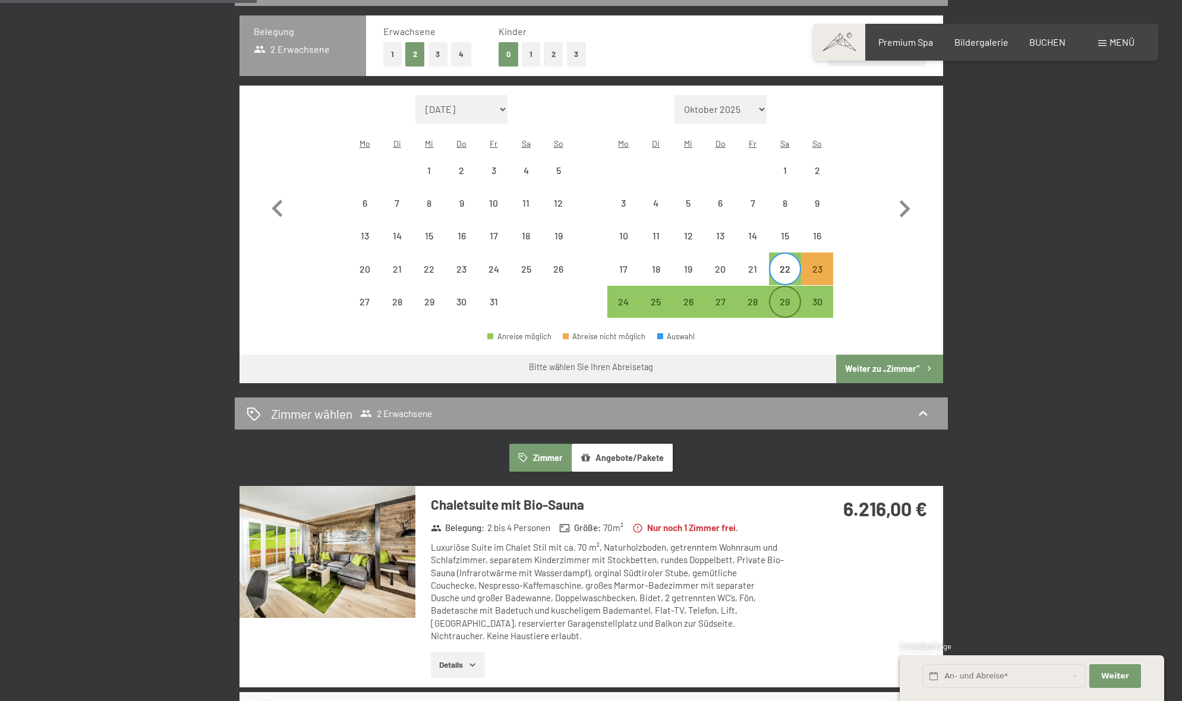
click at [785, 297] on div "29" at bounding box center [785, 312] width 30 height 30
select select "2025-10-01"
select select "2025-11-01"
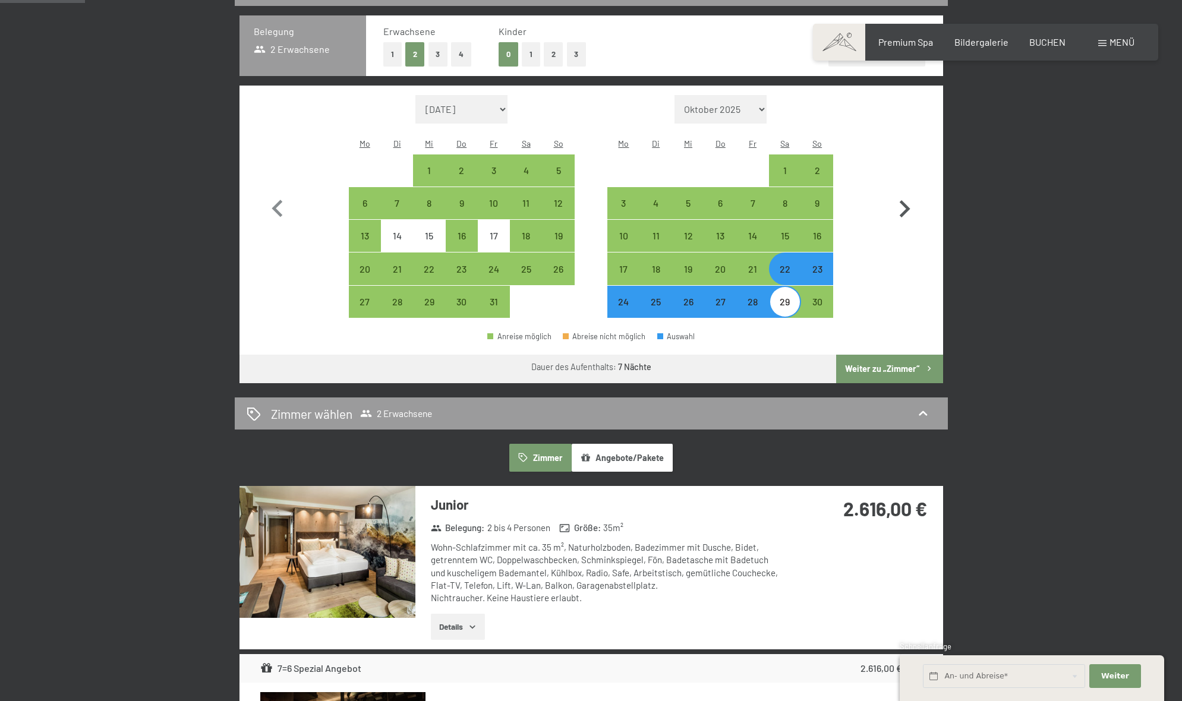
click at [905, 195] on icon "button" at bounding box center [905, 209] width 34 height 34
select select "2025-11-01"
select select "2025-12-01"
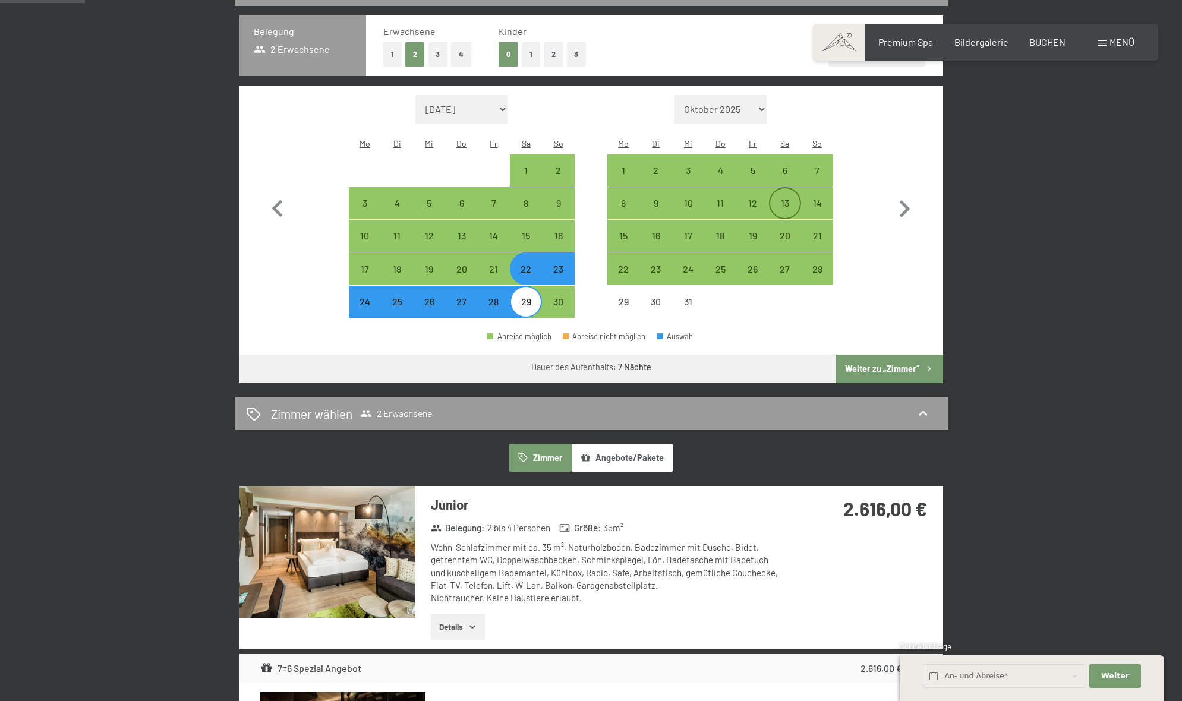
click at [786, 199] on div "13" at bounding box center [785, 214] width 30 height 30
select select "2025-11-01"
select select "2025-12-01"
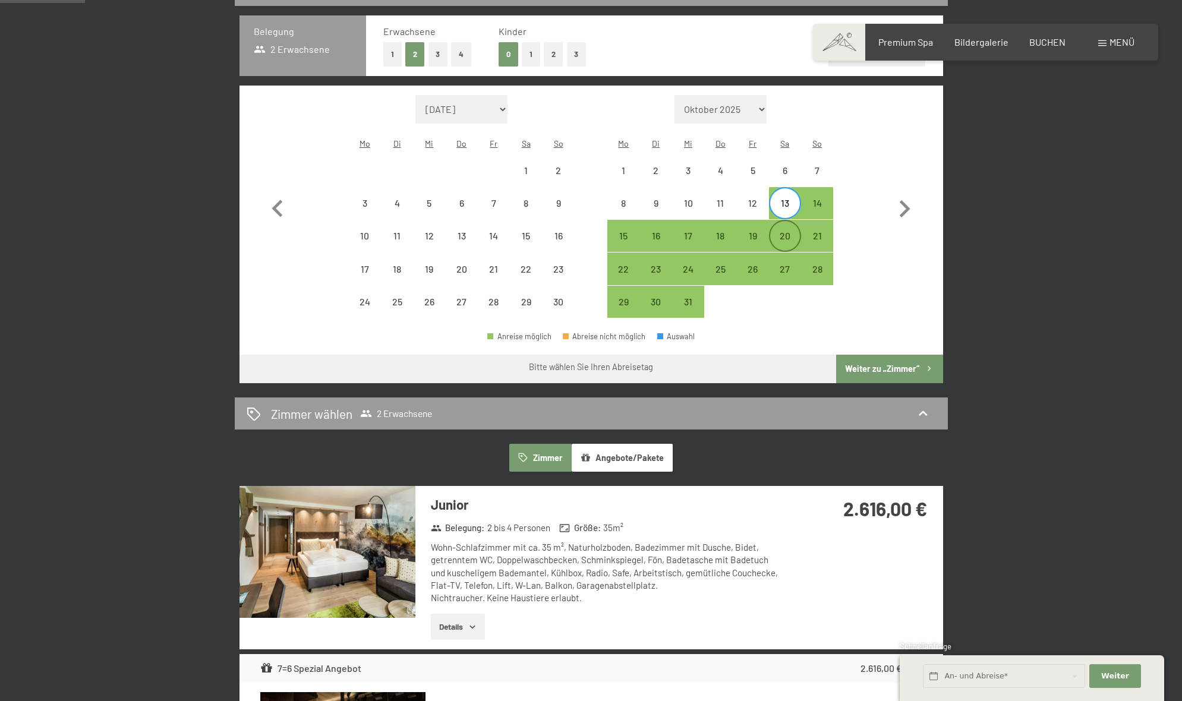
click at [789, 231] on div "20" at bounding box center [785, 246] width 30 height 30
select select "2025-11-01"
select select "2025-12-01"
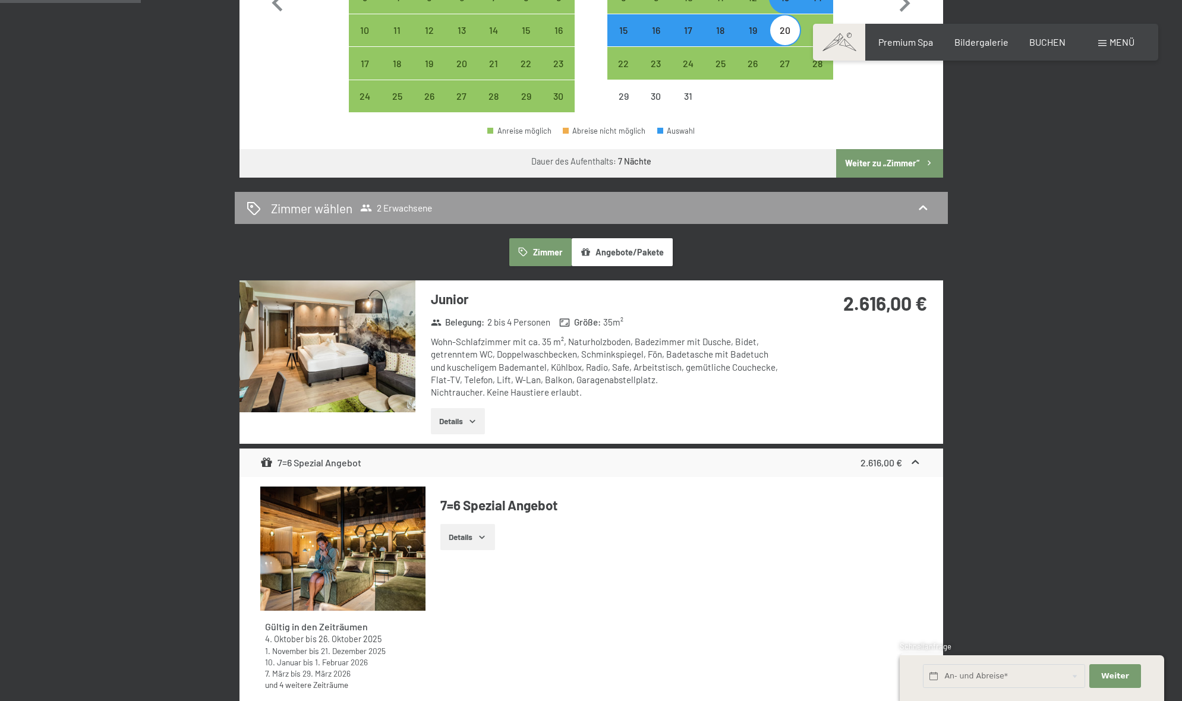
scroll to position [517, 0]
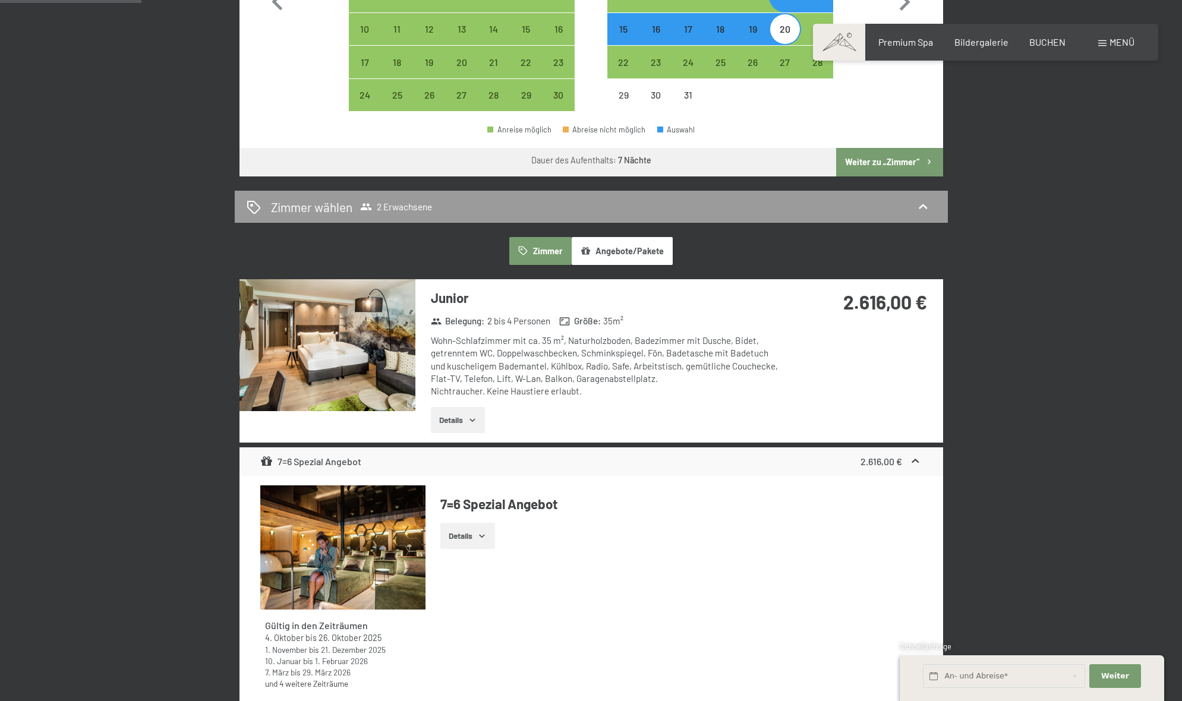
click at [451, 407] on button "Details" at bounding box center [458, 420] width 54 height 26
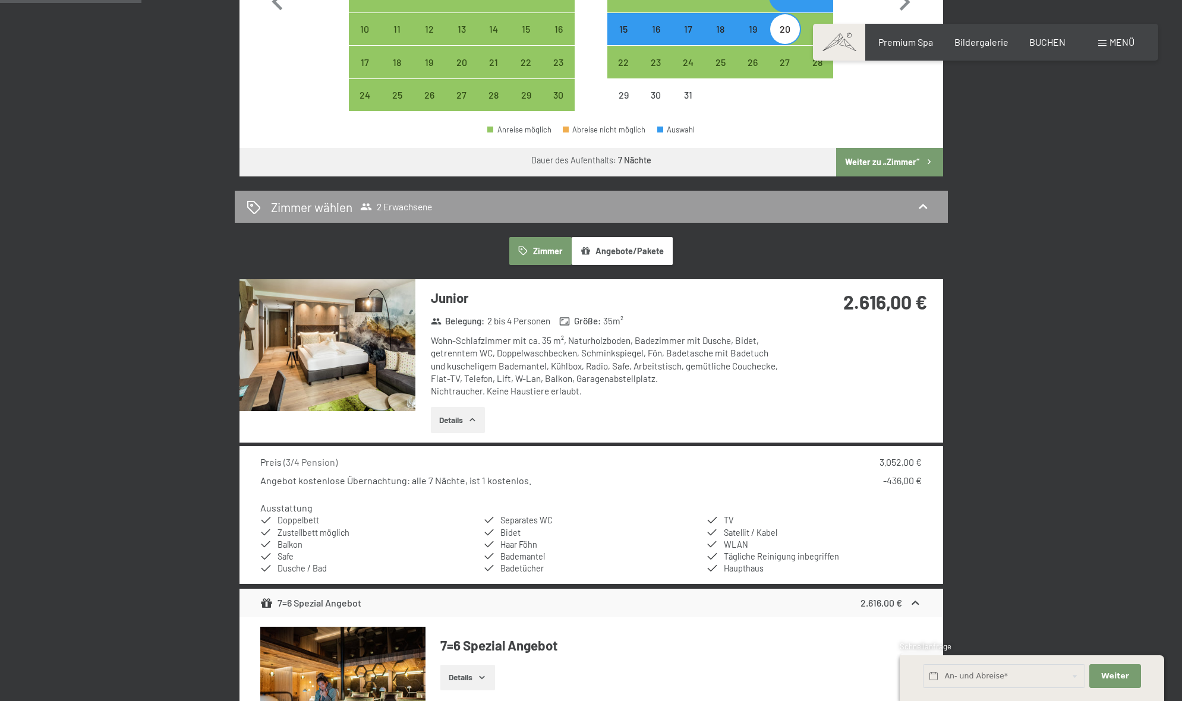
click at [342, 336] on img at bounding box center [328, 345] width 176 height 132
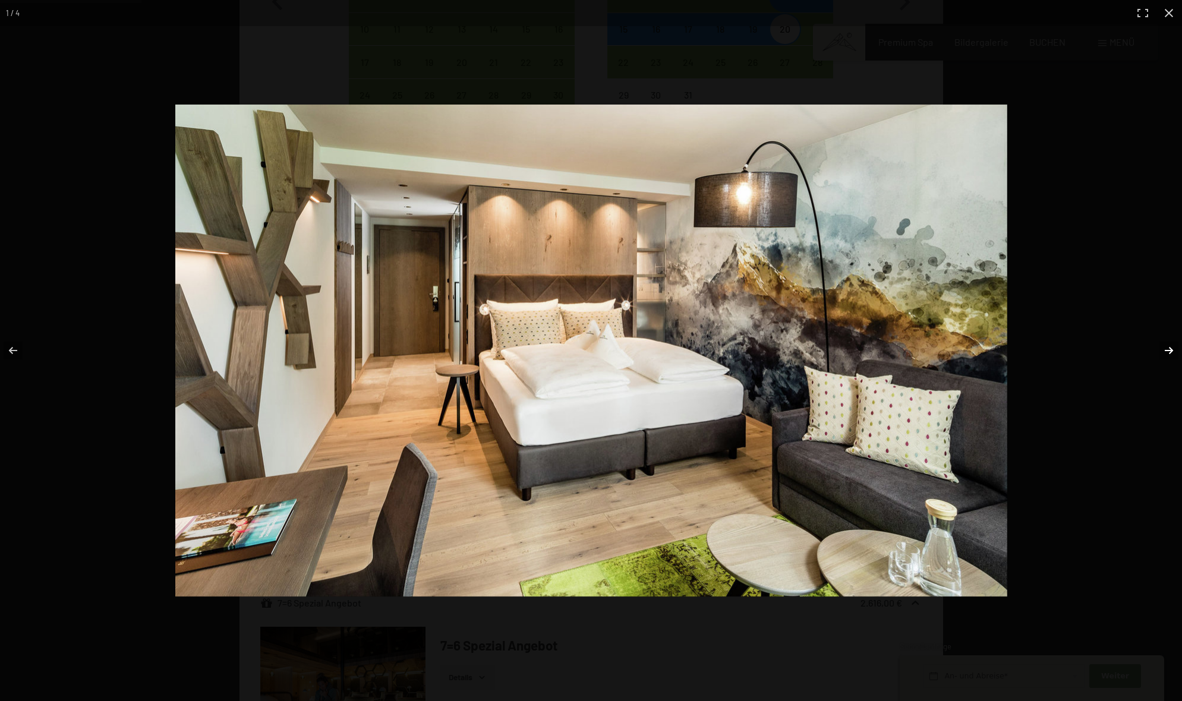
click at [1170, 348] on button "button" at bounding box center [1162, 350] width 42 height 59
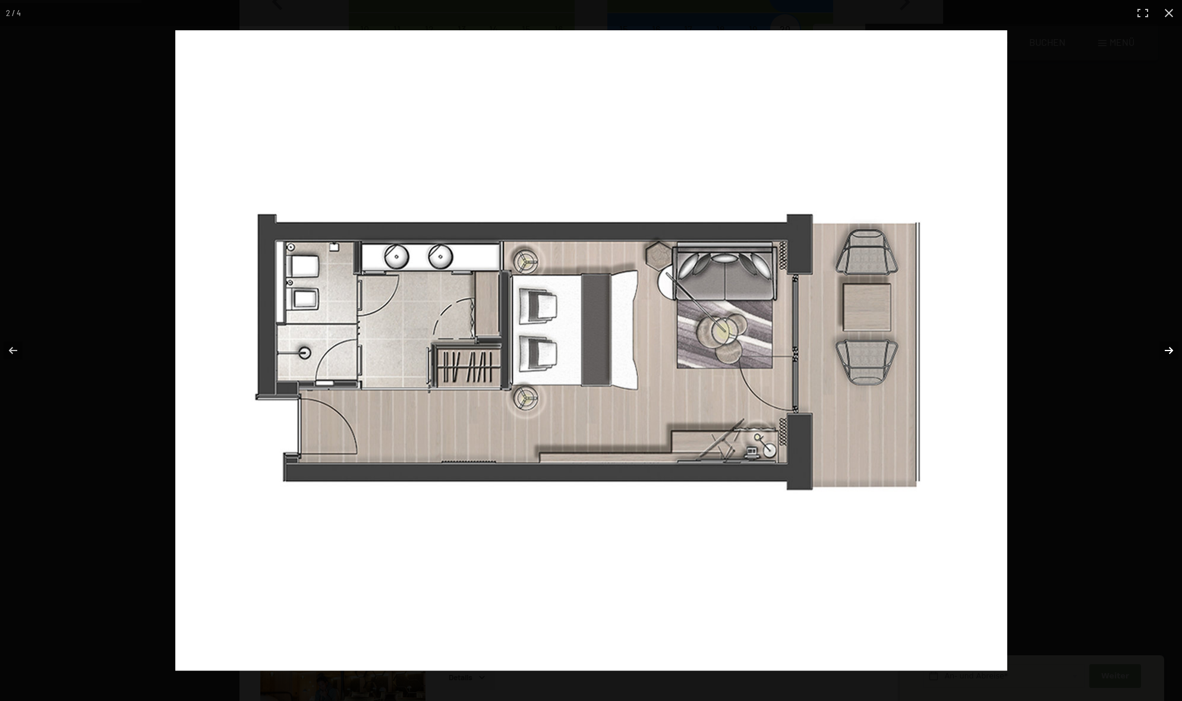
click at [1170, 348] on button "button" at bounding box center [1162, 350] width 42 height 59
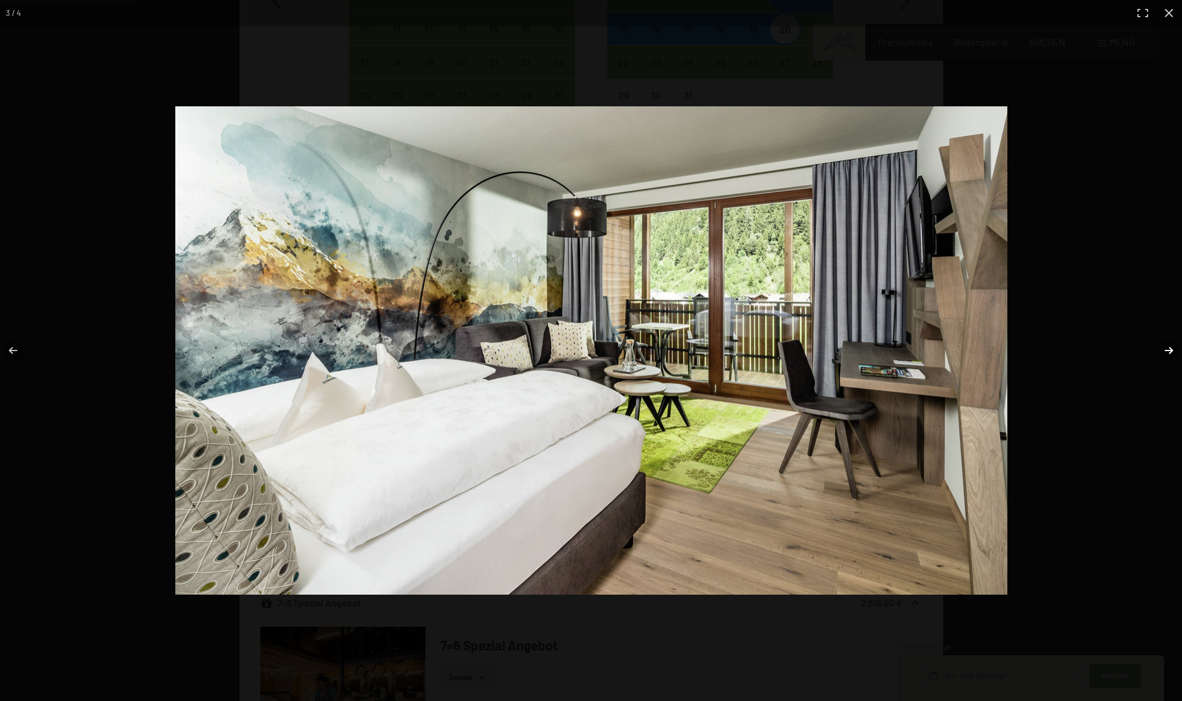
click at [1170, 348] on button "button" at bounding box center [1162, 350] width 42 height 59
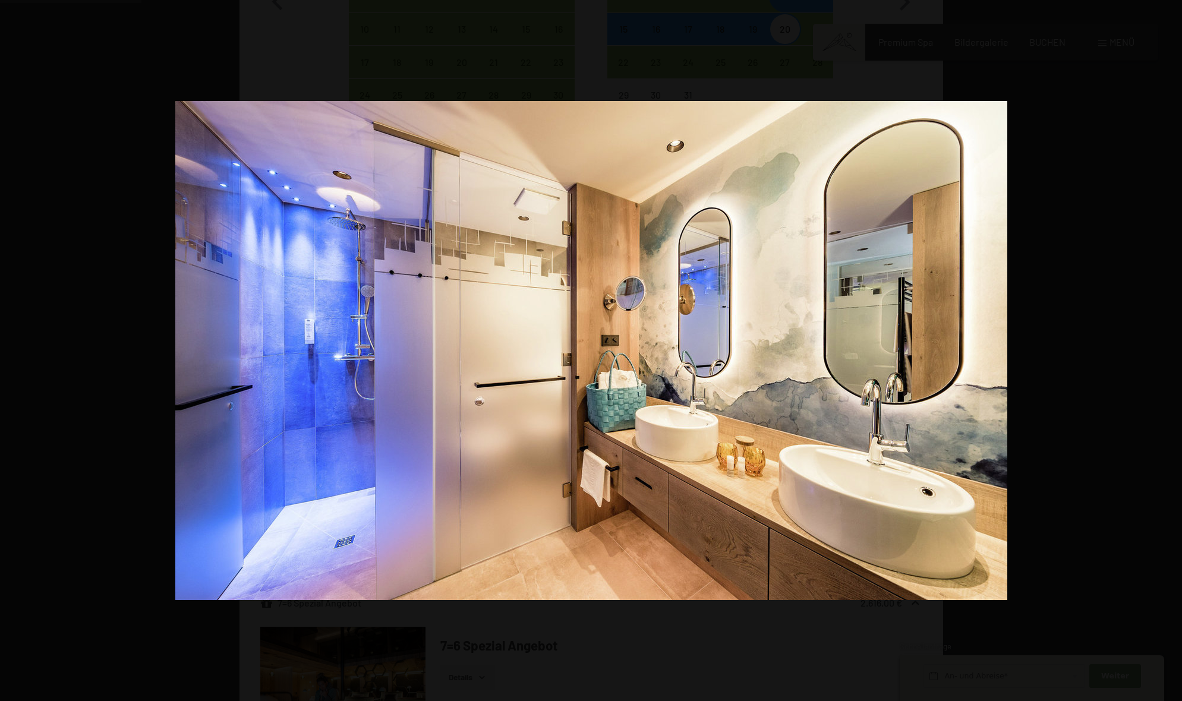
click at [1170, 348] on button "button" at bounding box center [1162, 350] width 42 height 59
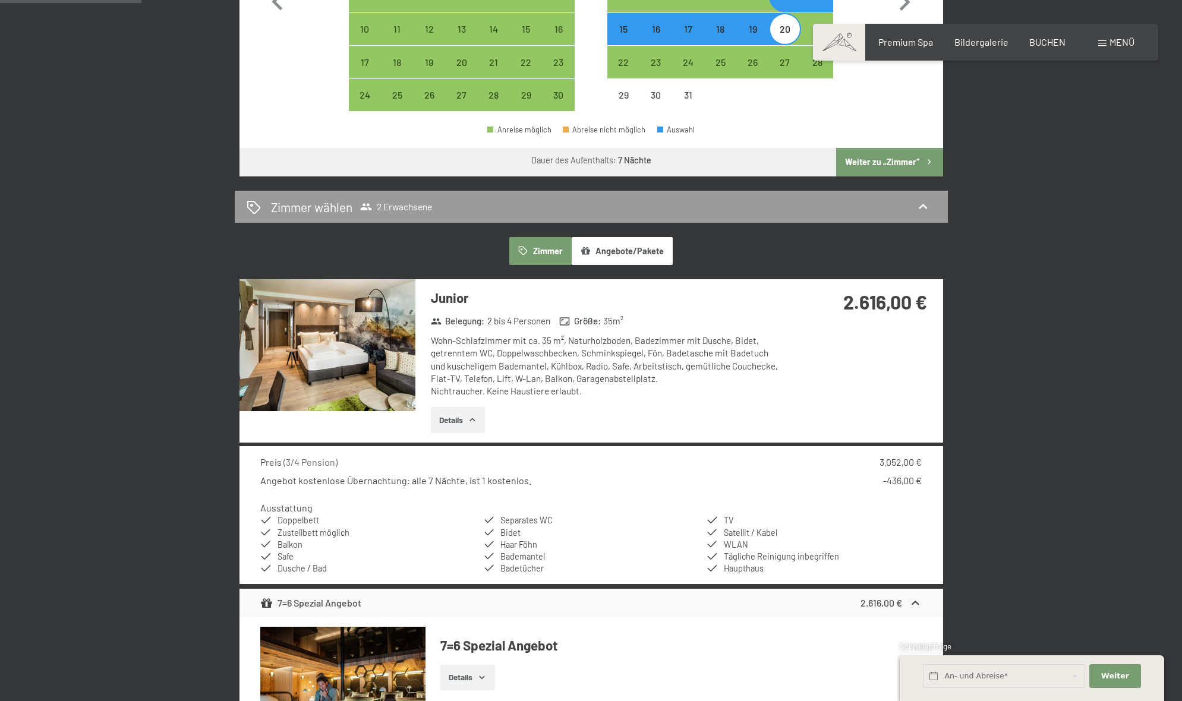
click at [0, 0] on button "button" at bounding box center [0, 0] width 0 height 0
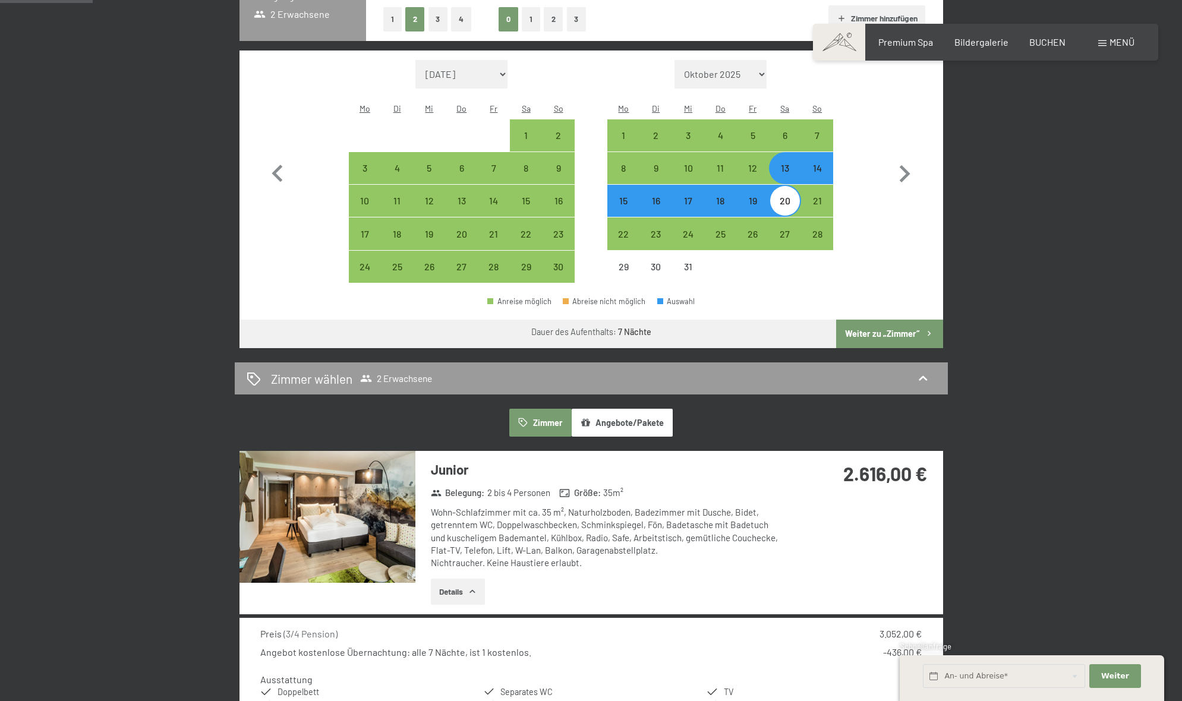
scroll to position [342, 0]
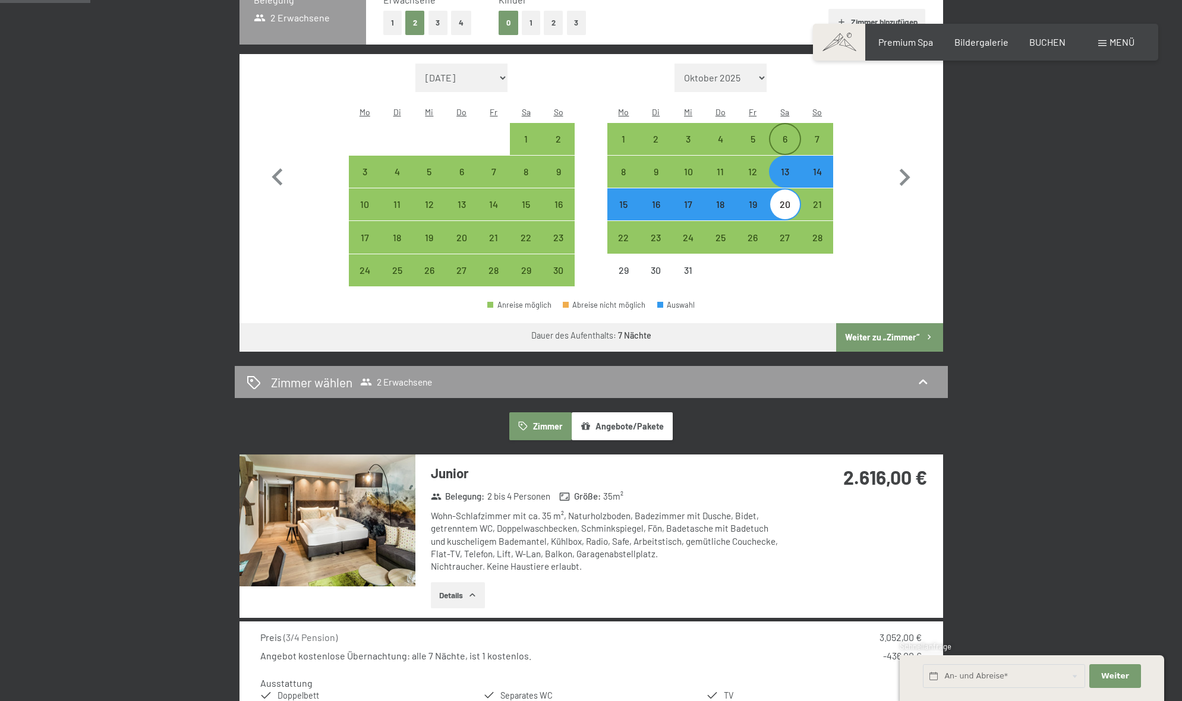
click at [786, 124] on div "6" at bounding box center [785, 139] width 30 height 30
select select "2025-11-01"
select select "2025-12-01"
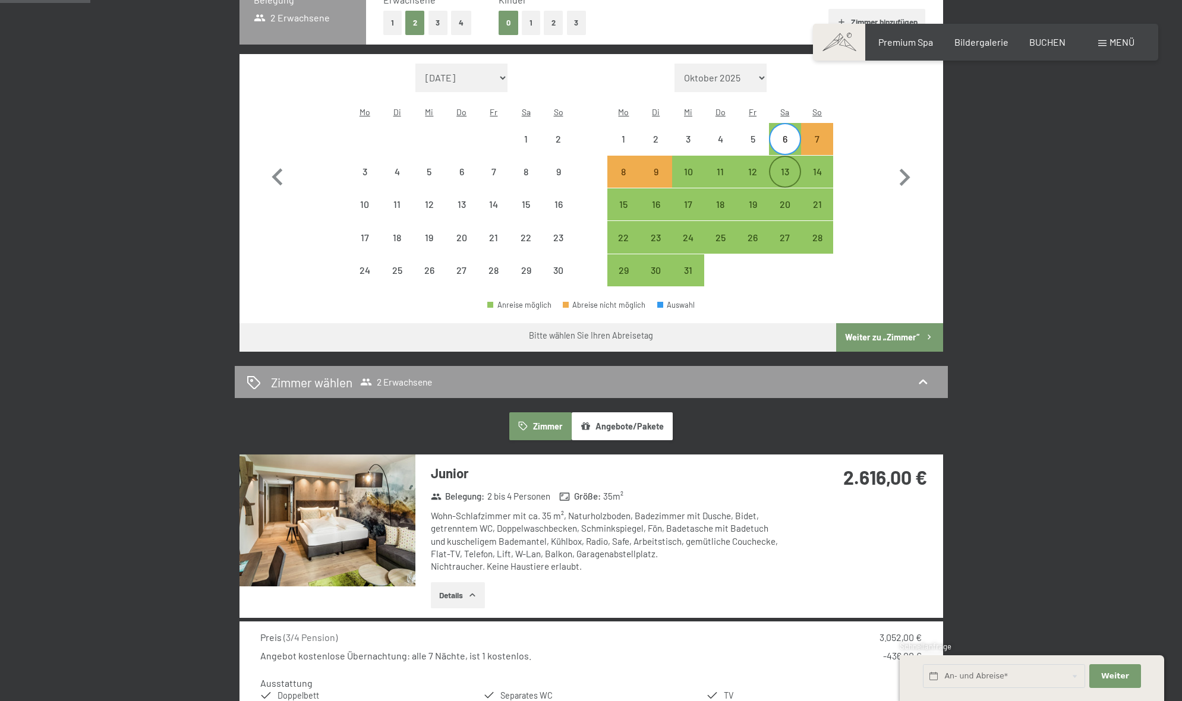
click at [788, 167] on div "13" at bounding box center [785, 182] width 30 height 30
select select "2025-11-01"
select select "2025-12-01"
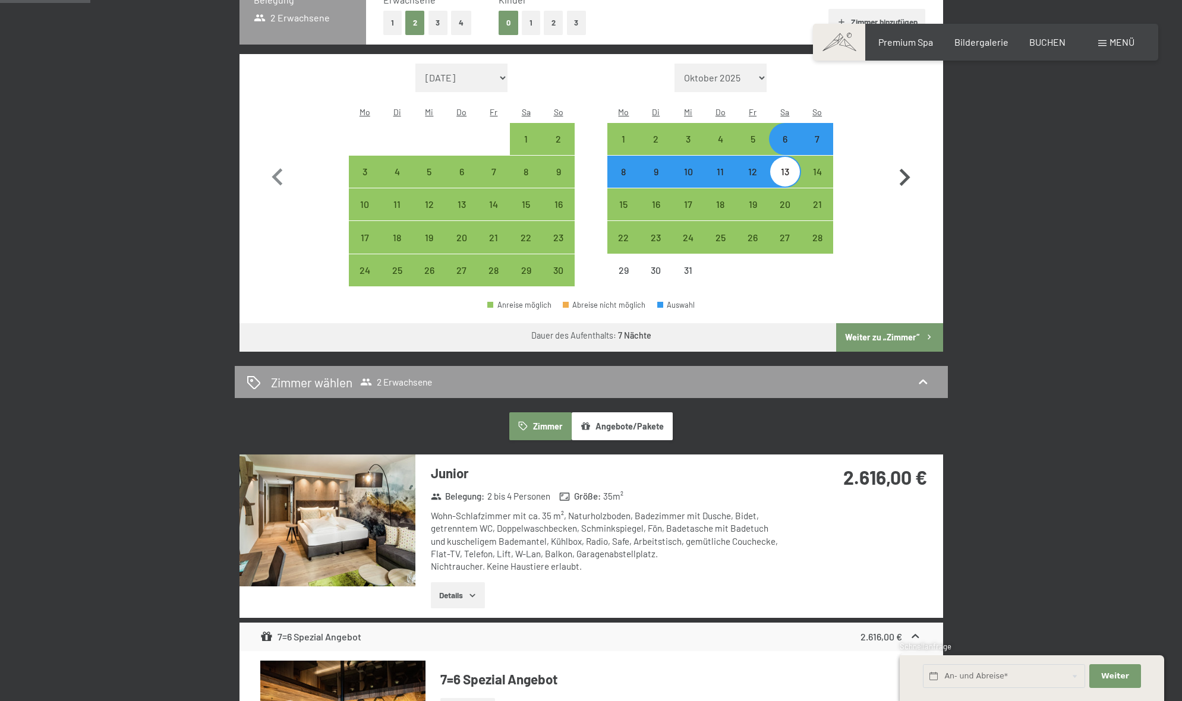
click at [901, 160] on icon "button" at bounding box center [905, 177] width 34 height 34
select select "2025-12-01"
select select "2026-01-01"
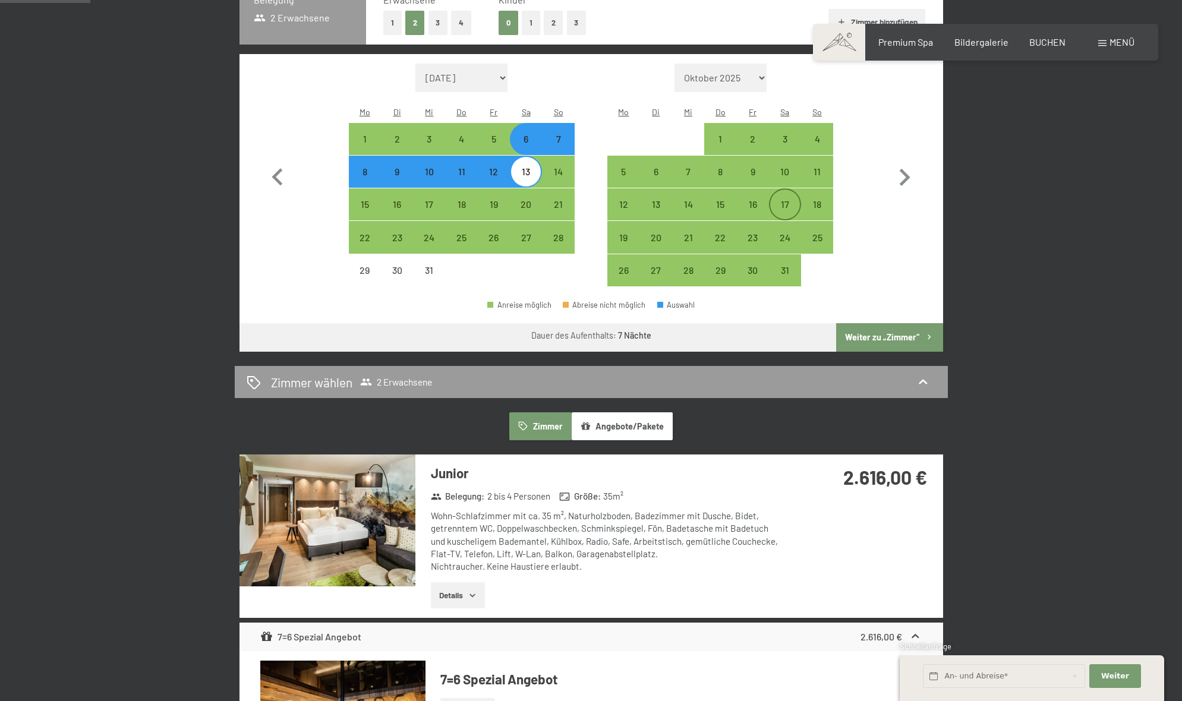
click at [784, 190] on div "17" at bounding box center [785, 205] width 30 height 30
select select "2025-12-01"
select select "2026-01-01"
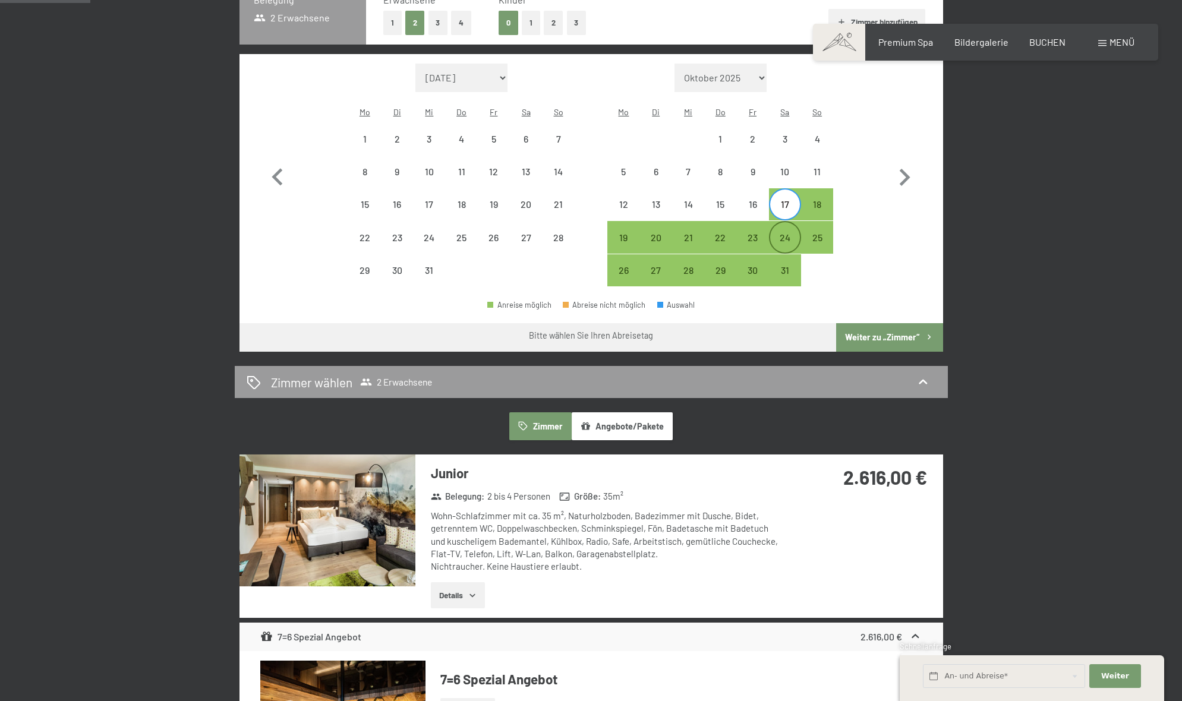
click at [783, 233] on div "24" at bounding box center [785, 248] width 30 height 30
select select "2025-12-01"
select select "2026-01-01"
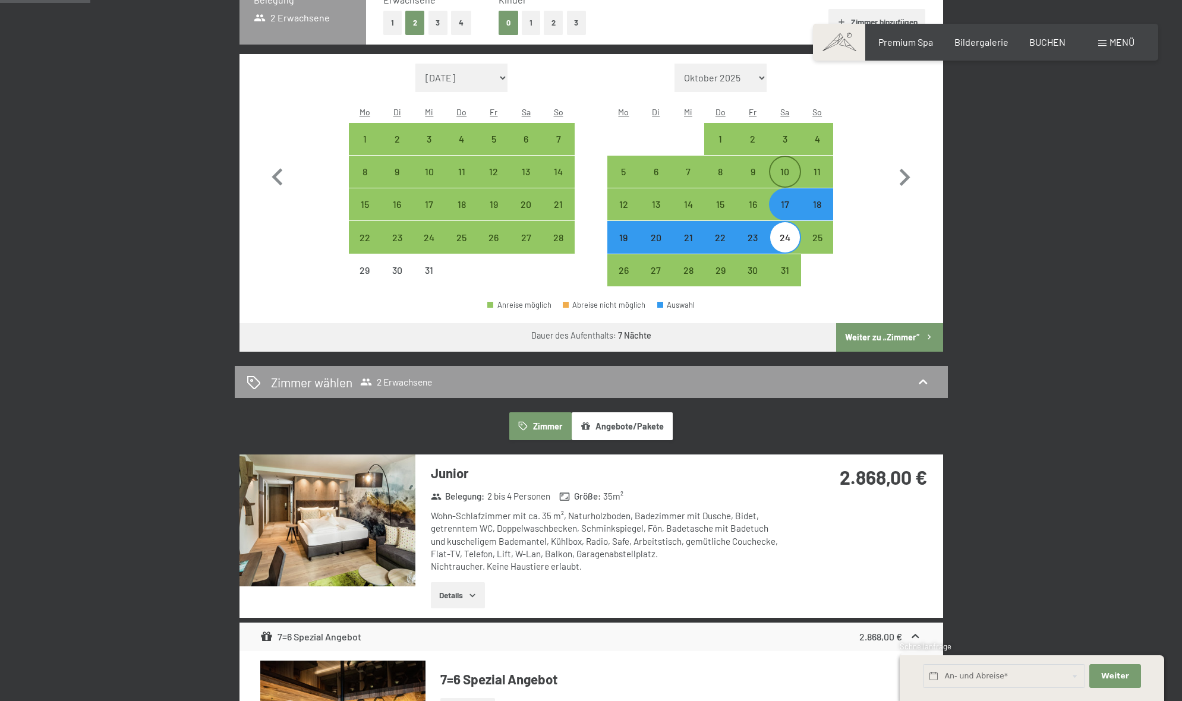
click at [785, 157] on div "10" at bounding box center [785, 172] width 30 height 30
select select "2025-12-01"
select select "2026-01-01"
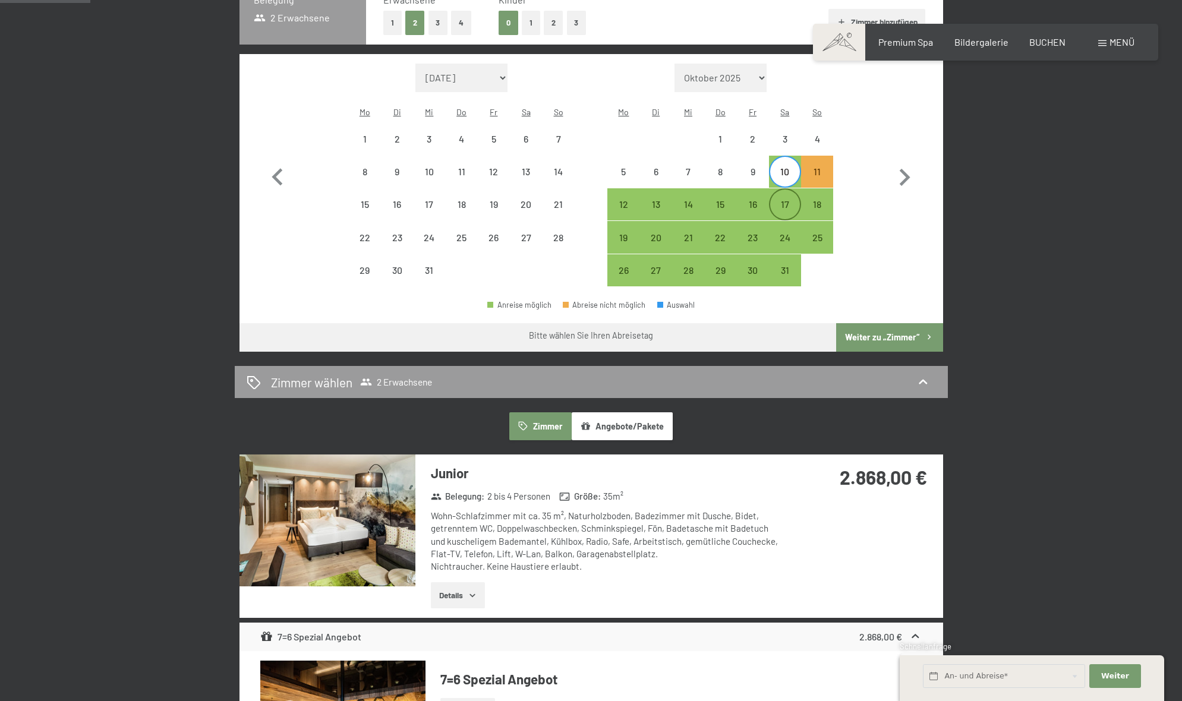
click at [786, 190] on div "17" at bounding box center [785, 205] width 30 height 30
select select "2025-12-01"
select select "2026-01-01"
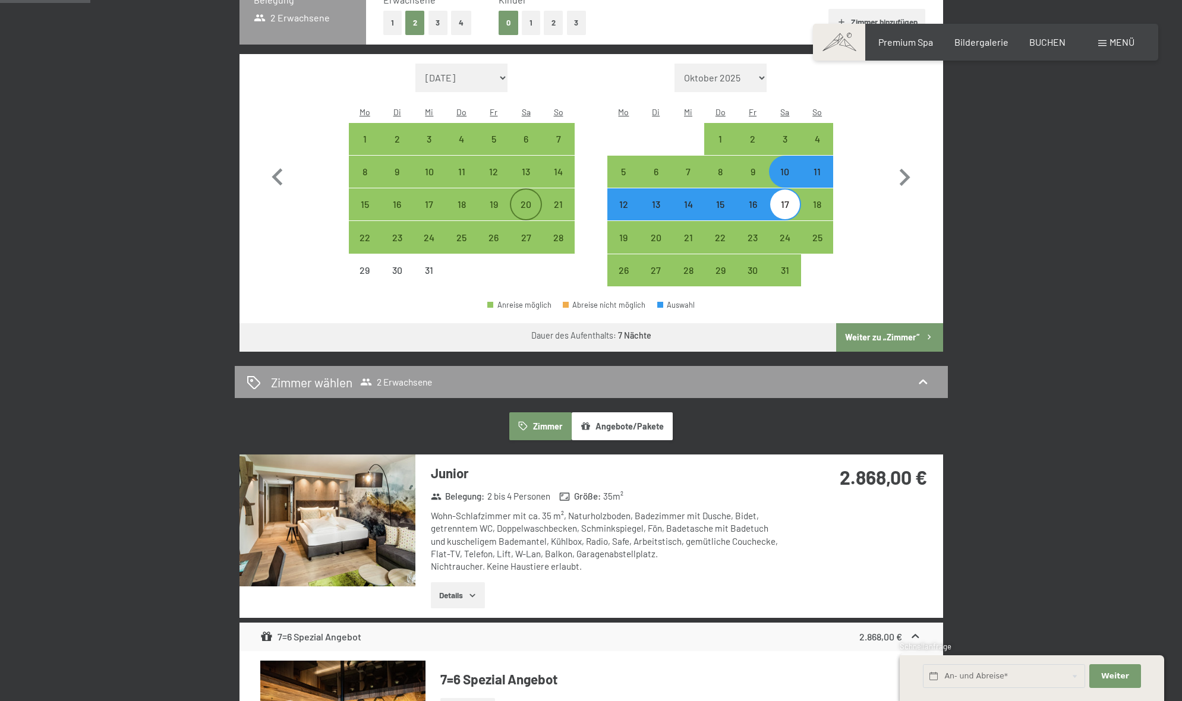
click at [525, 200] on div "20" at bounding box center [526, 215] width 30 height 30
select select "2025-12-01"
select select "2026-01-01"
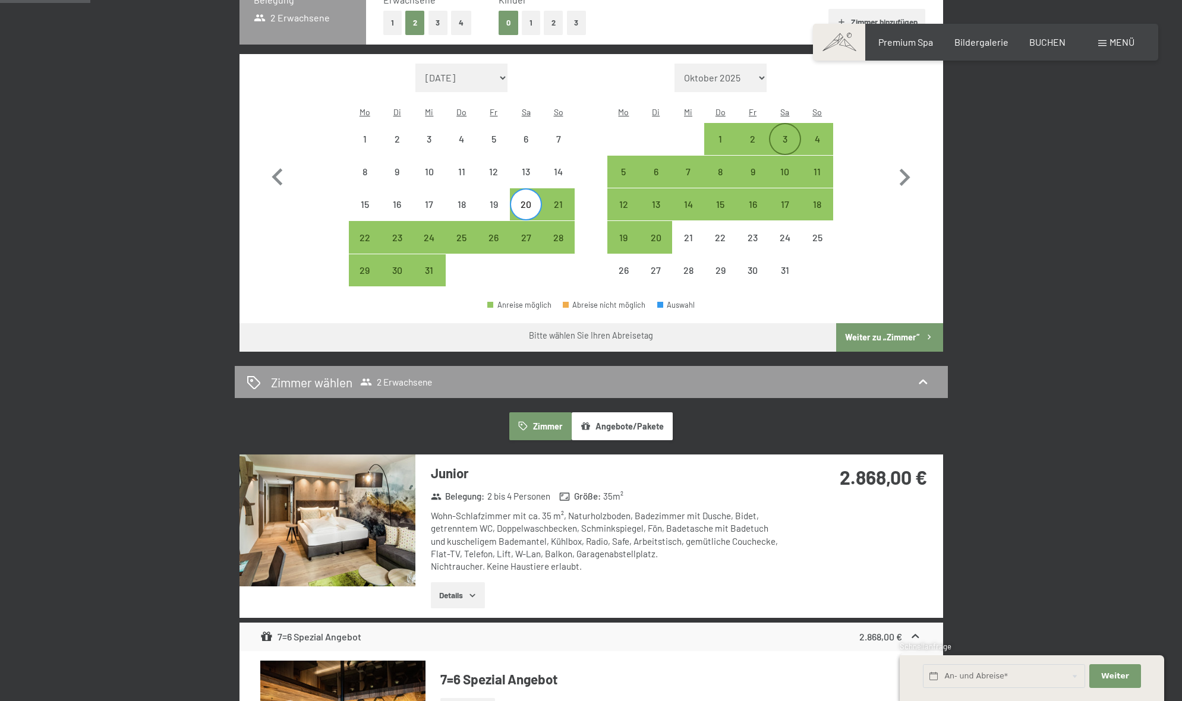
click at [783, 134] on div "3" at bounding box center [785, 149] width 30 height 30
select select "2025-12-01"
select select "2026-01-01"
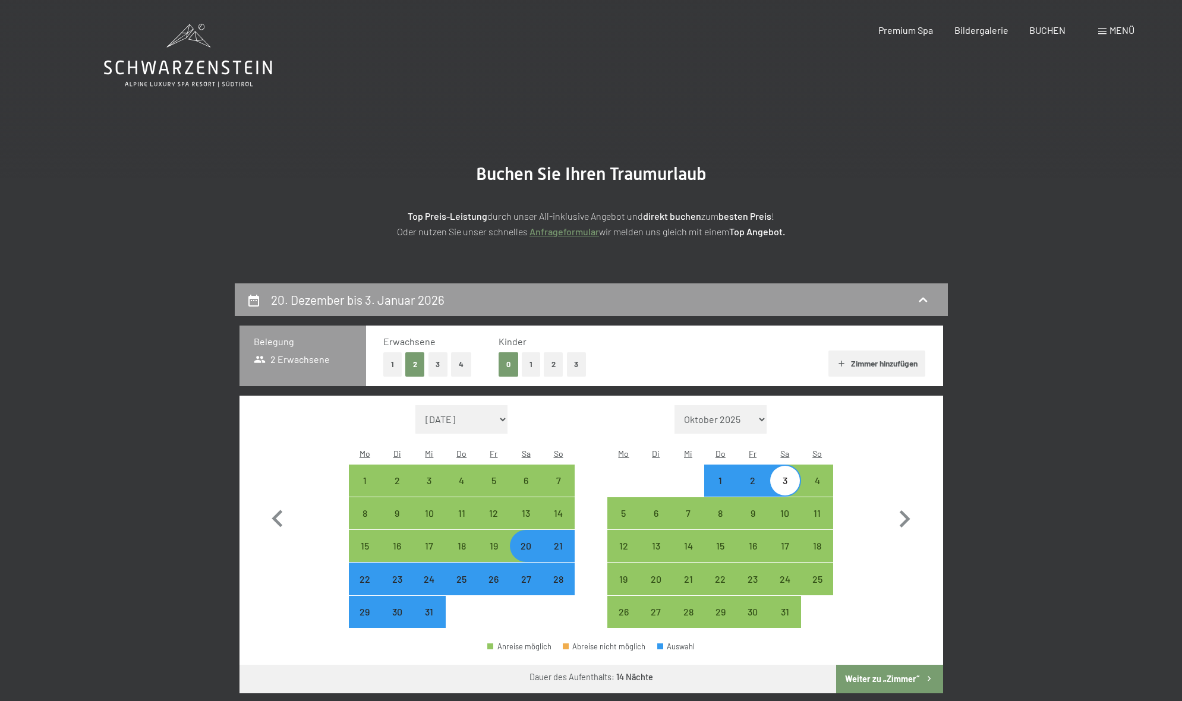
scroll to position [0, 0]
click at [276, 502] on icon "button" at bounding box center [277, 519] width 34 height 34
select select "2025-11-01"
select select "2025-12-01"
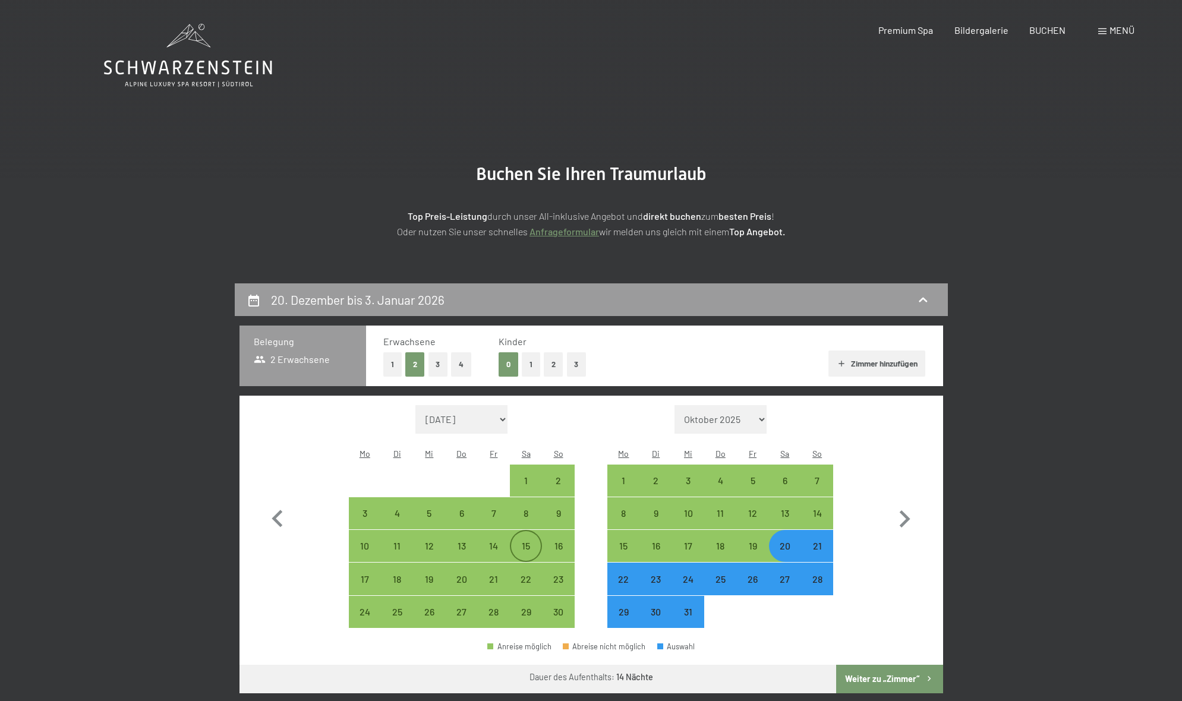
click at [523, 531] on div "15" at bounding box center [526, 546] width 30 height 30
select select "2025-11-01"
select select "2025-12-01"
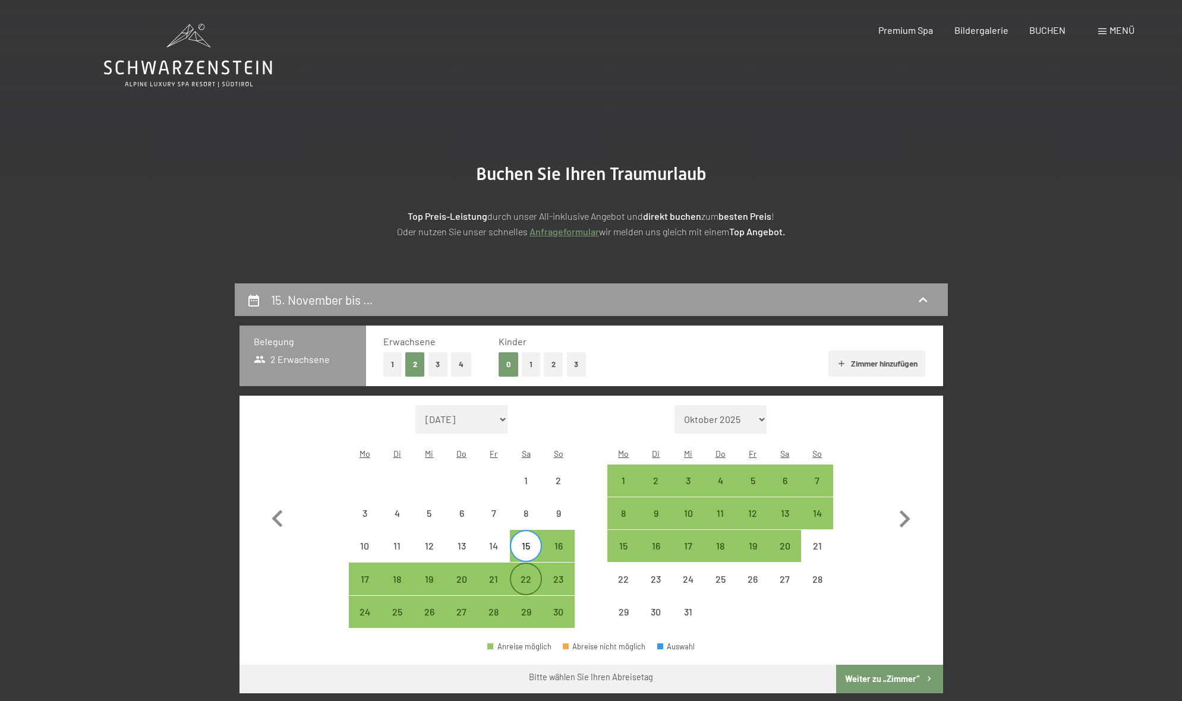
click at [525, 575] on div "22" at bounding box center [526, 590] width 30 height 30
select select "2025-11-01"
select select "2025-12-01"
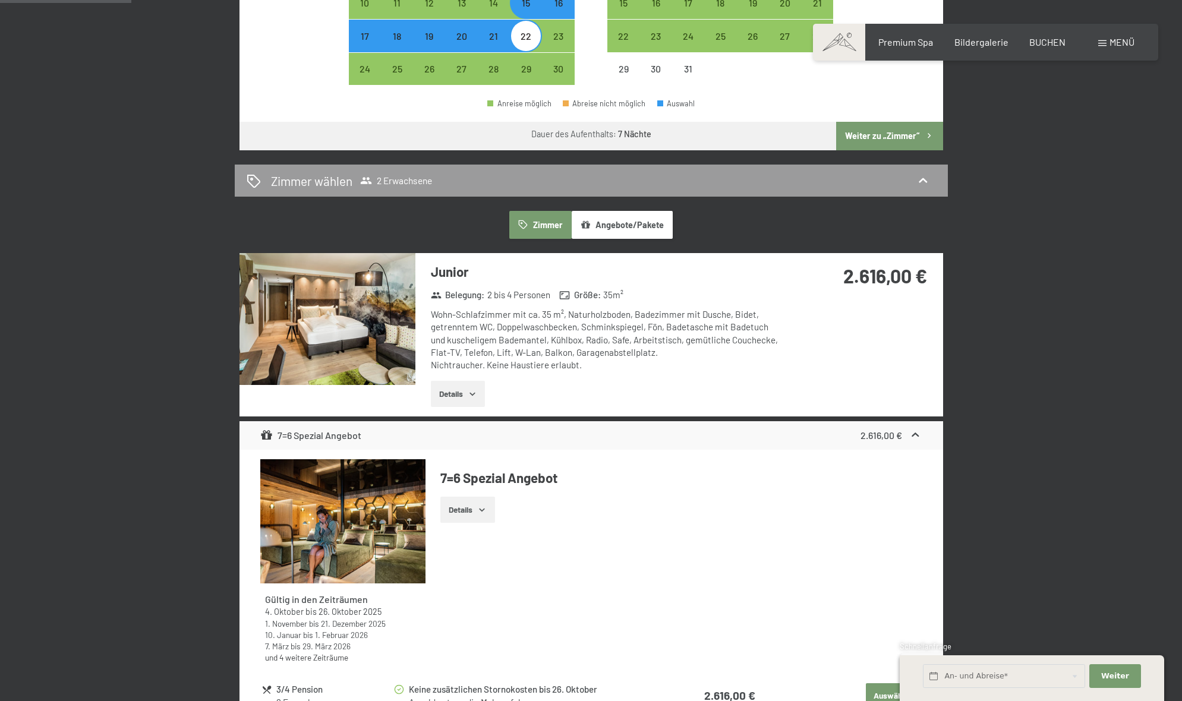
scroll to position [545, 0]
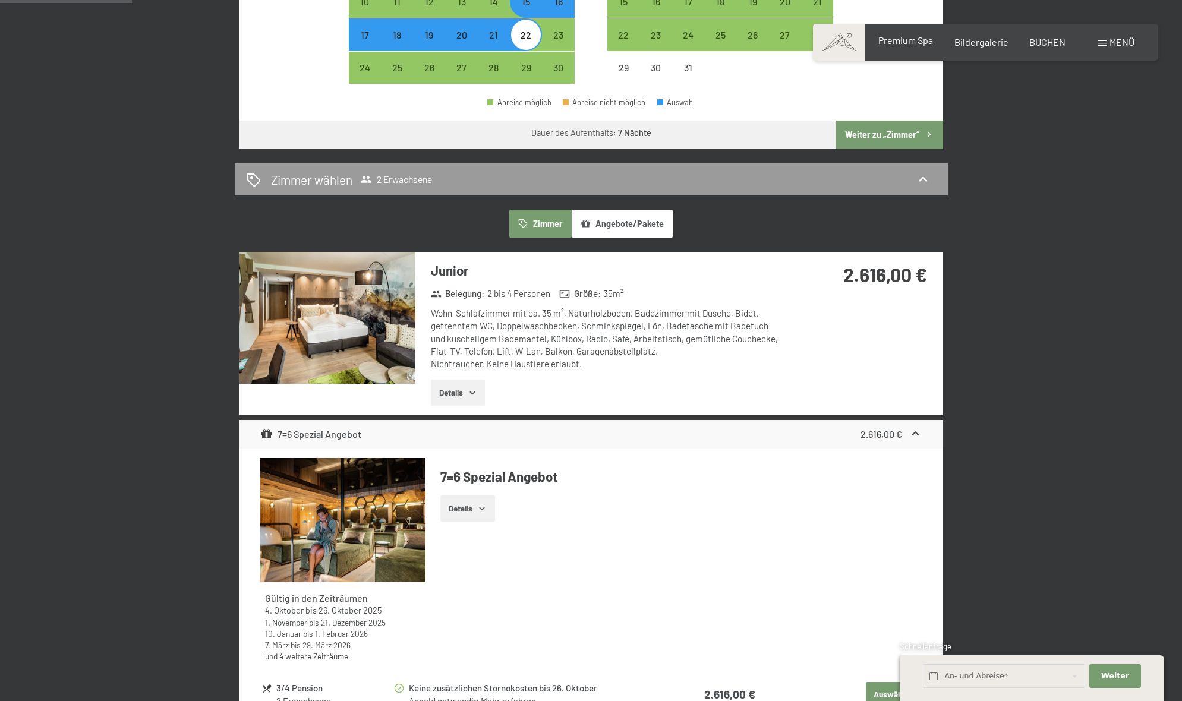
click at [911, 38] on span "Premium Spa" at bounding box center [906, 39] width 55 height 11
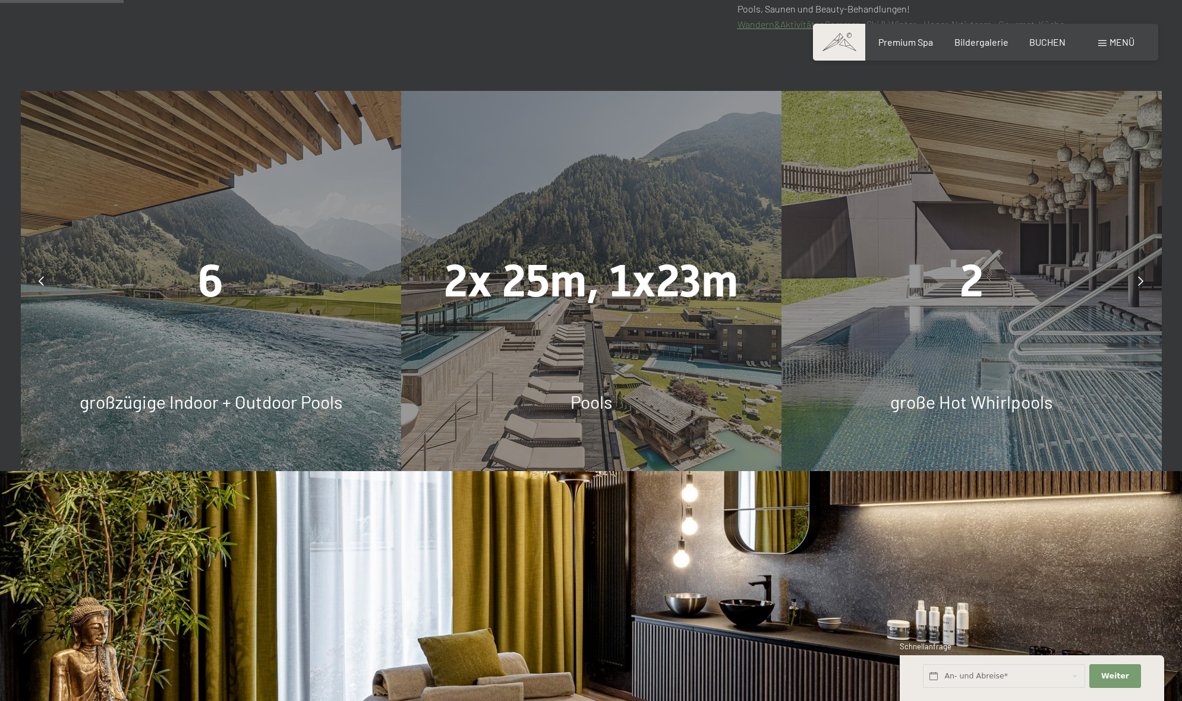
scroll to position [964, 0]
click at [1142, 276] on icon at bounding box center [1140, 281] width 5 height 10
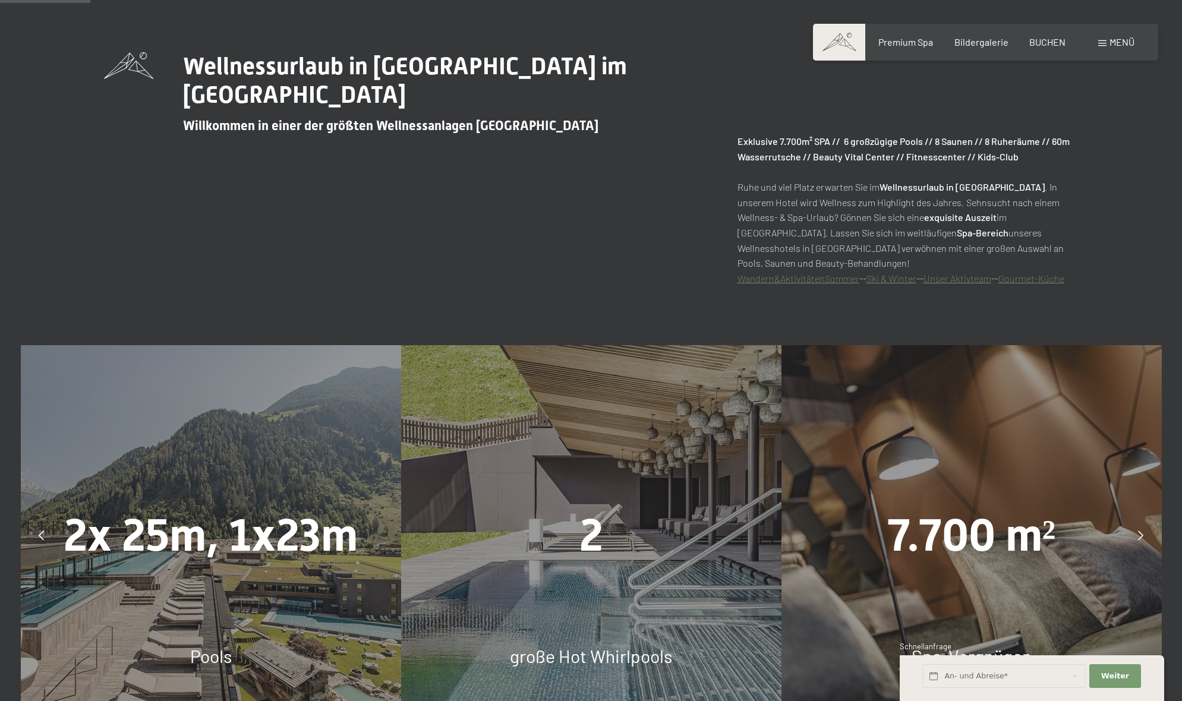
scroll to position [710, 0]
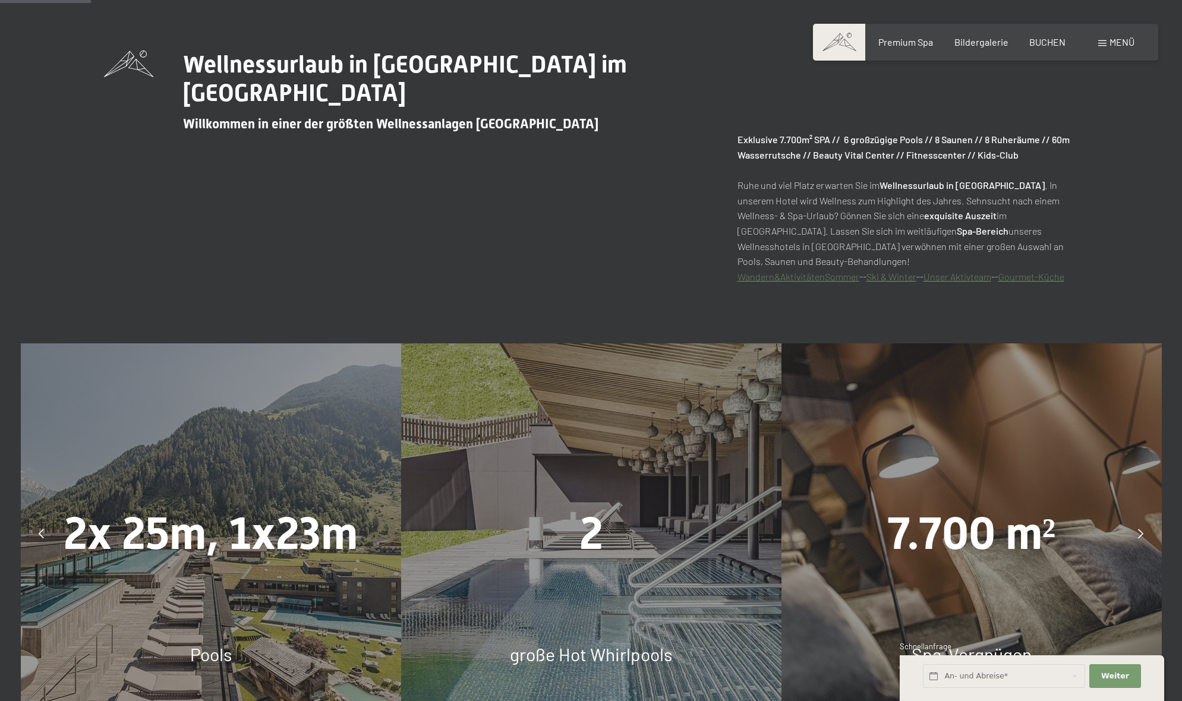
click at [43, 529] on icon at bounding box center [41, 534] width 5 height 10
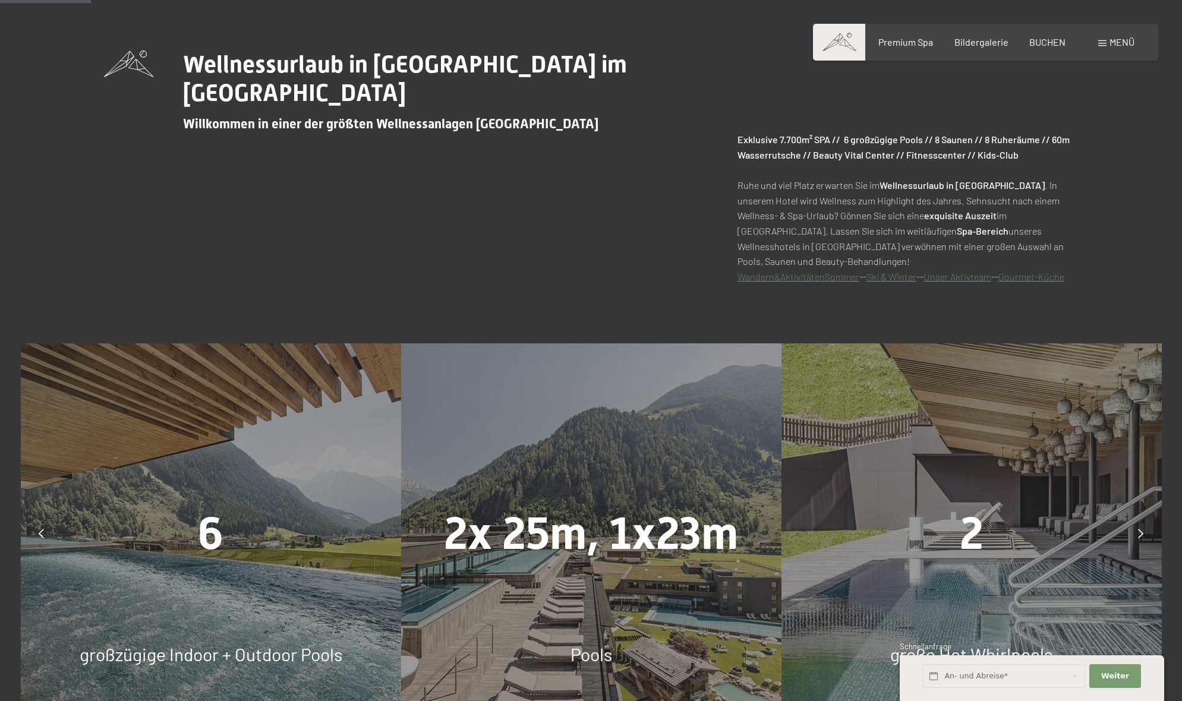
drag, startPoint x: 171, startPoint y: 549, endPoint x: 137, endPoint y: 547, distance: 33.4
click at [171, 549] on div "6" at bounding box center [211, 533] width 380 height 63
click at [37, 527] on div at bounding box center [42, 534] width 30 height 30
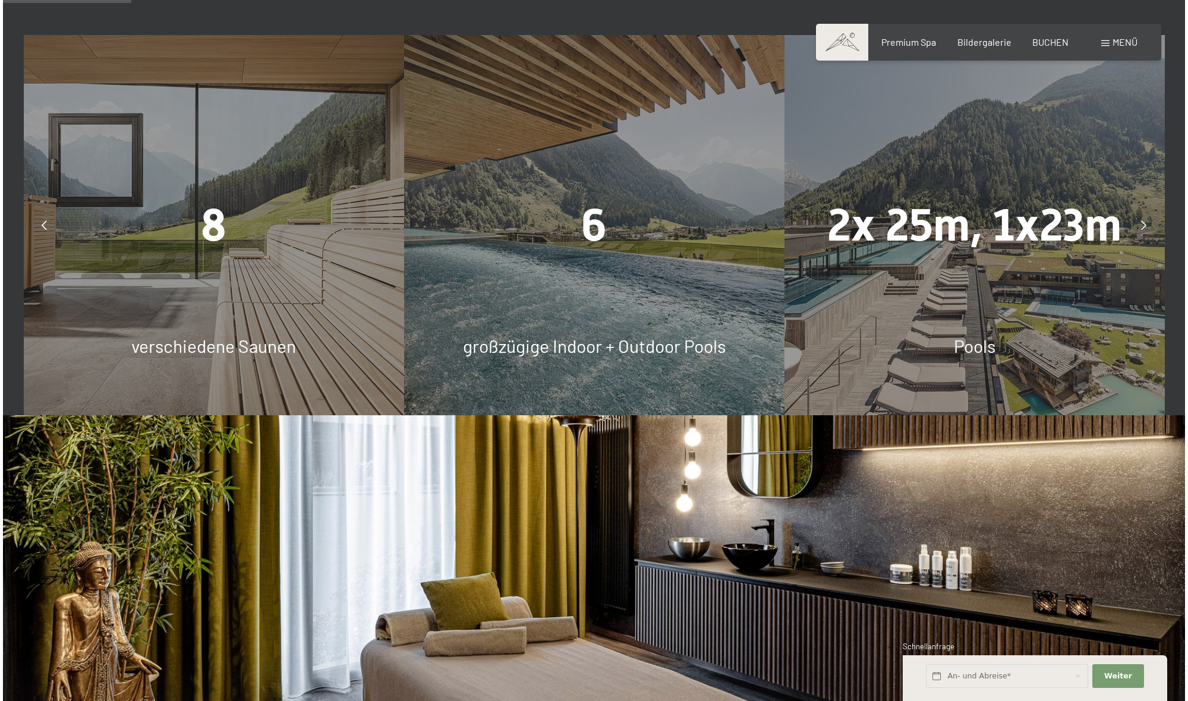
scroll to position [1025, 0]
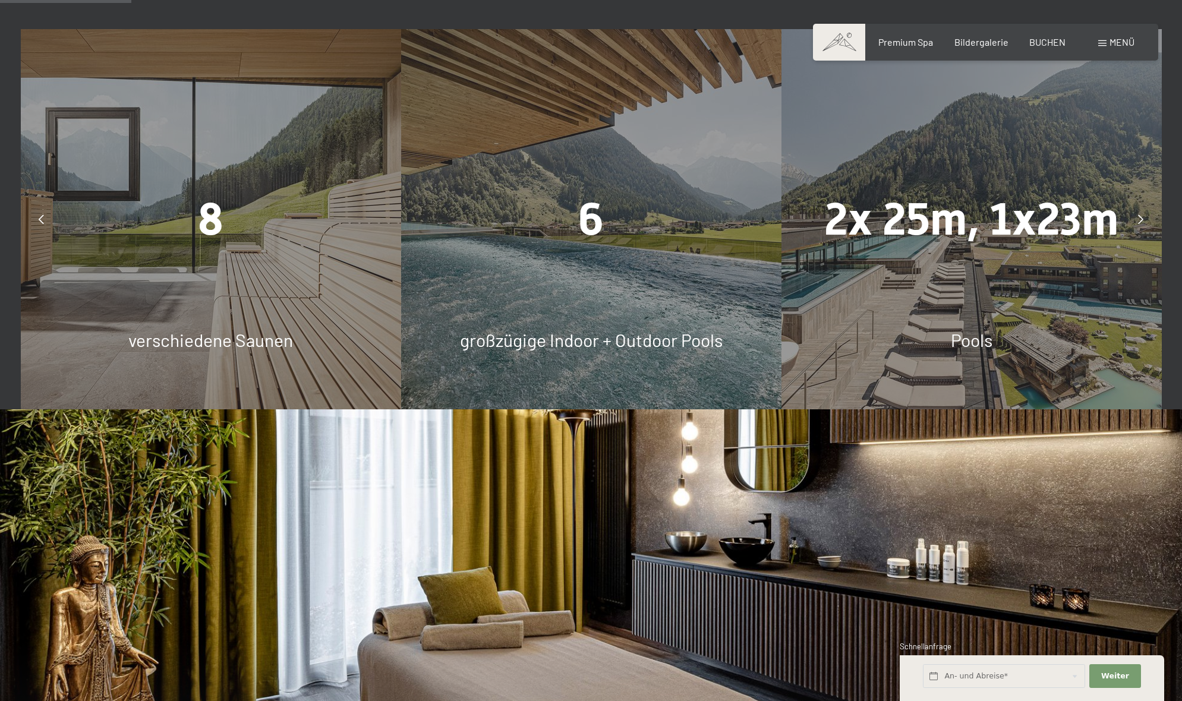
click at [1129, 40] on span "Menü" at bounding box center [1122, 41] width 25 height 11
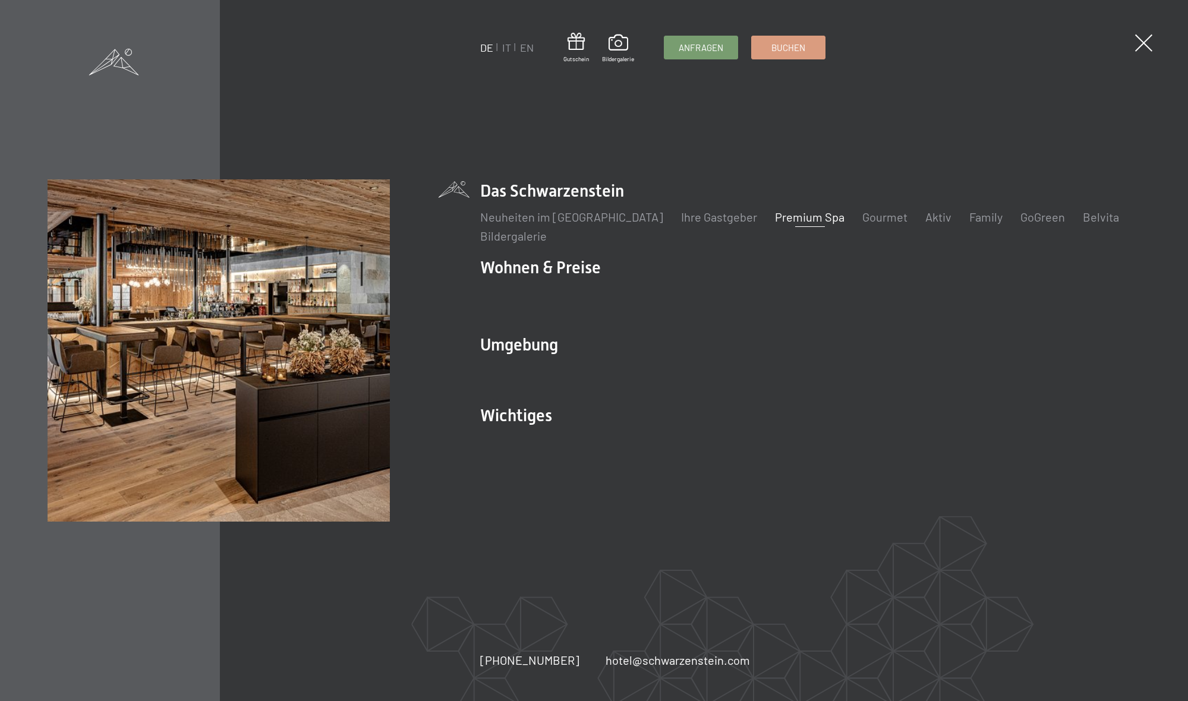
click at [791, 215] on link "Premium Spa" at bounding box center [810, 217] width 70 height 14
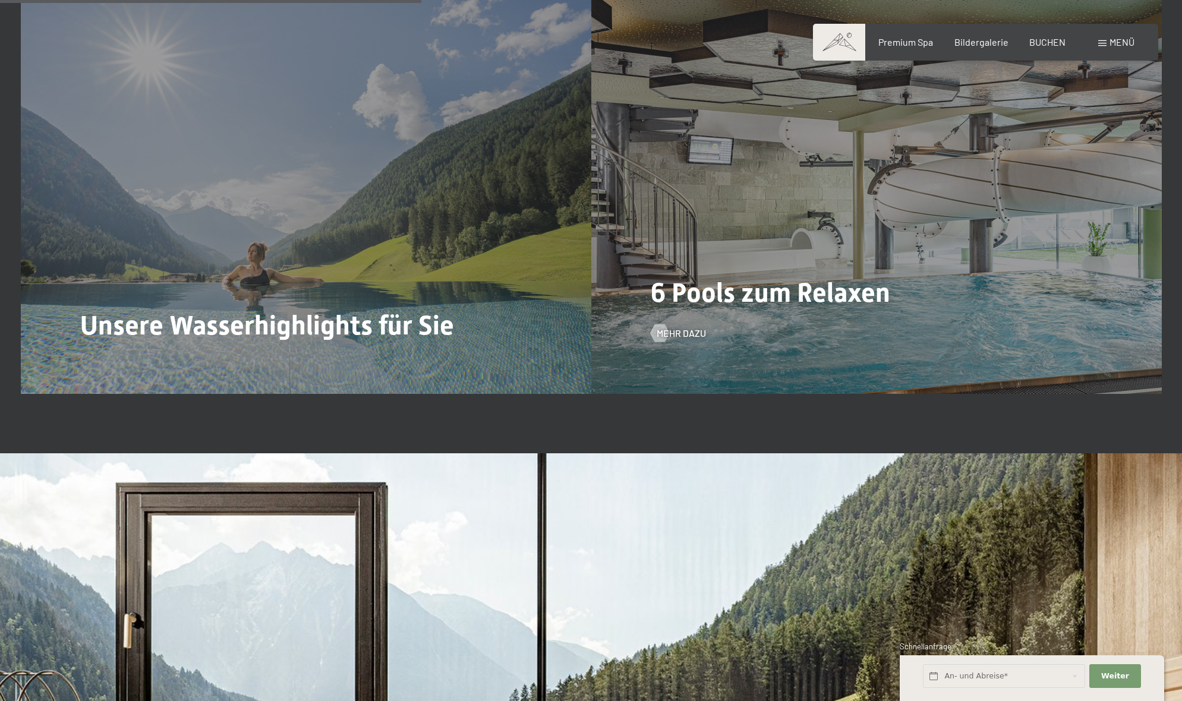
scroll to position [3286, 0]
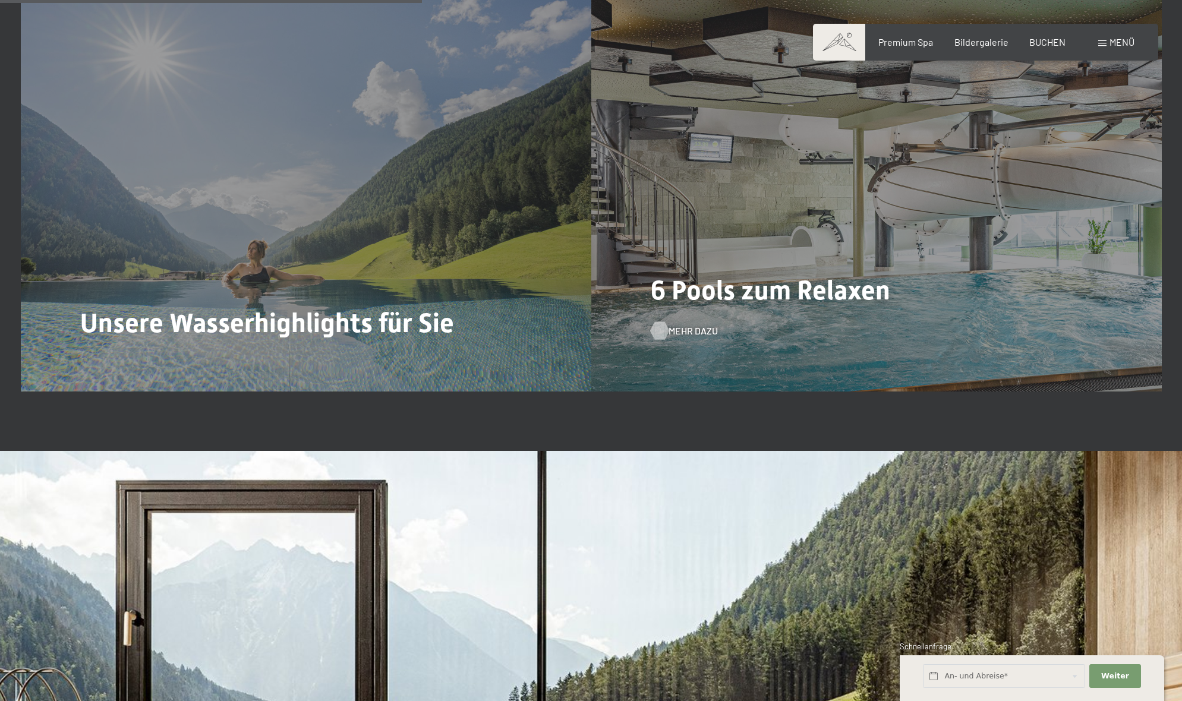
click at [697, 326] on span "Mehr dazu" at bounding box center [693, 331] width 49 height 13
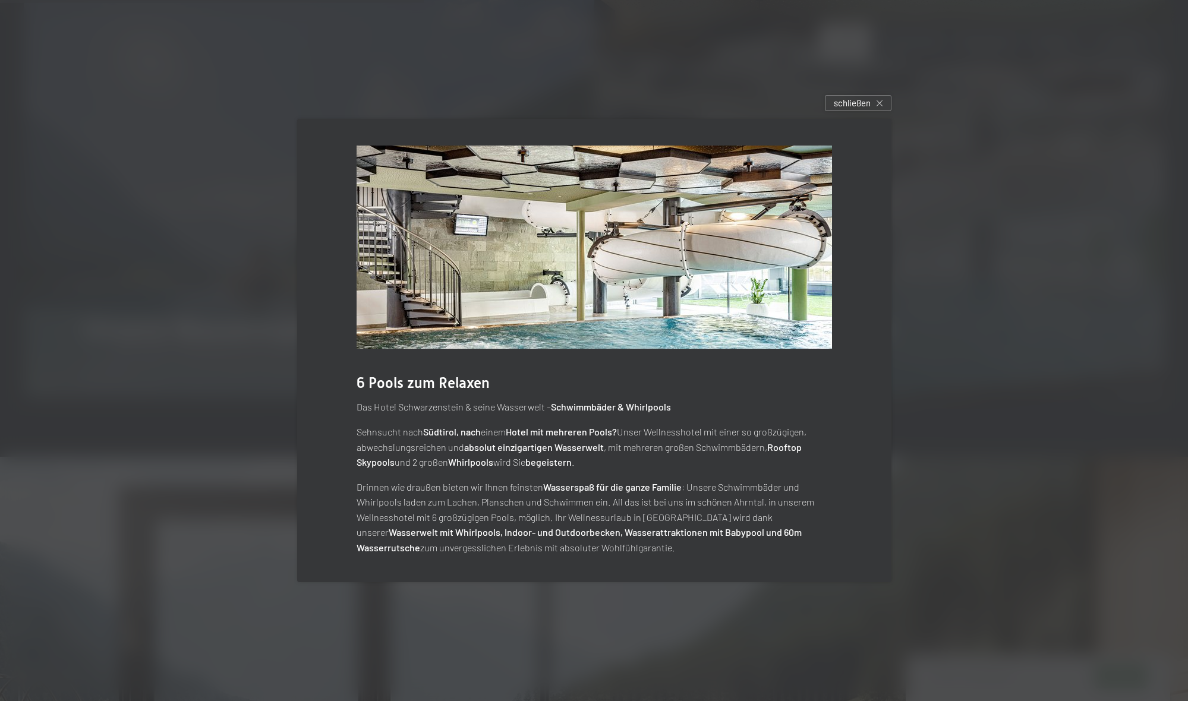
click at [751, 268] on img at bounding box center [595, 247] width 476 height 203
click at [879, 104] on icon at bounding box center [880, 103] width 6 height 6
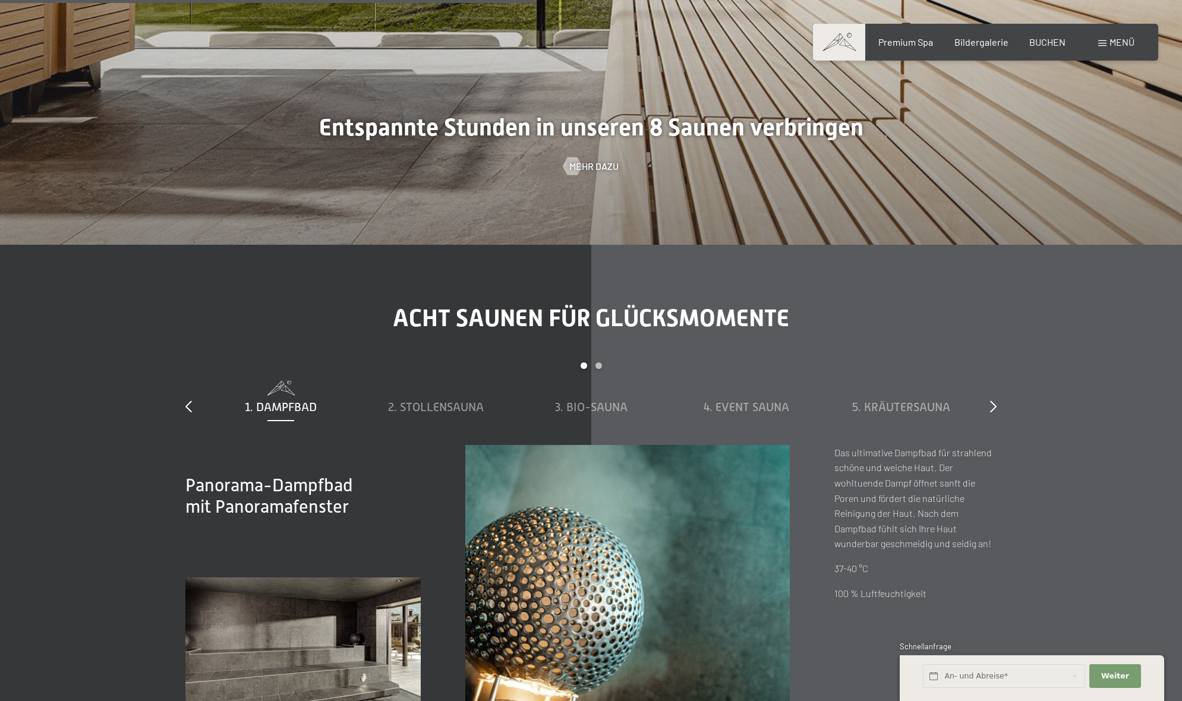
scroll to position [4168, 0]
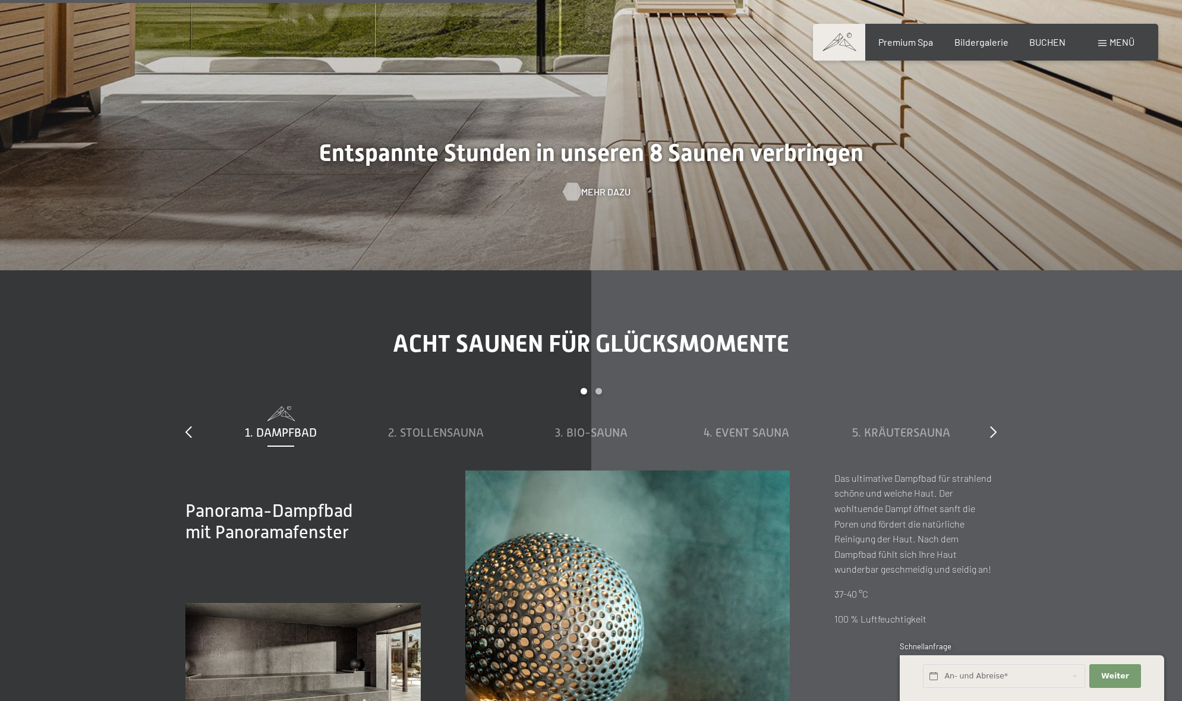
click at [591, 185] on span "Mehr dazu" at bounding box center [605, 191] width 49 height 13
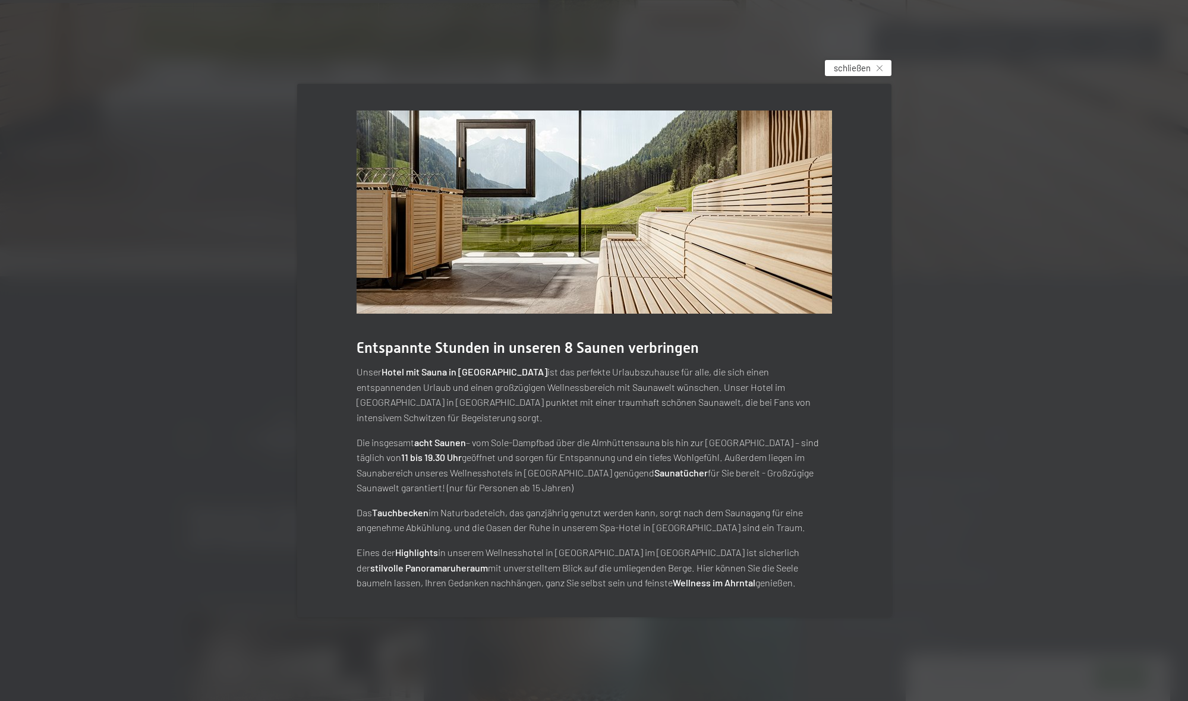
click at [882, 73] on div "schließen" at bounding box center [858, 68] width 67 height 16
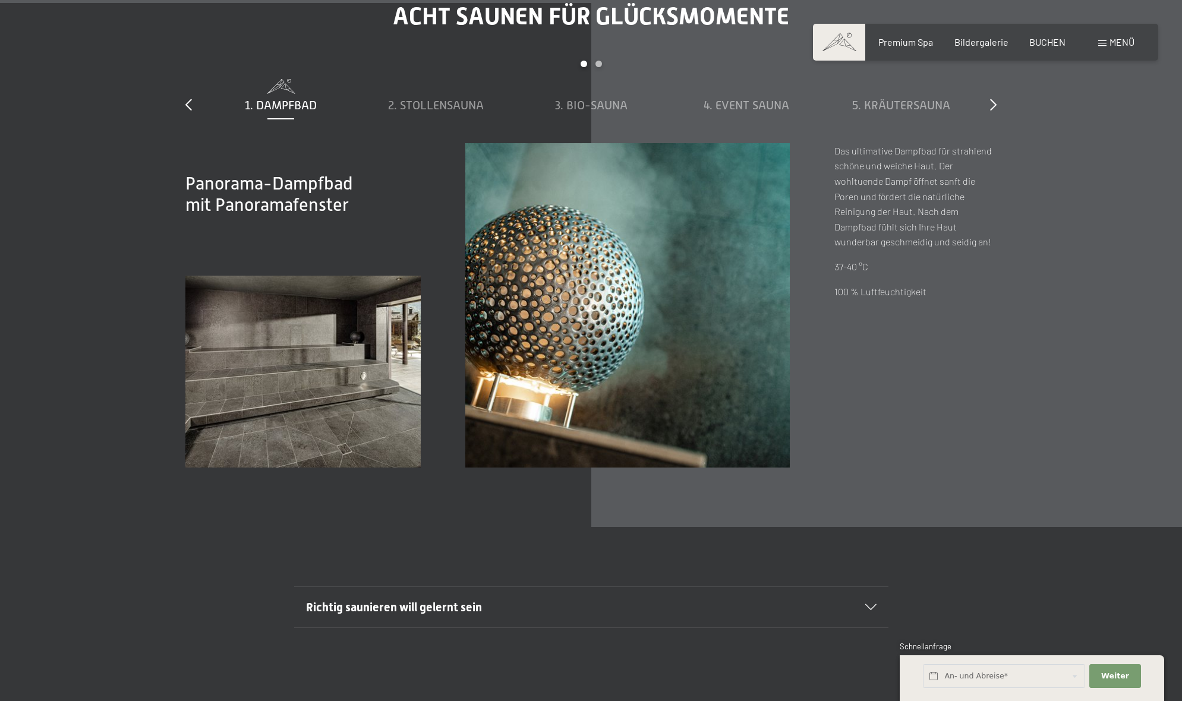
scroll to position [4483, 0]
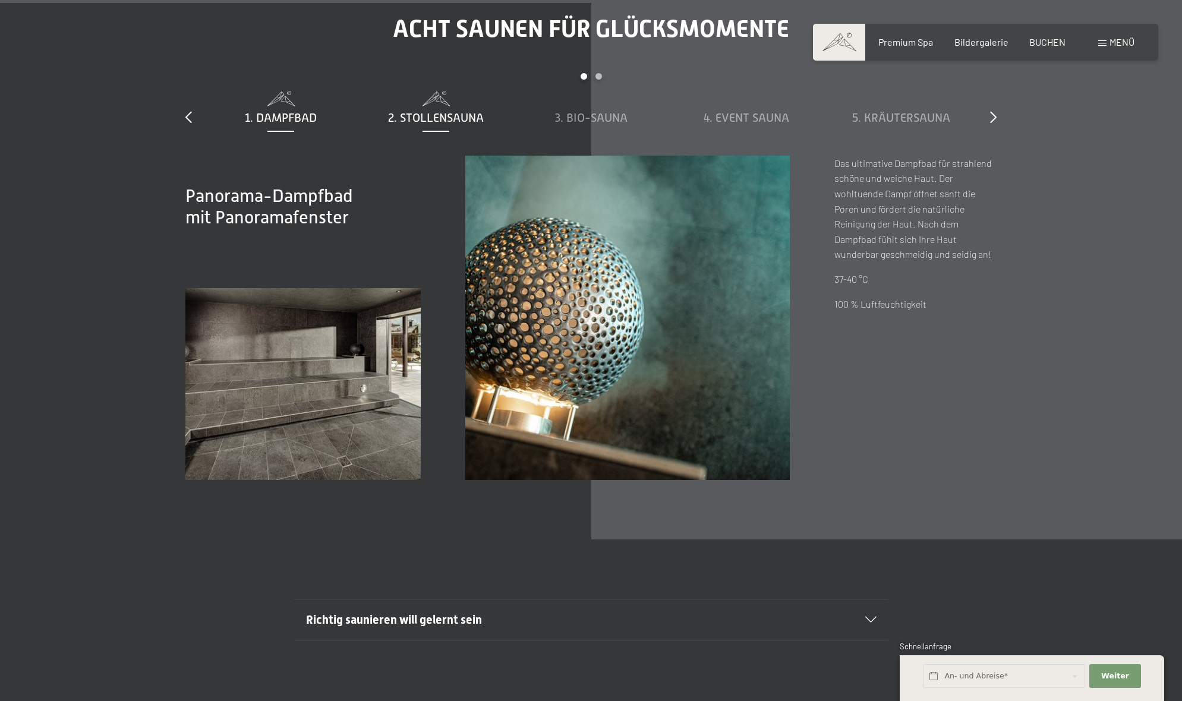
click at [415, 111] on span "2. Stollensauna" at bounding box center [436, 117] width 96 height 13
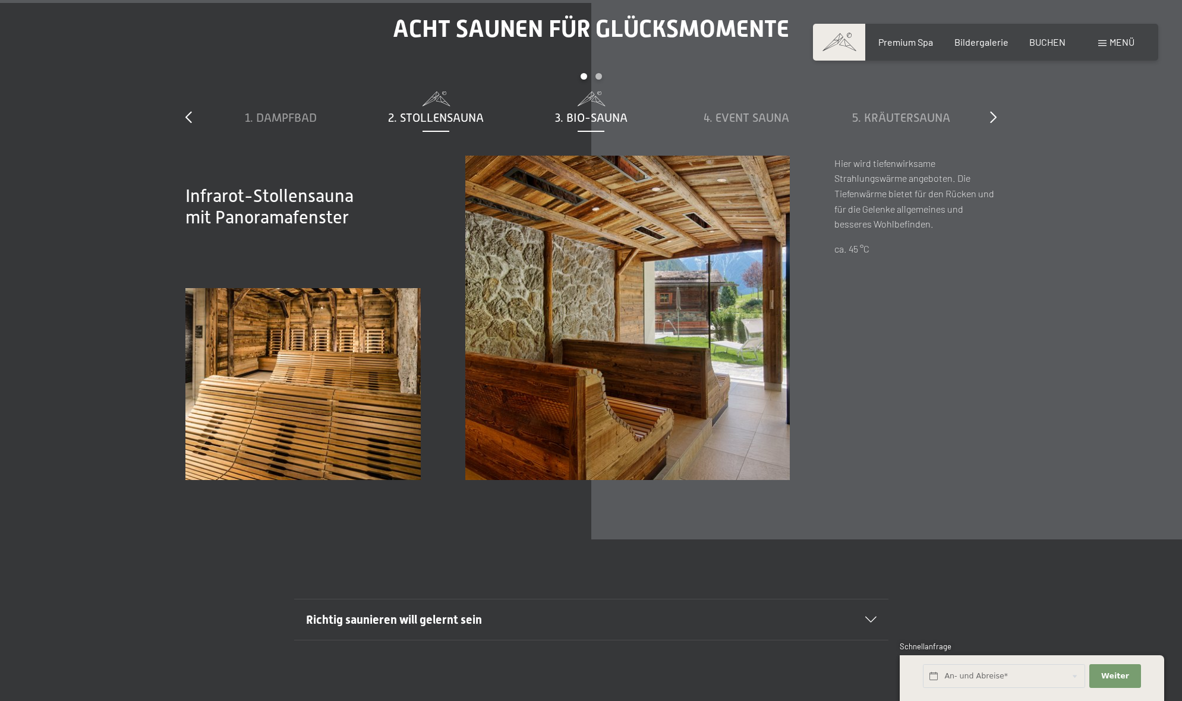
click at [583, 112] on span "3. Bio-Sauna" at bounding box center [591, 117] width 73 height 13
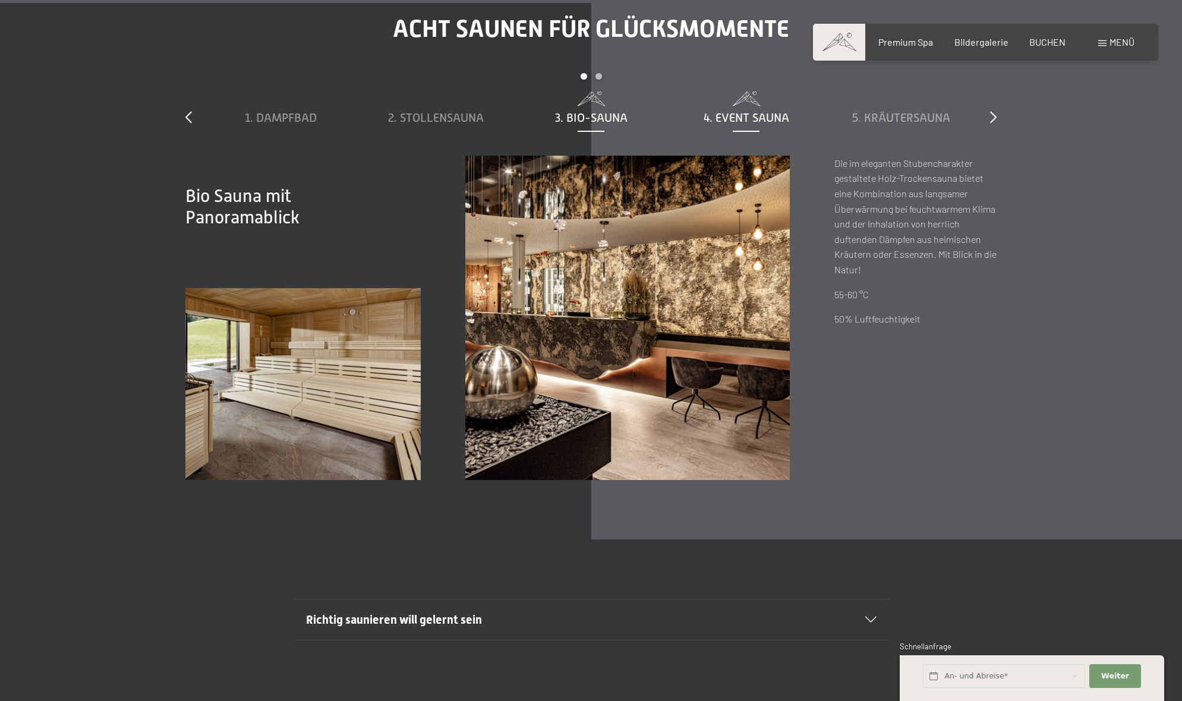
click at [761, 111] on span "4. Event Sauna" at bounding box center [747, 117] width 86 height 13
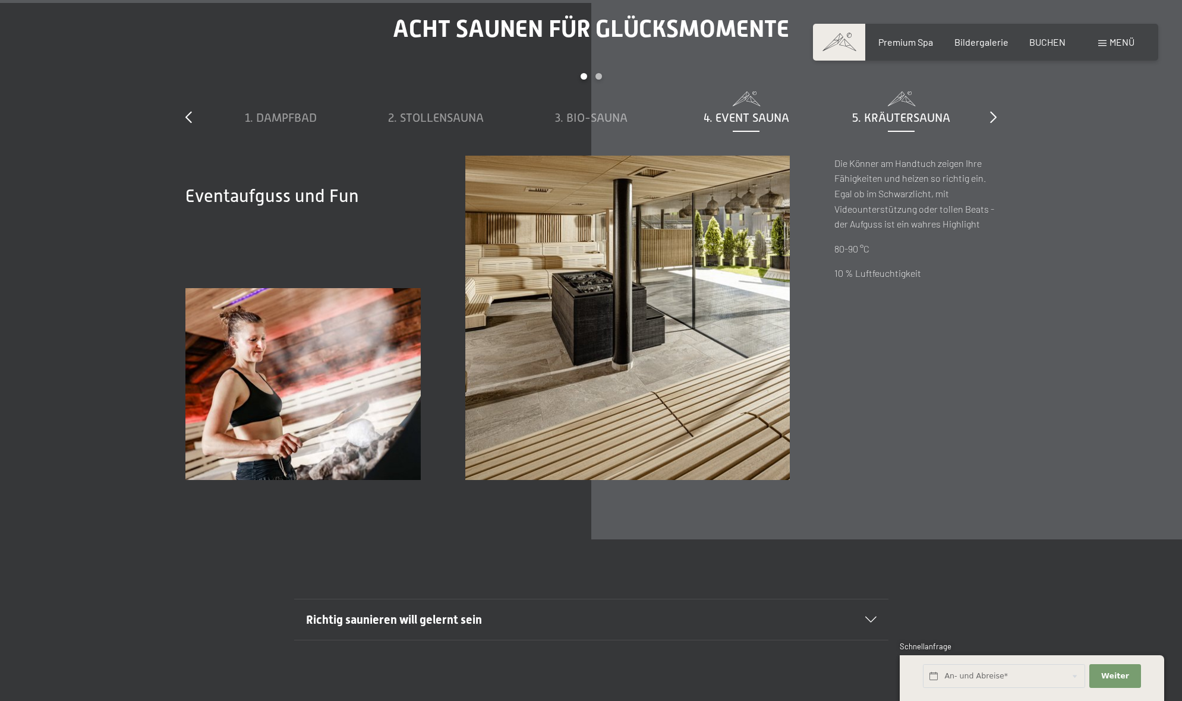
click at [911, 111] on span "5. Kräutersauna" at bounding box center [901, 117] width 98 height 13
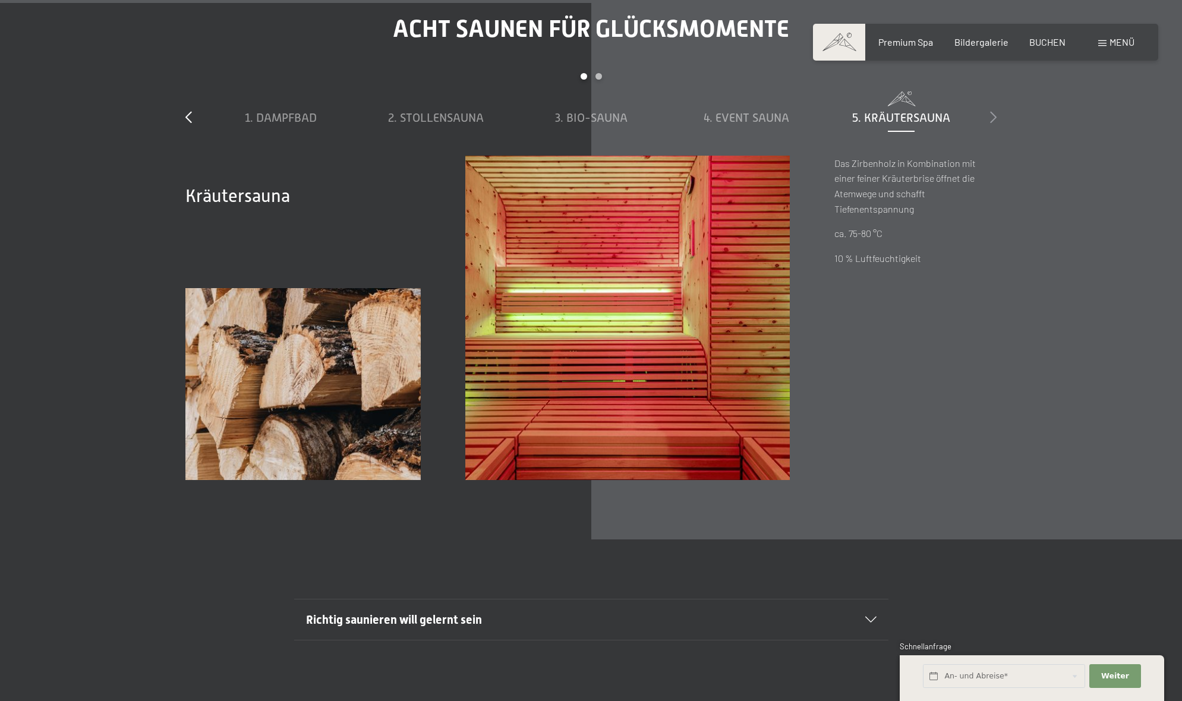
click at [996, 112] on icon at bounding box center [993, 117] width 7 height 12
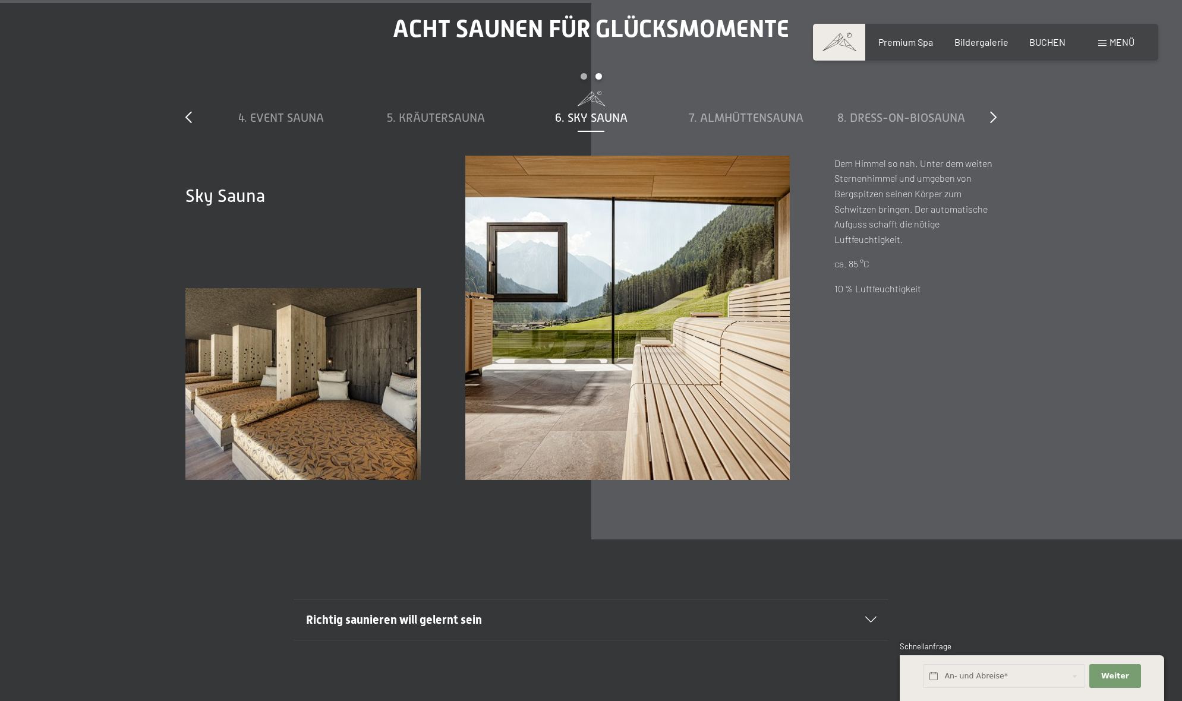
click at [577, 111] on span "6. Sky Sauna" at bounding box center [591, 117] width 73 height 13
click at [748, 111] on span "7. Almhüttensauna" at bounding box center [746, 117] width 115 height 13
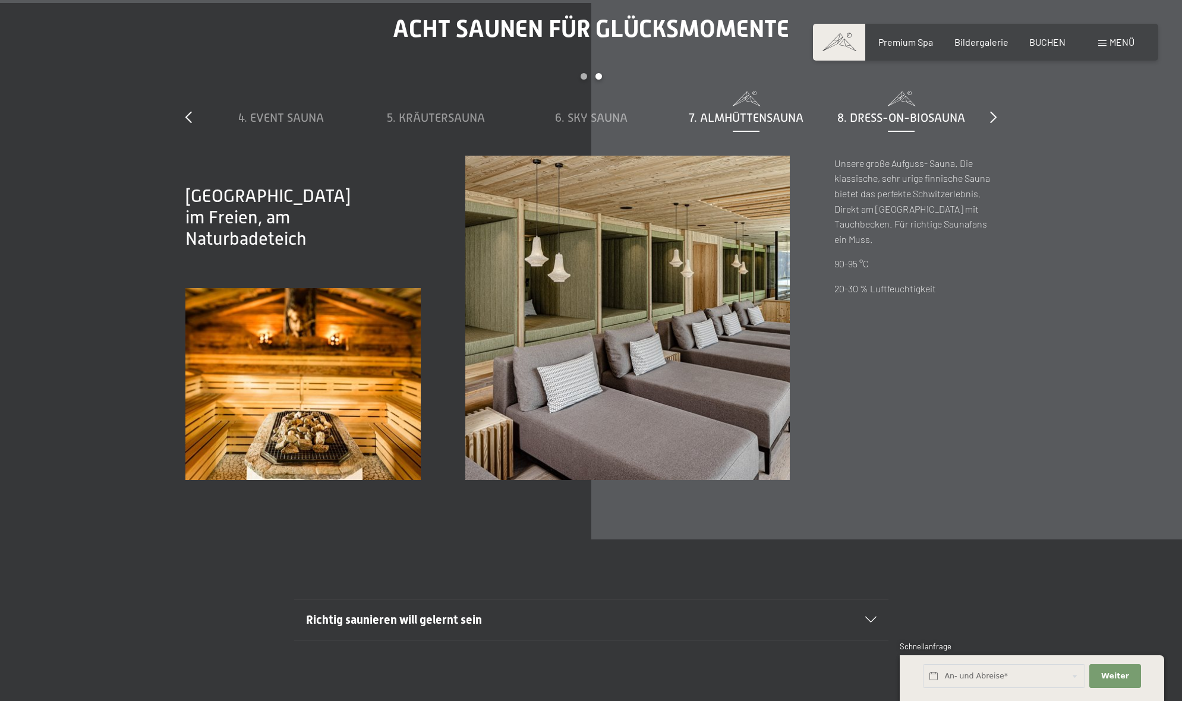
click at [890, 102] on span at bounding box center [901, 99] width 143 height 15
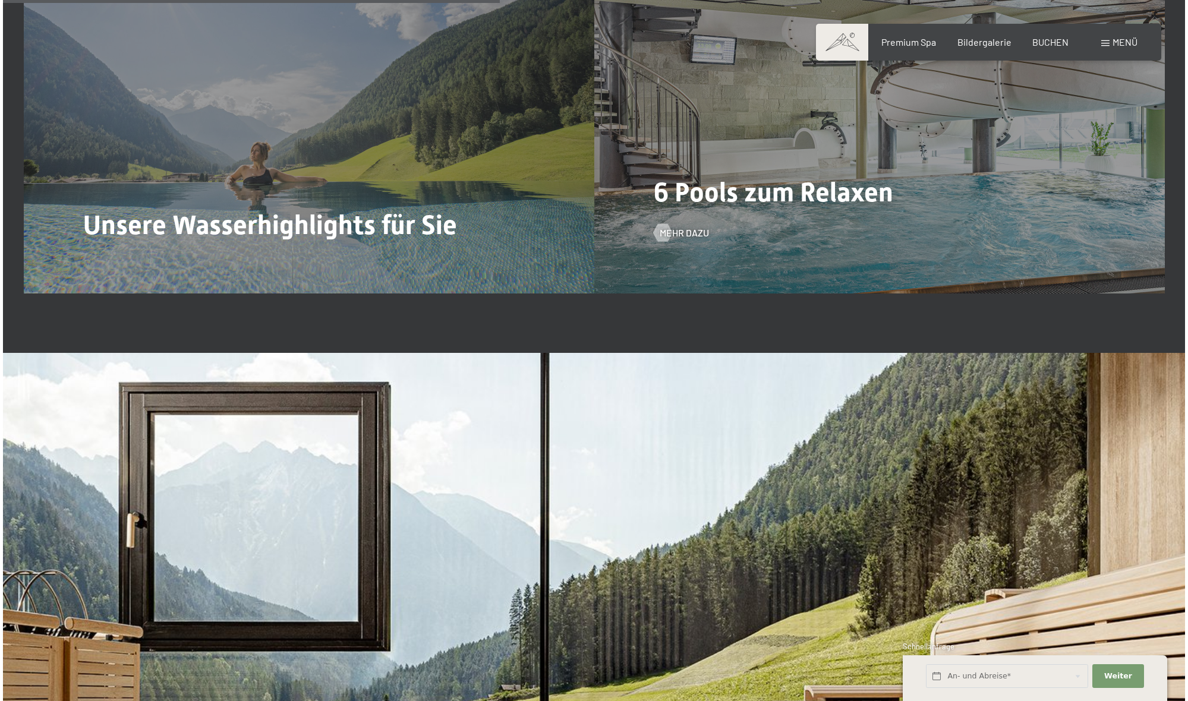
scroll to position [3383, 0]
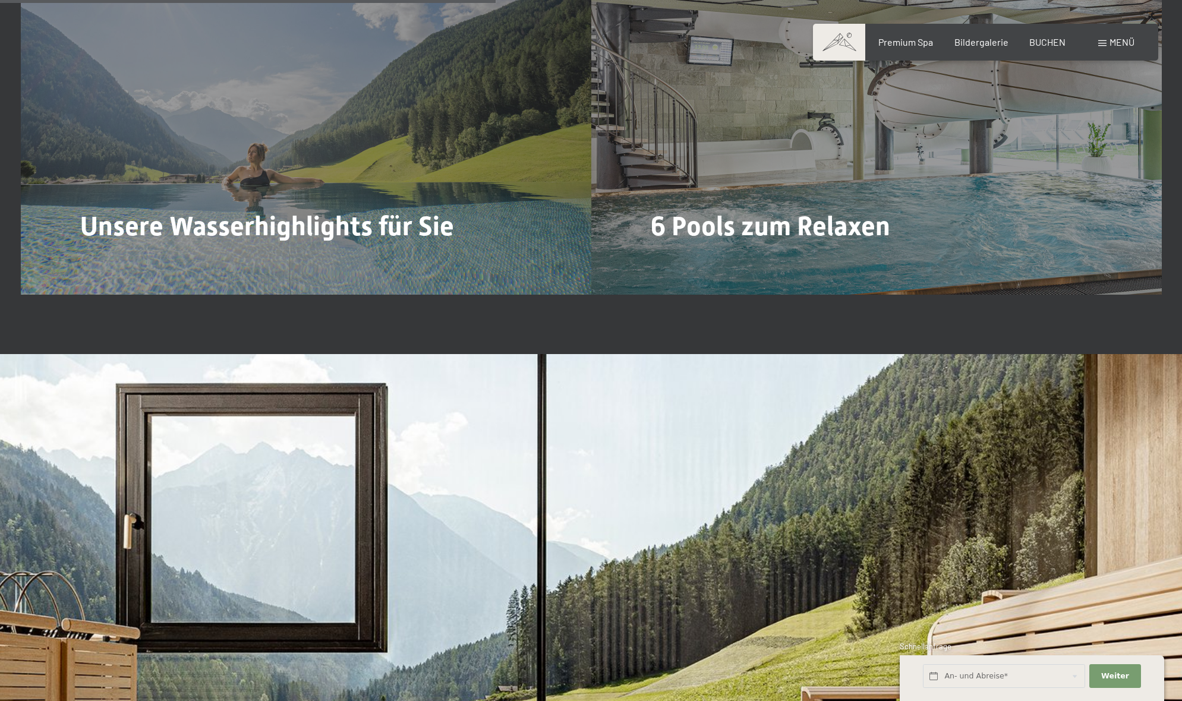
click at [682, 260] on span "Mehr dazu" at bounding box center [681, 266] width 49 height 13
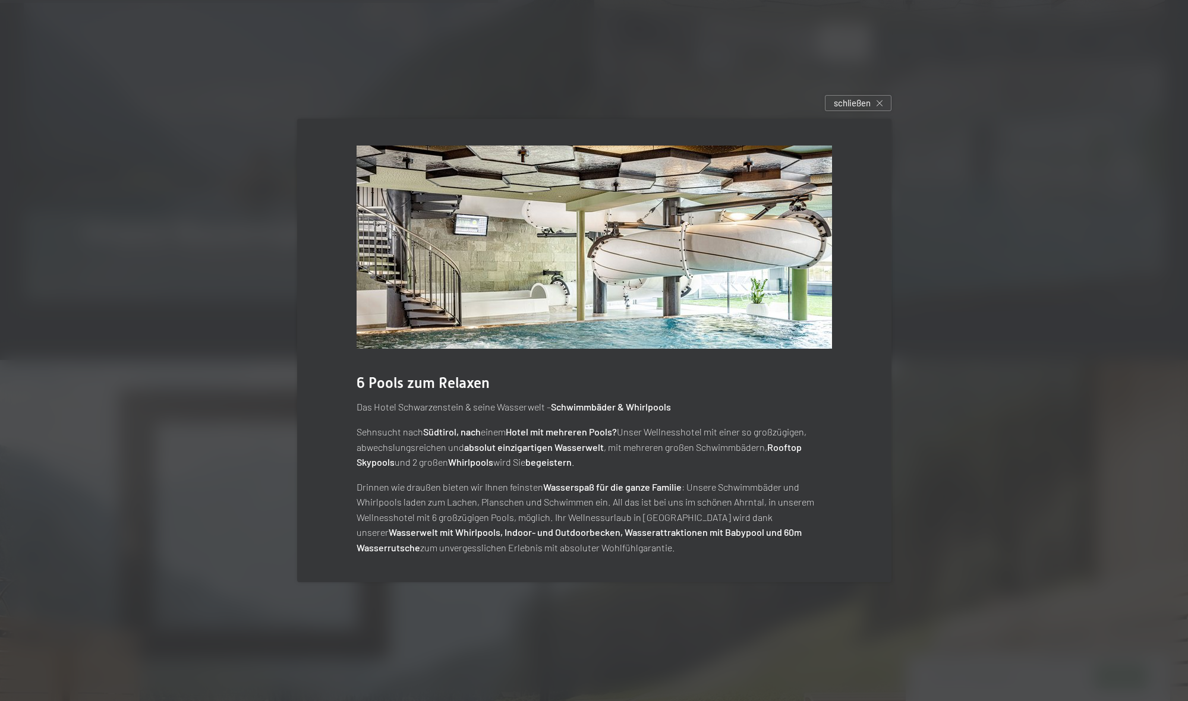
click at [1058, 155] on div at bounding box center [594, 350] width 1188 height 701
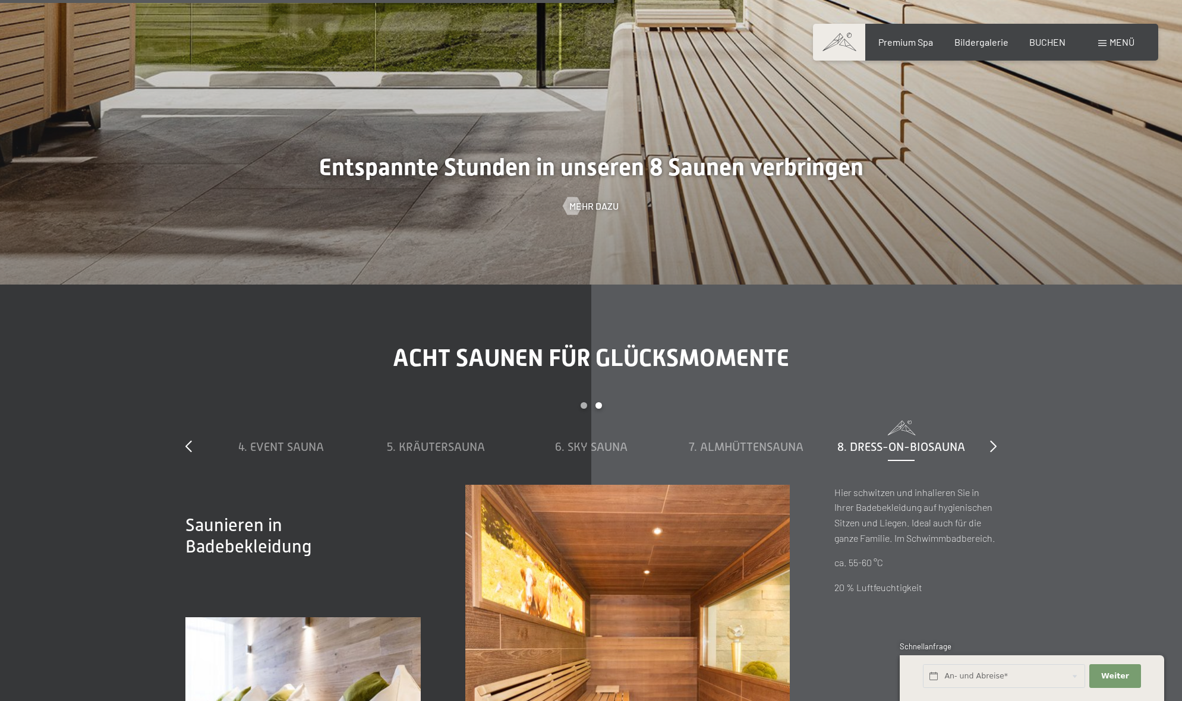
scroll to position [4147, 0]
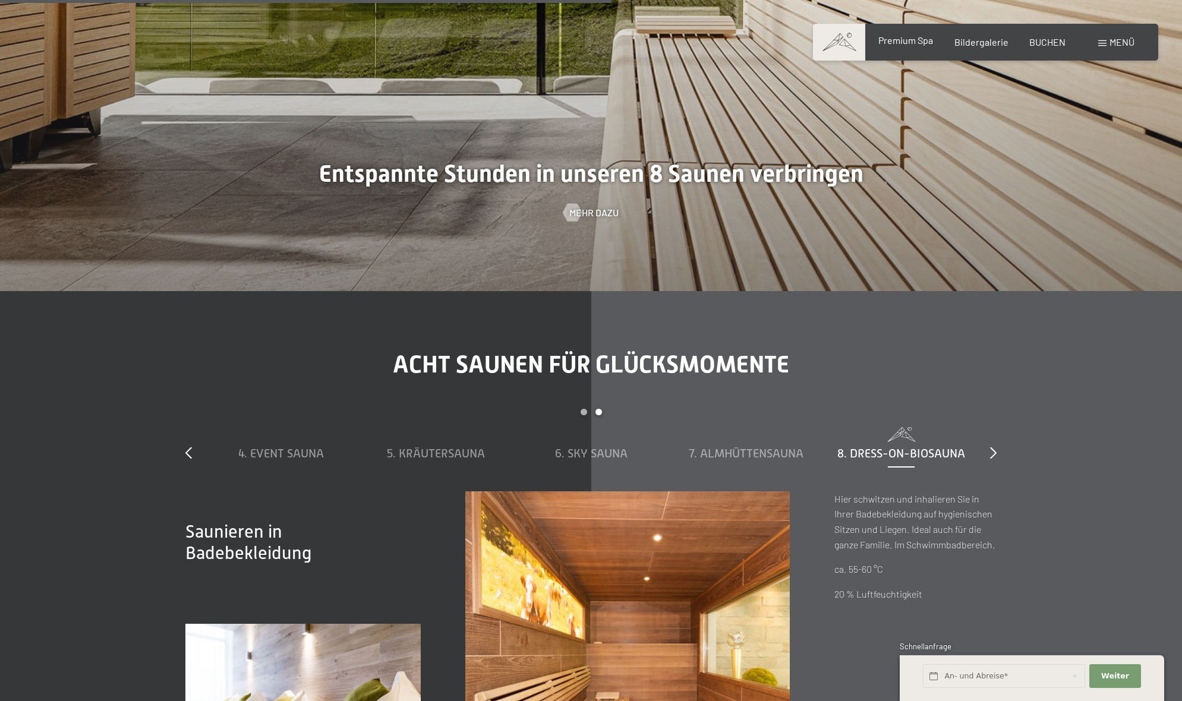
click at [902, 39] on span "Premium Spa" at bounding box center [906, 39] width 55 height 11
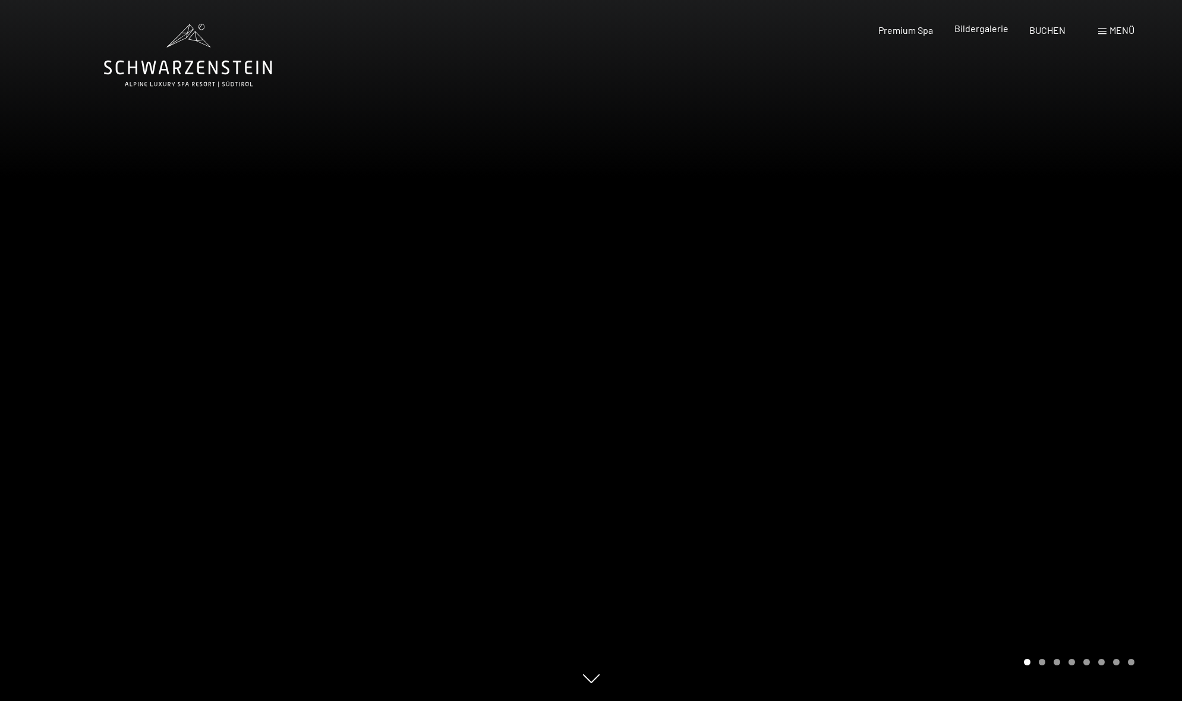
click at [971, 26] on span "Bildergalerie" at bounding box center [982, 28] width 54 height 11
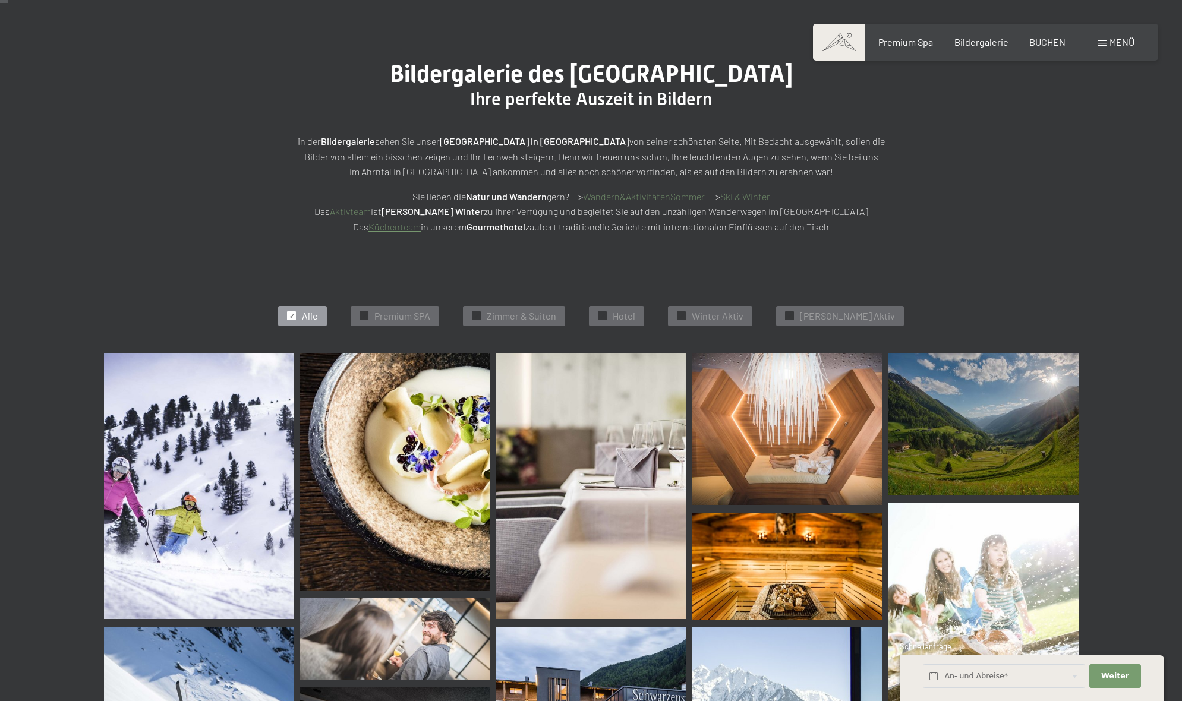
scroll to position [92, 0]
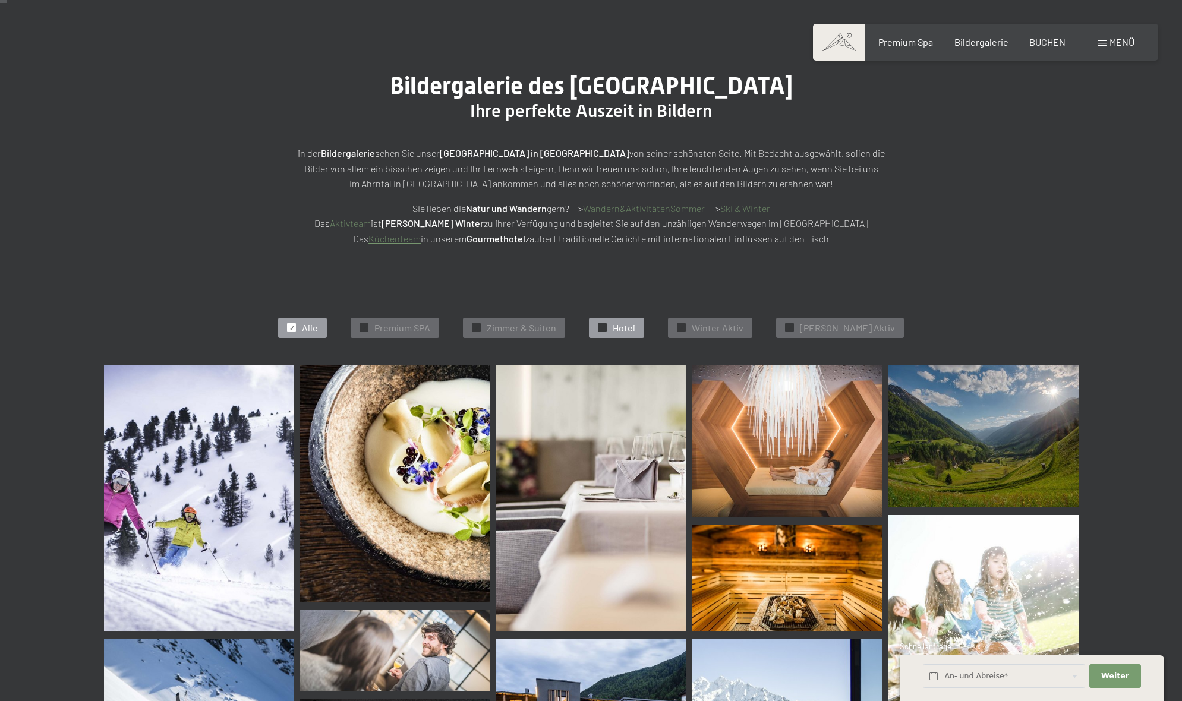
click at [605, 324] on span "✓" at bounding box center [602, 328] width 5 height 8
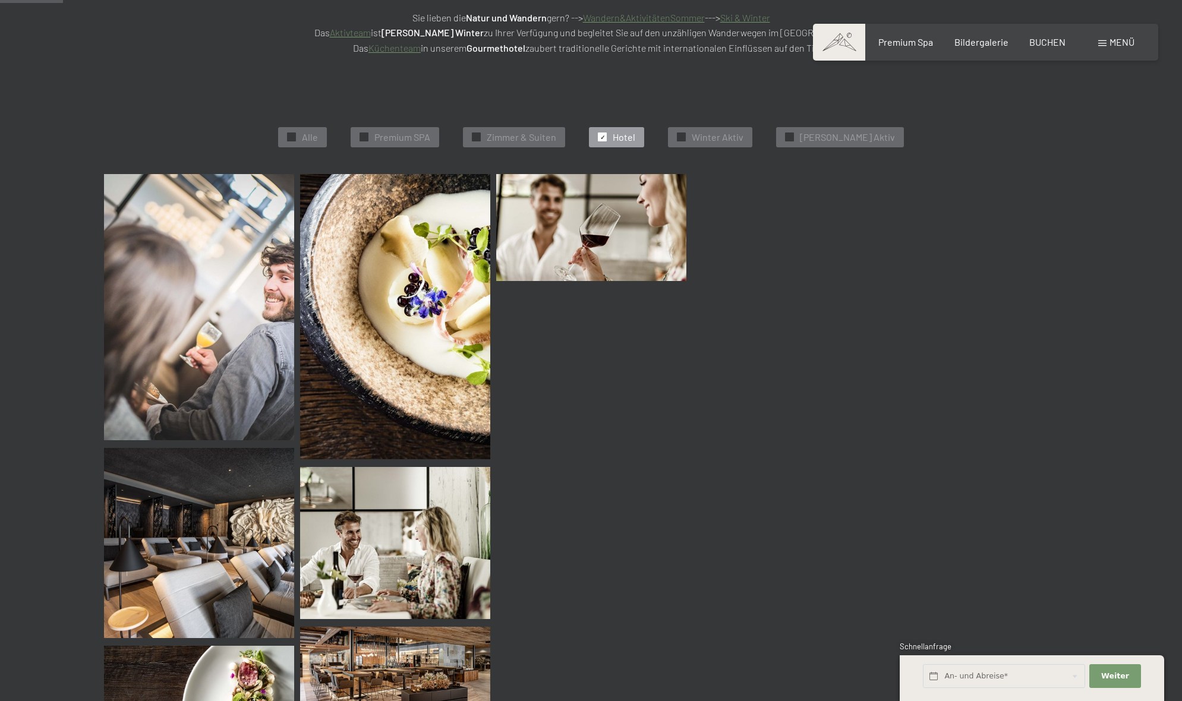
scroll to position [297, 0]
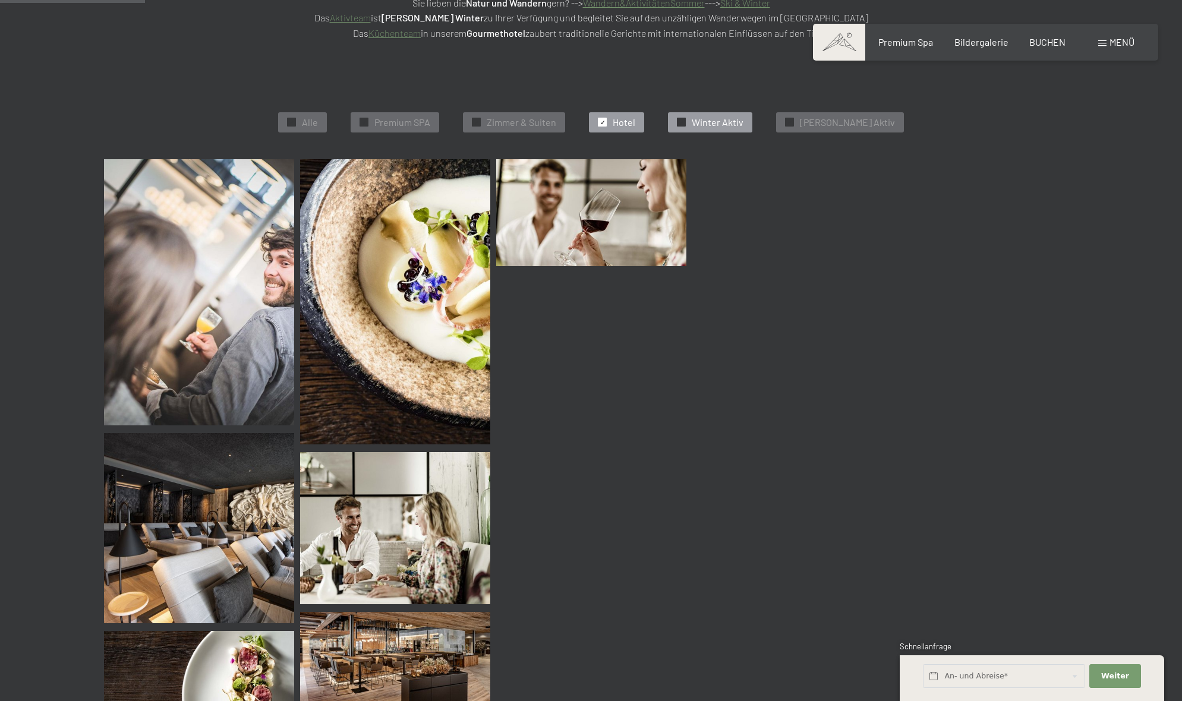
click at [705, 118] on div "✓ Winter Aktiv" at bounding box center [710, 122] width 84 height 20
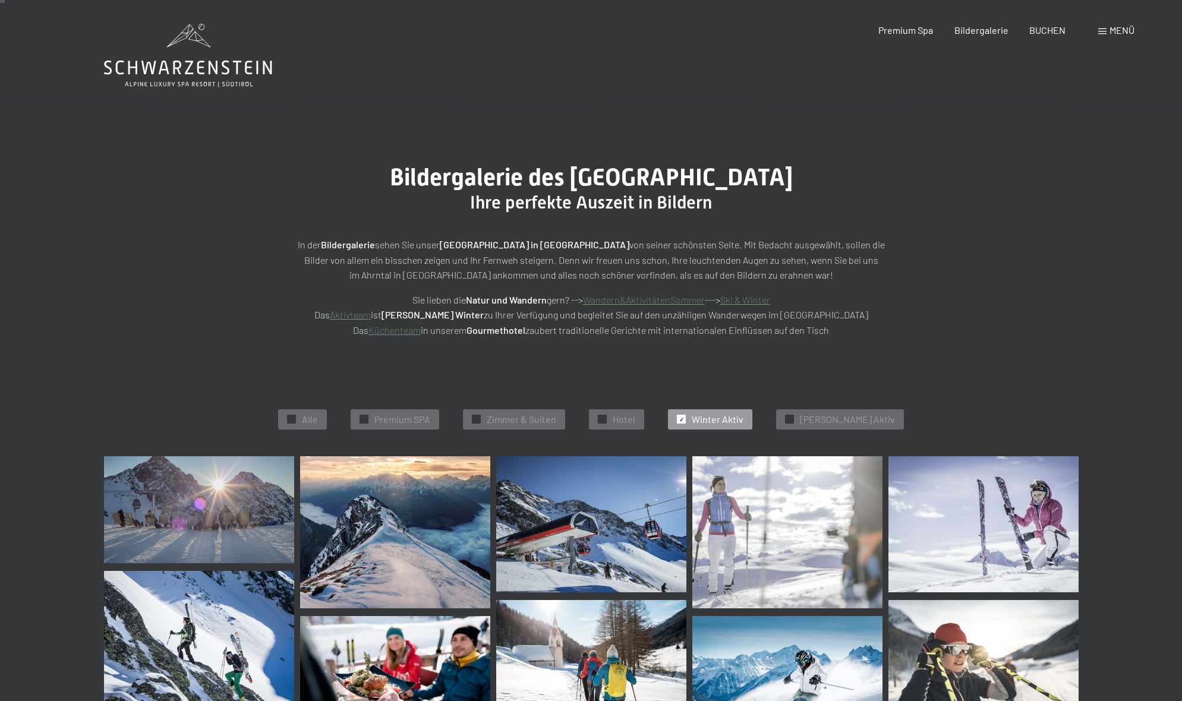
scroll to position [0, 0]
